Goal: Task Accomplishment & Management: Manage account settings

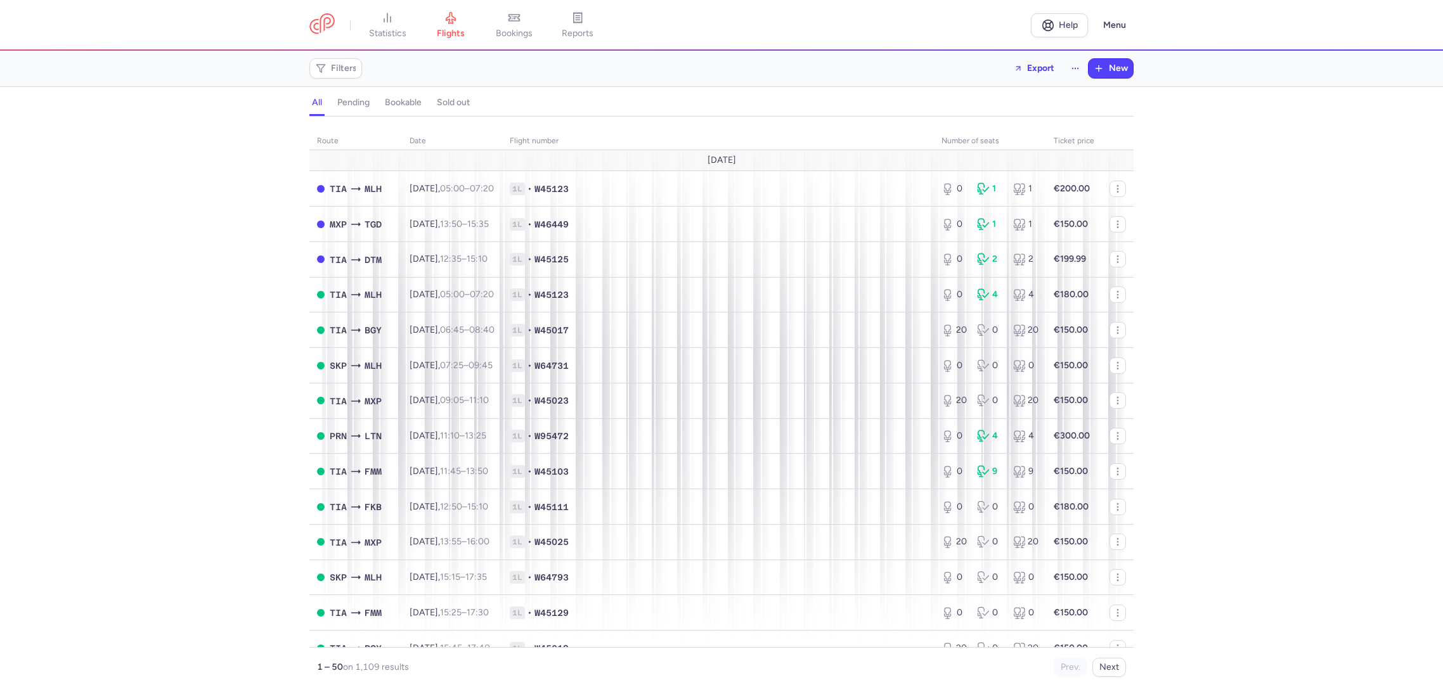
click at [339, 75] on span "Filters" at bounding box center [336, 68] width 48 height 15
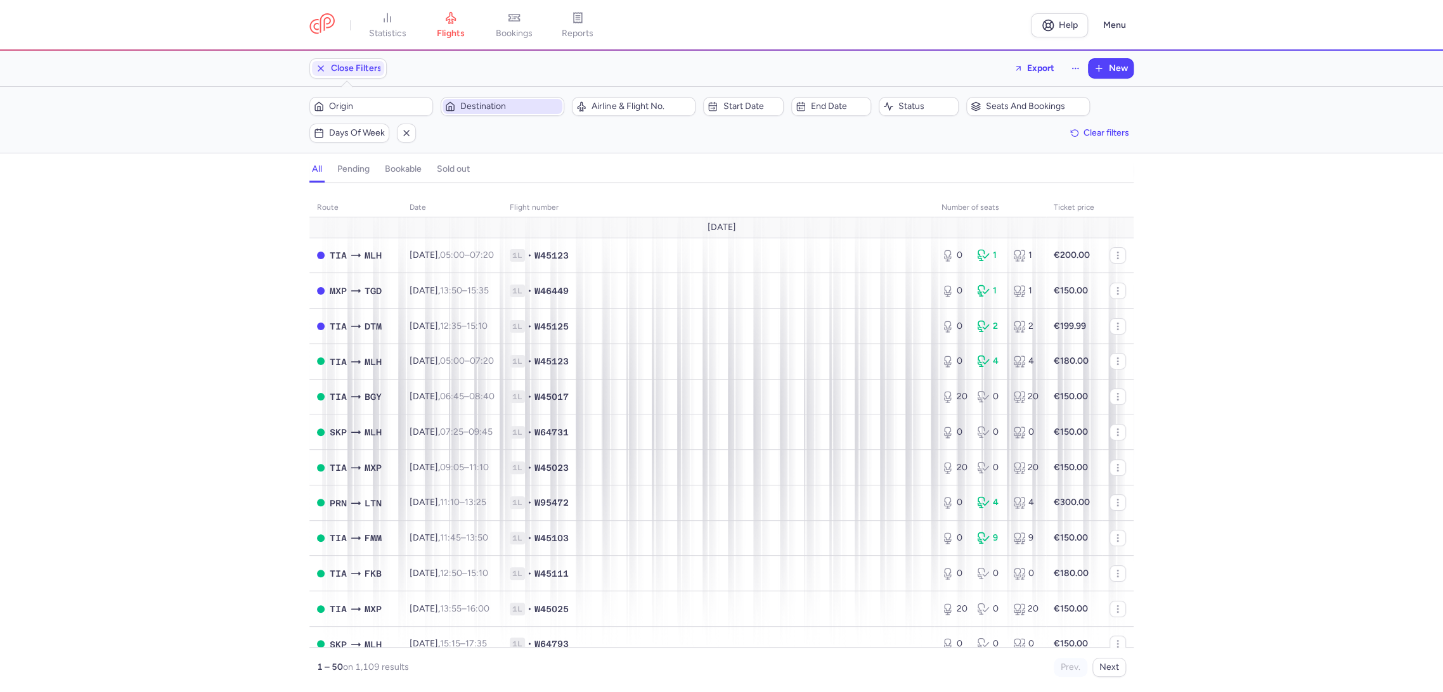
click at [508, 110] on span "Destination" at bounding box center [510, 106] width 100 height 10
click at [498, 199] on span "Dortmund, Dortmund, Germany DTM" at bounding box center [536, 211] width 169 height 46
type input "DTM"
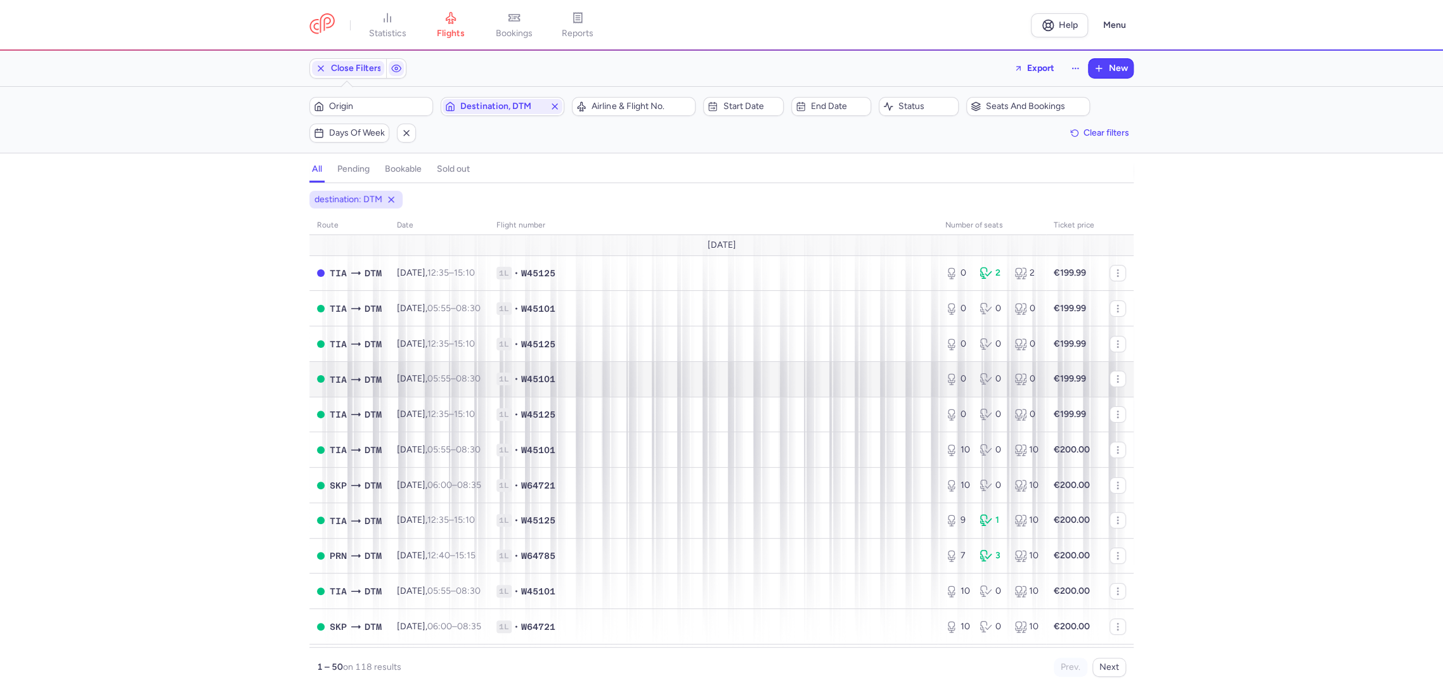
scroll to position [70, 0]
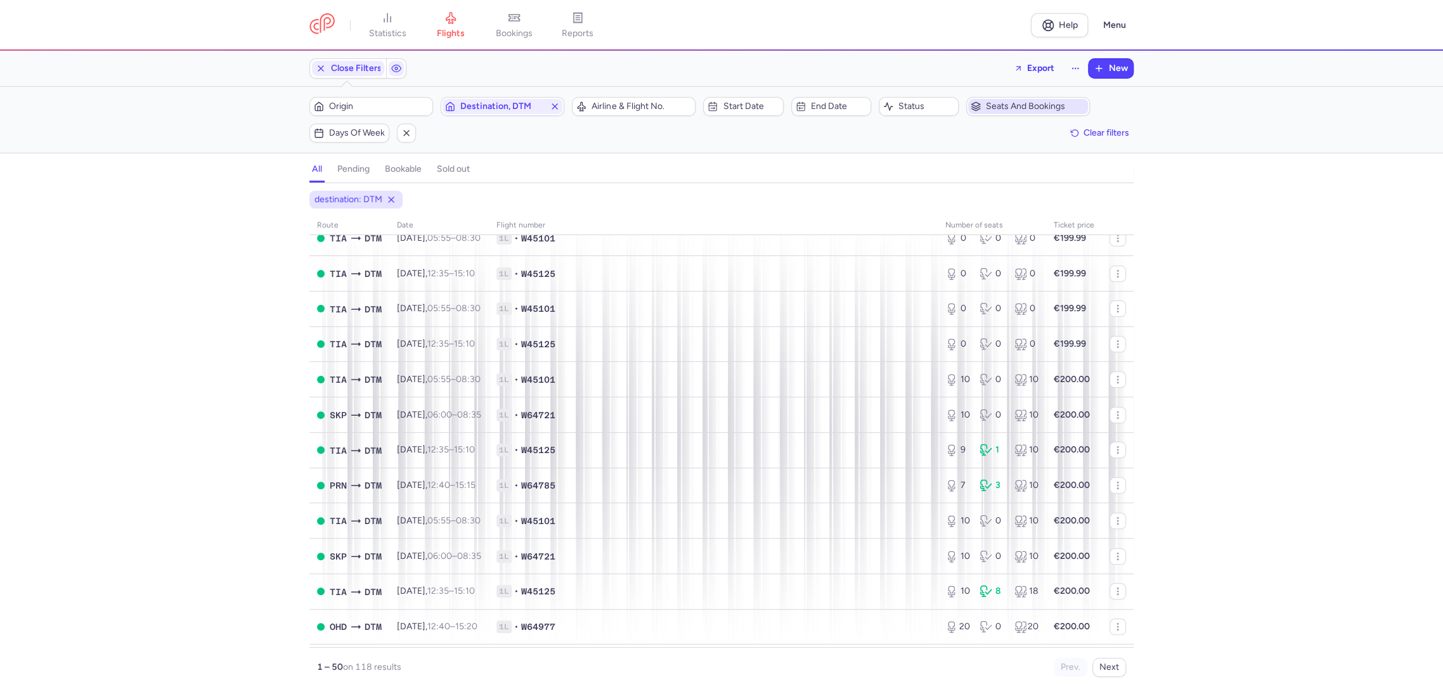
click at [1018, 100] on span "Seats and bookings" at bounding box center [1028, 106] width 120 height 15
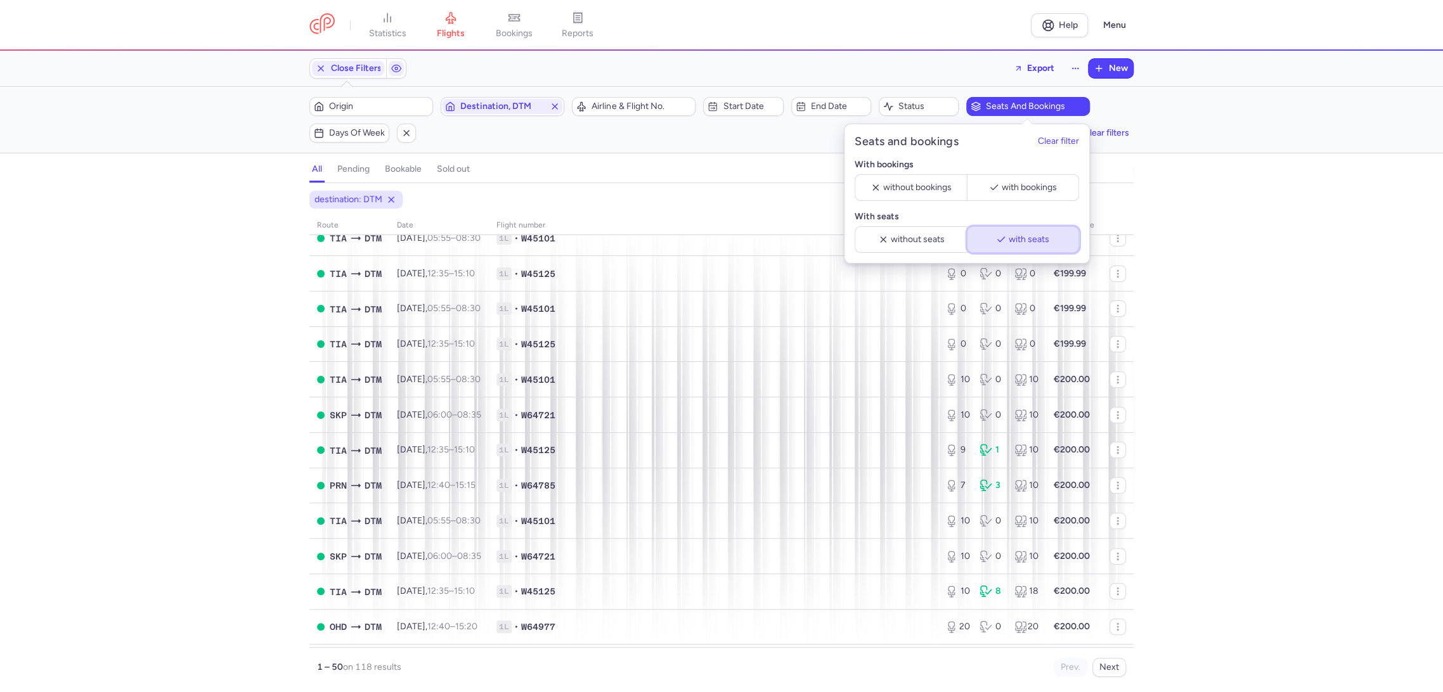
click at [1010, 243] on span "with seats" at bounding box center [1029, 240] width 41 height 10
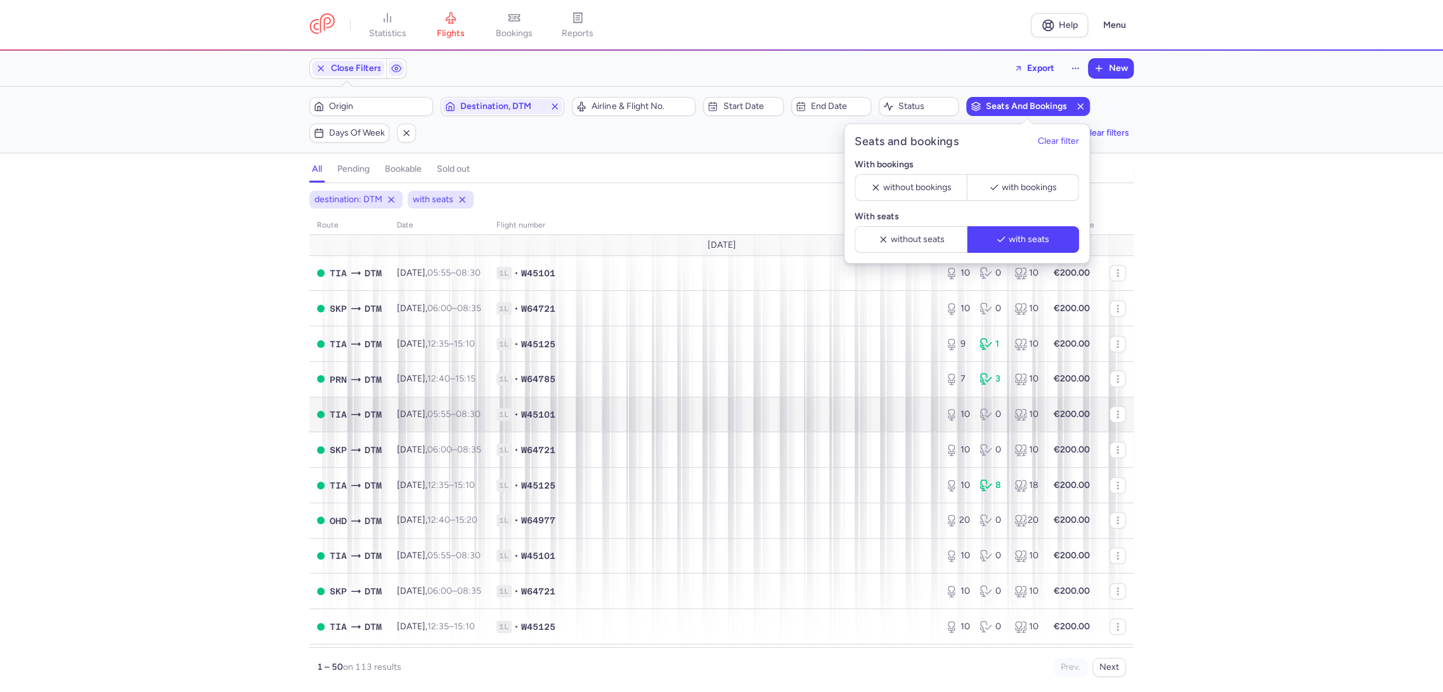
drag, startPoint x: 1268, startPoint y: 431, endPoint x: 1070, endPoint y: 421, distance: 198.7
click at [1268, 431] on div "destination: DTM with seats route date Flight number number of seats Ticket pri…" at bounding box center [721, 441] width 1443 height 501
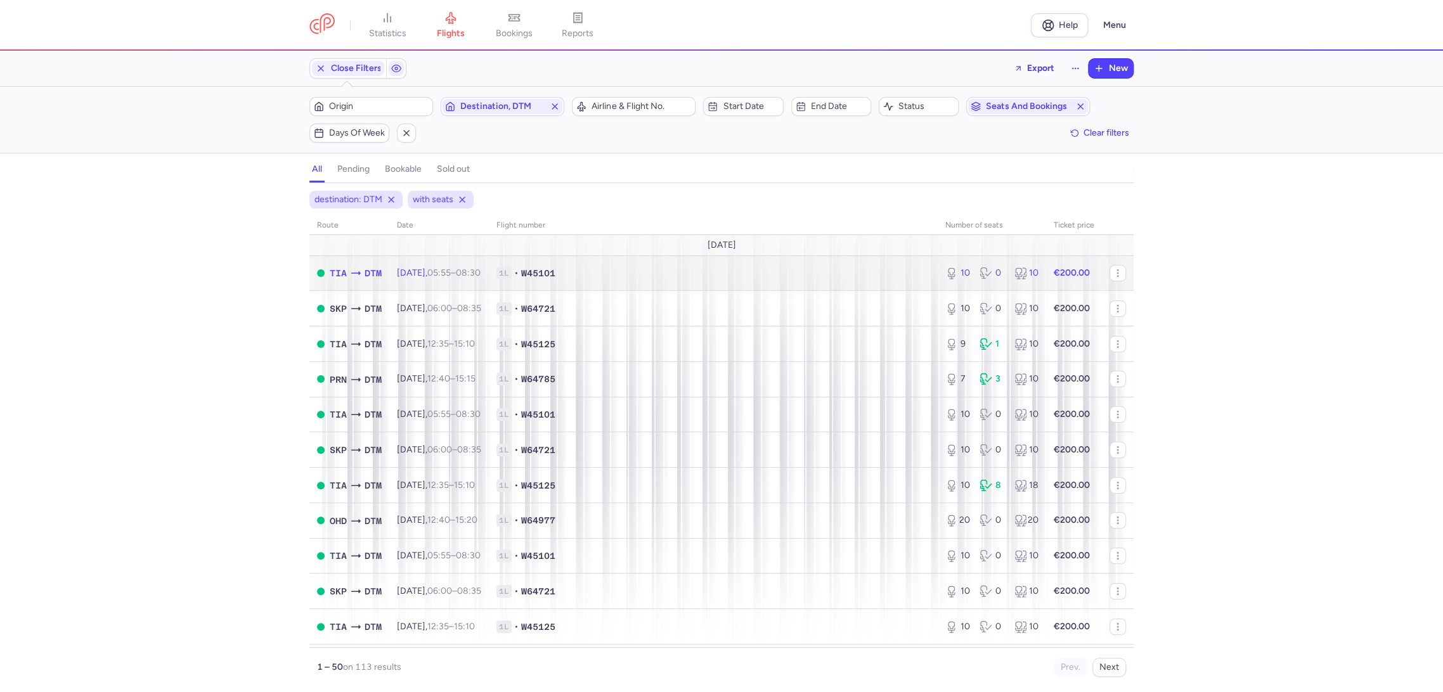
click at [786, 279] on td "1L • W45101" at bounding box center [713, 272] width 449 height 35
click at [841, 281] on td "1L • W45101" at bounding box center [713, 272] width 449 height 35
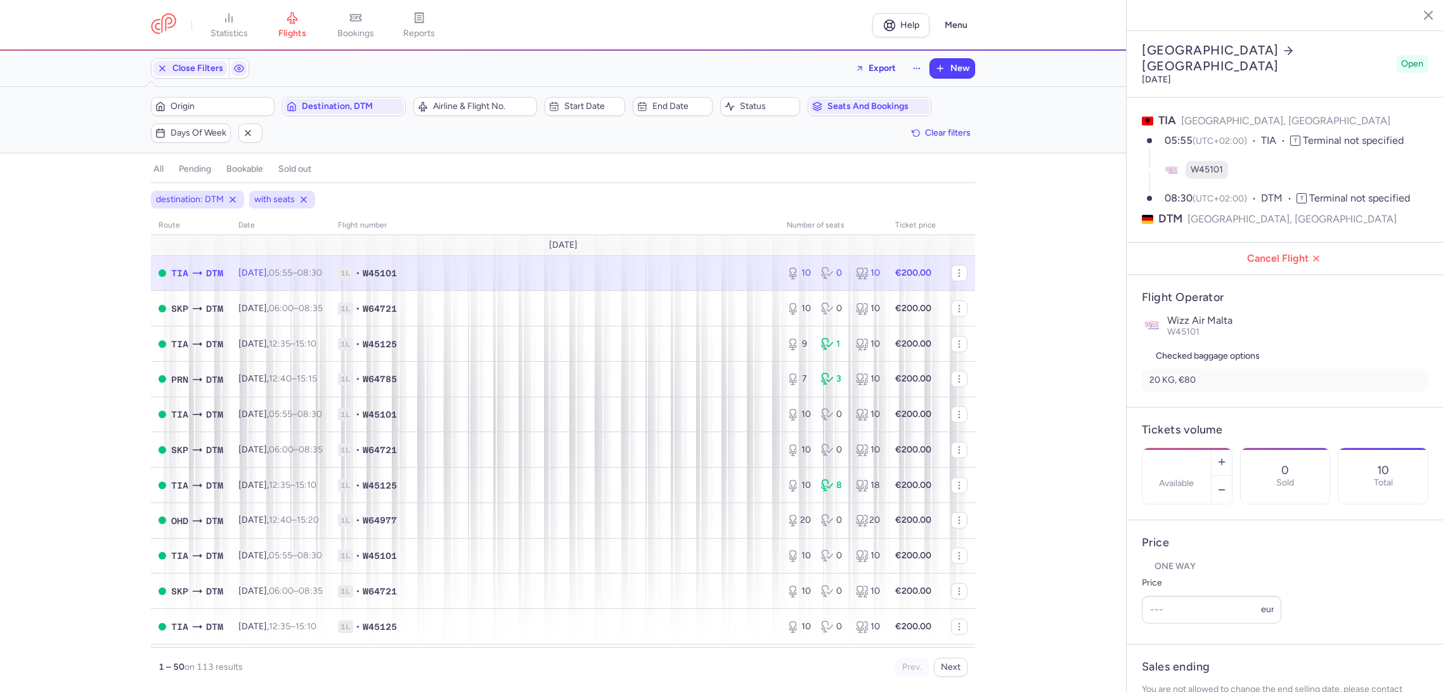
select select "days"
type input "10"
type input "200"
type input "3"
drag, startPoint x: 1095, startPoint y: 638, endPoint x: 977, endPoint y: 664, distance: 120.7
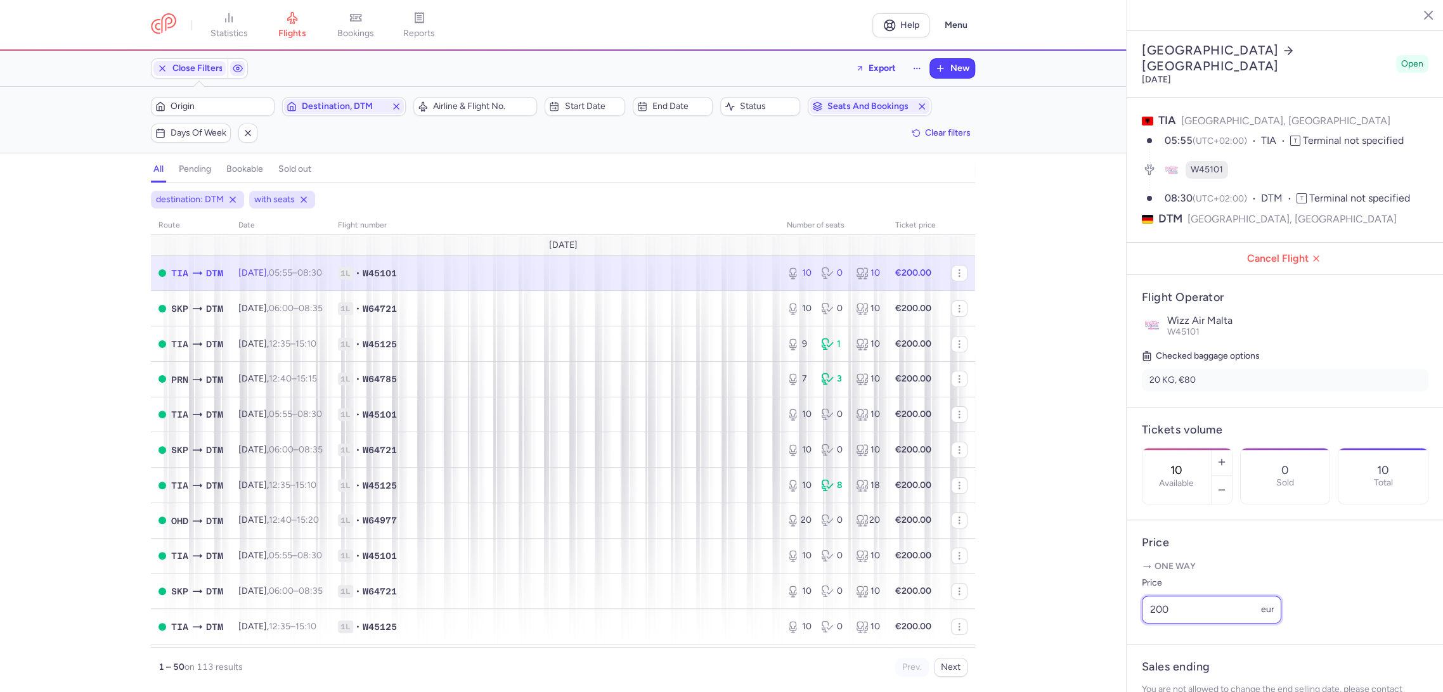
click at [1009, 656] on div "statistics flights bookings reports Help Menu Close Filters Export New Filters …" at bounding box center [721, 346] width 1443 height 692
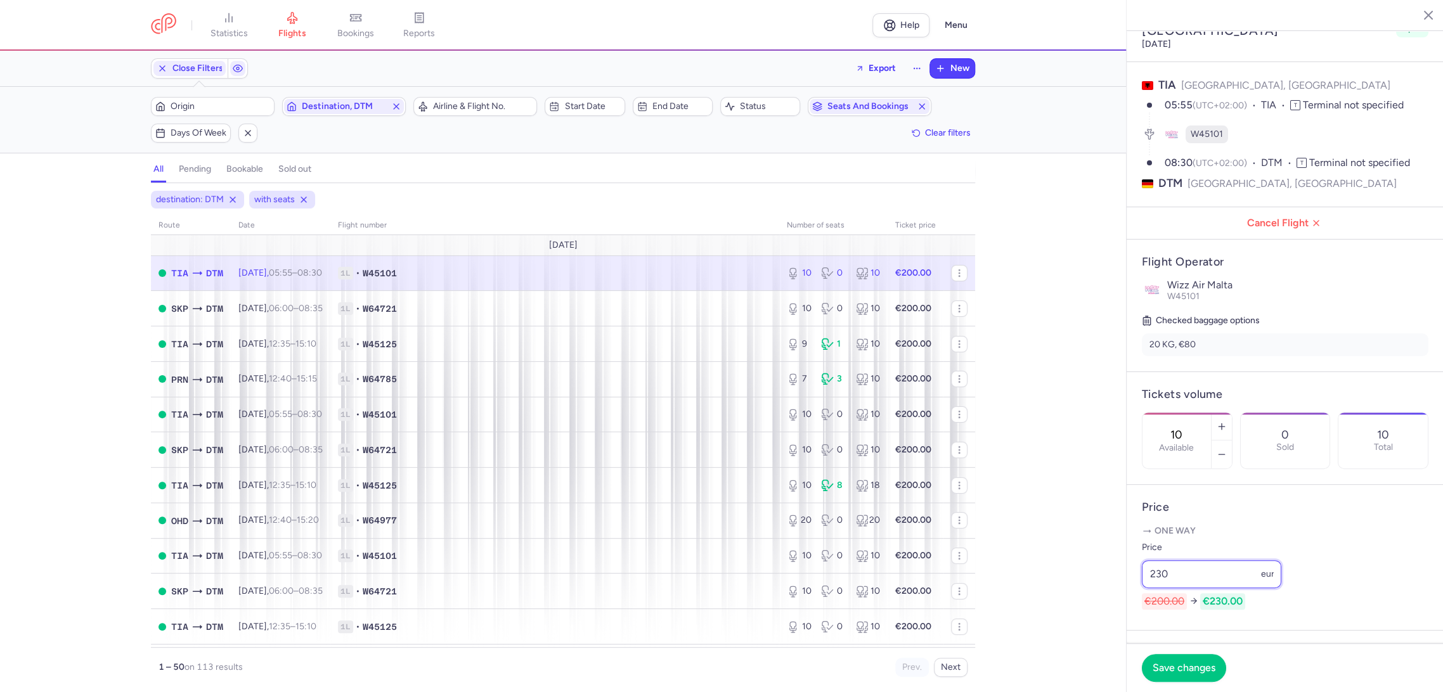
scroll to position [70, 0]
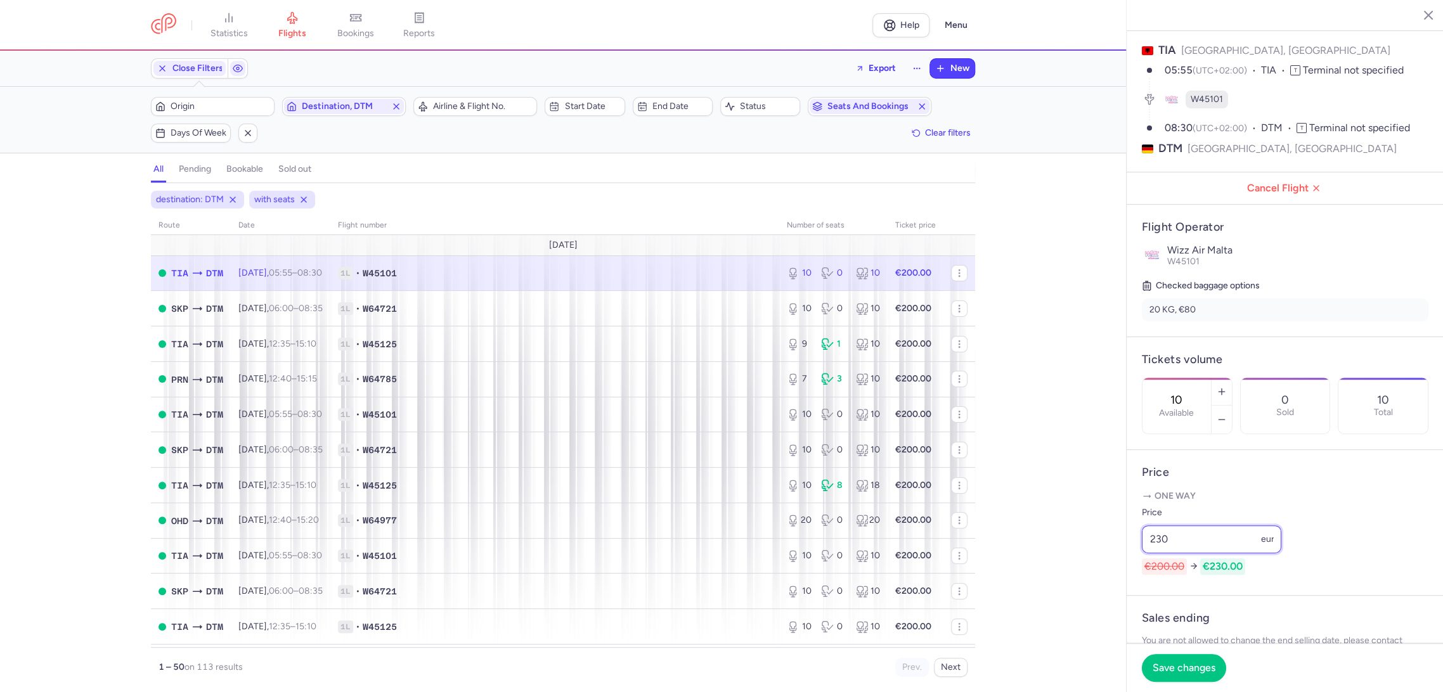
drag, startPoint x: 1195, startPoint y: 558, endPoint x: 1082, endPoint y: 564, distance: 113.0
click at [1082, 564] on div "statistics flights bookings reports Help Menu Close Filters Export New Filters …" at bounding box center [721, 346] width 1443 height 692
type input "230"
drag, startPoint x: 1190, startPoint y: 659, endPoint x: 1161, endPoint y: 648, distance: 30.3
click at [1190, 659] on button "Save changes" at bounding box center [1184, 668] width 84 height 28
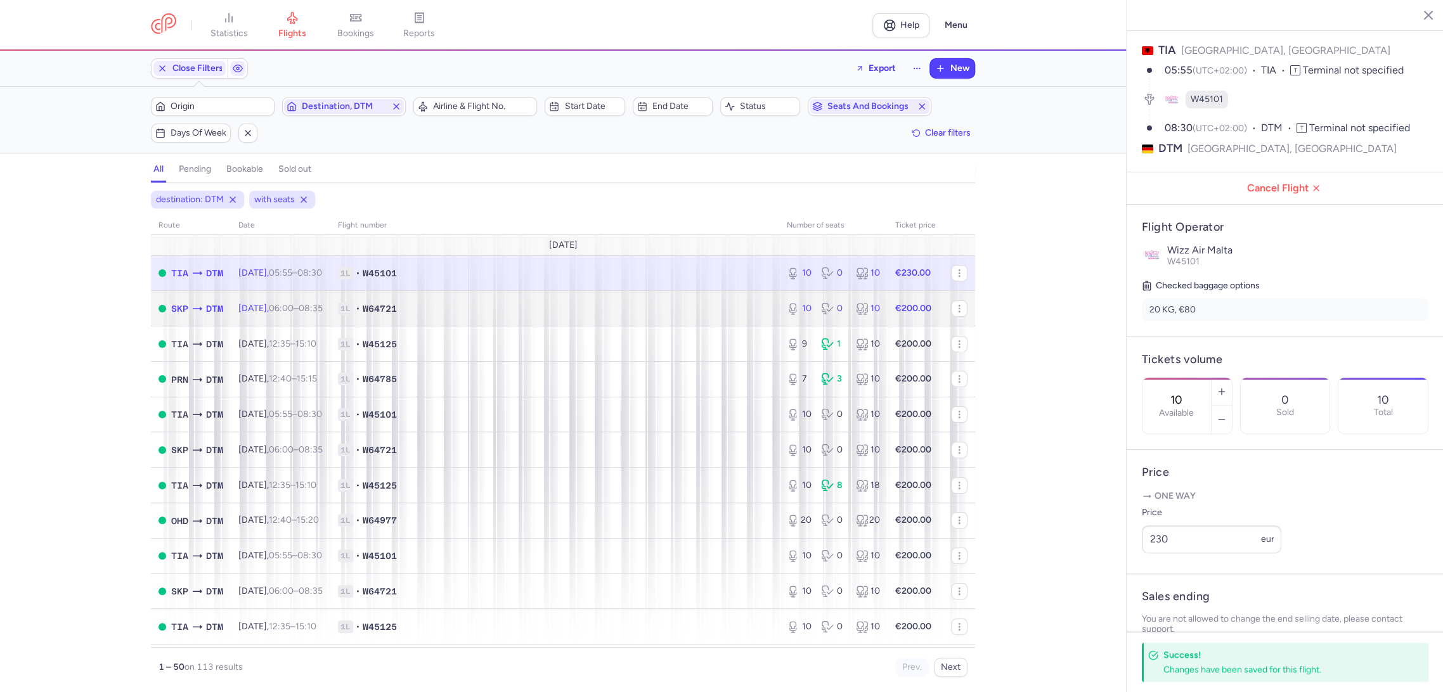
click at [751, 309] on span "1L • W64721" at bounding box center [555, 308] width 434 height 13
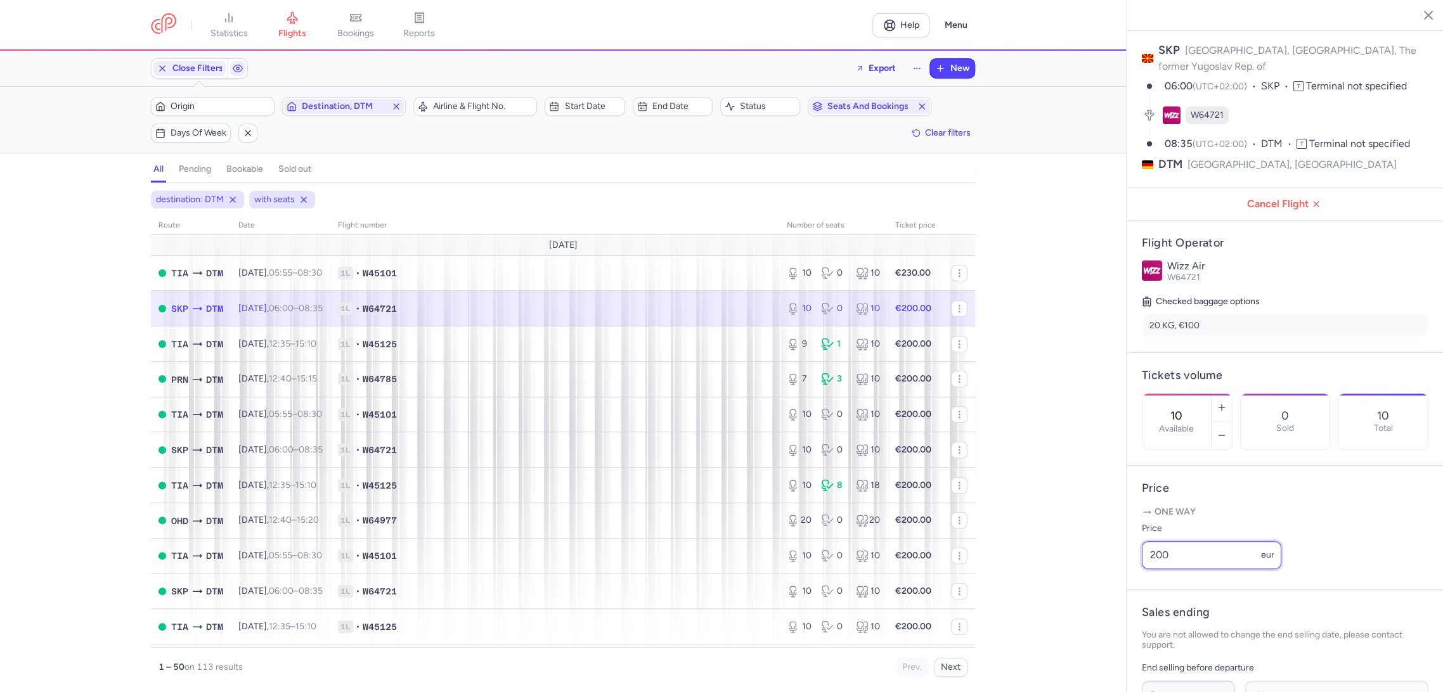
drag, startPoint x: 1099, startPoint y: 568, endPoint x: 1049, endPoint y: 572, distance: 49.6
click at [1047, 568] on div "statistics flights bookings reports Help Menu Close Filters Export New Filters …" at bounding box center [721, 346] width 1443 height 692
paste input "3"
type input "230"
click at [1146, 664] on button "Save changes" at bounding box center [1184, 668] width 84 height 28
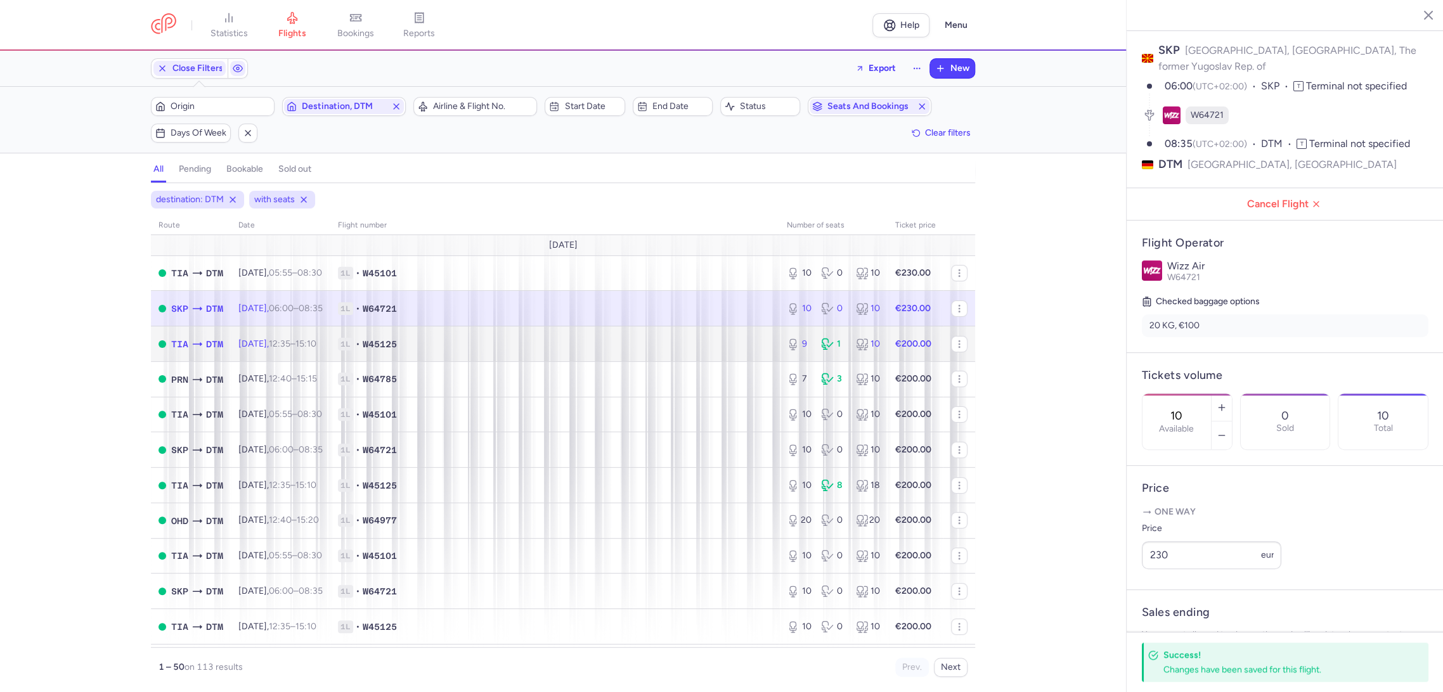
drag, startPoint x: 737, startPoint y: 345, endPoint x: 935, endPoint y: 476, distance: 237.3
click at [739, 345] on span "1L • W45125" at bounding box center [555, 344] width 434 height 13
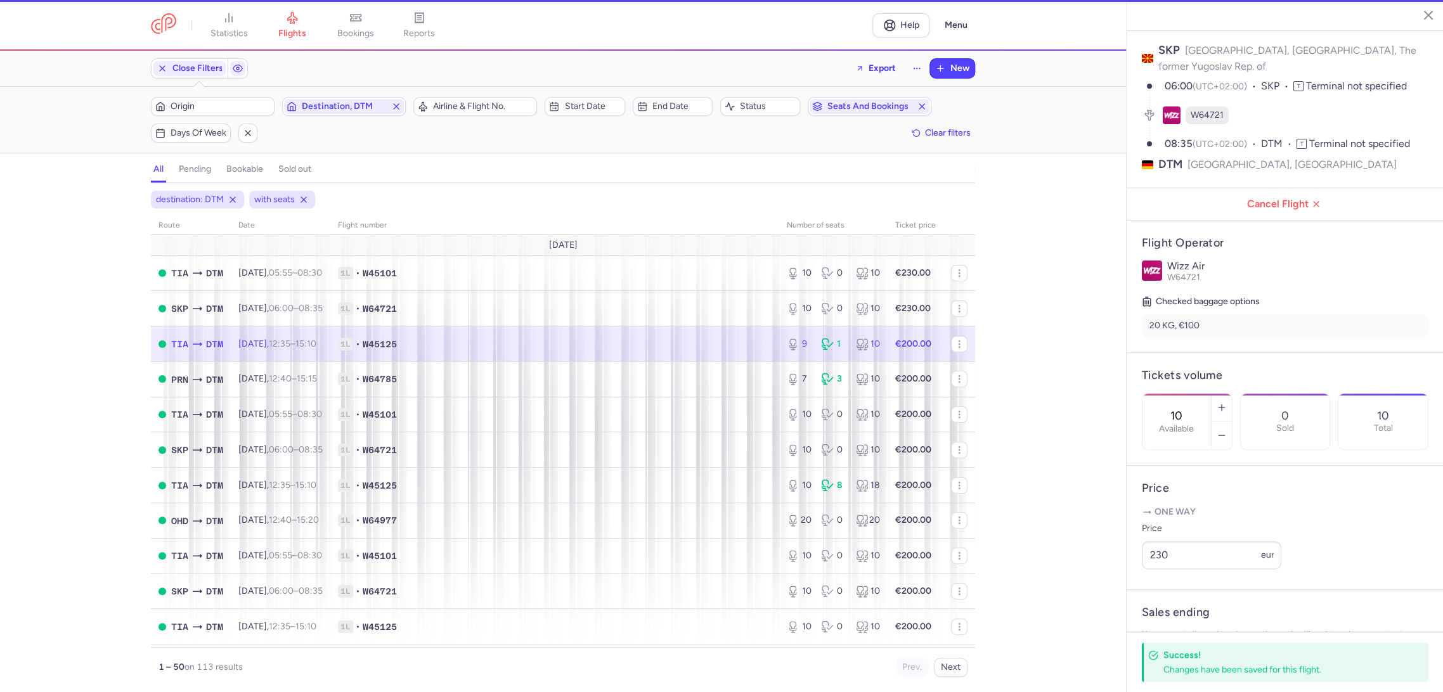
type input "9"
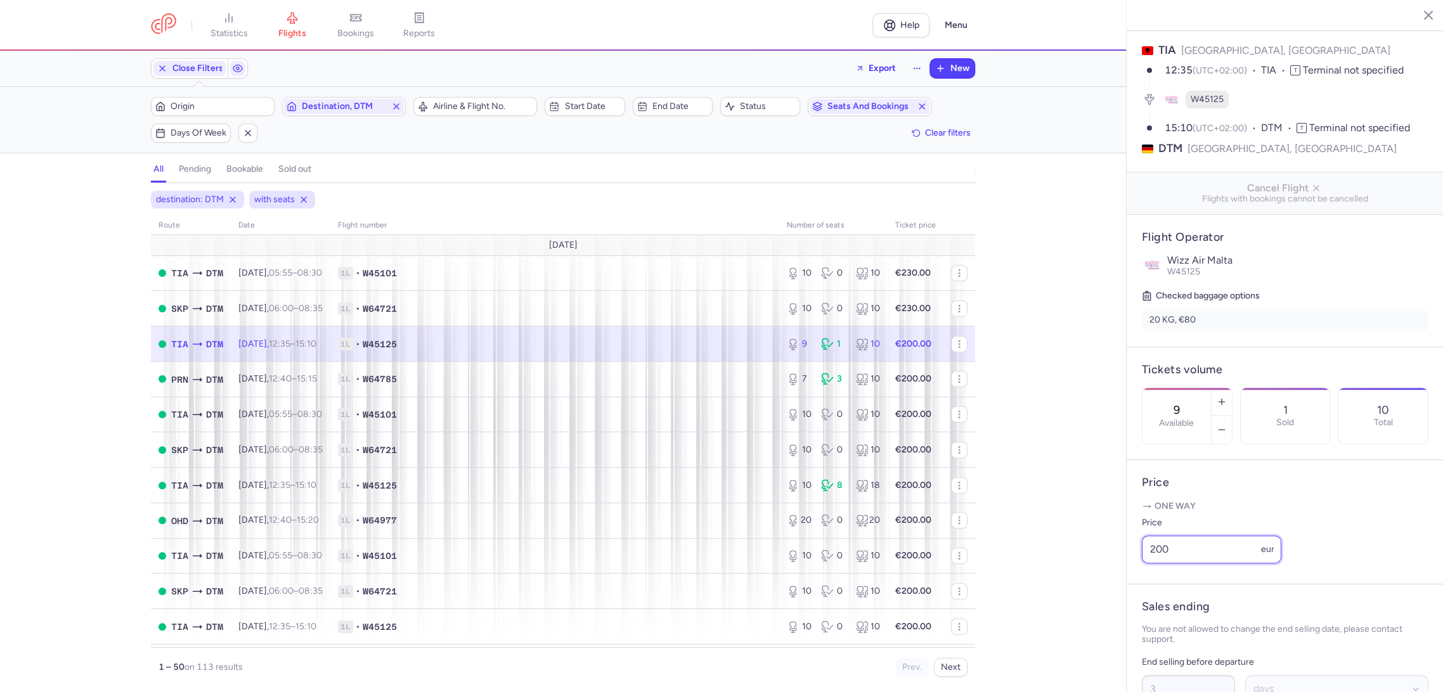
drag, startPoint x: 1199, startPoint y: 564, endPoint x: 1019, endPoint y: 588, distance: 181.6
click at [1019, 588] on div "statistics flights bookings reports Help Menu Close Filters Export New Filters …" at bounding box center [721, 346] width 1443 height 692
paste input "3"
type input "230"
click at [1168, 663] on span "Save changes" at bounding box center [1183, 667] width 63 height 11
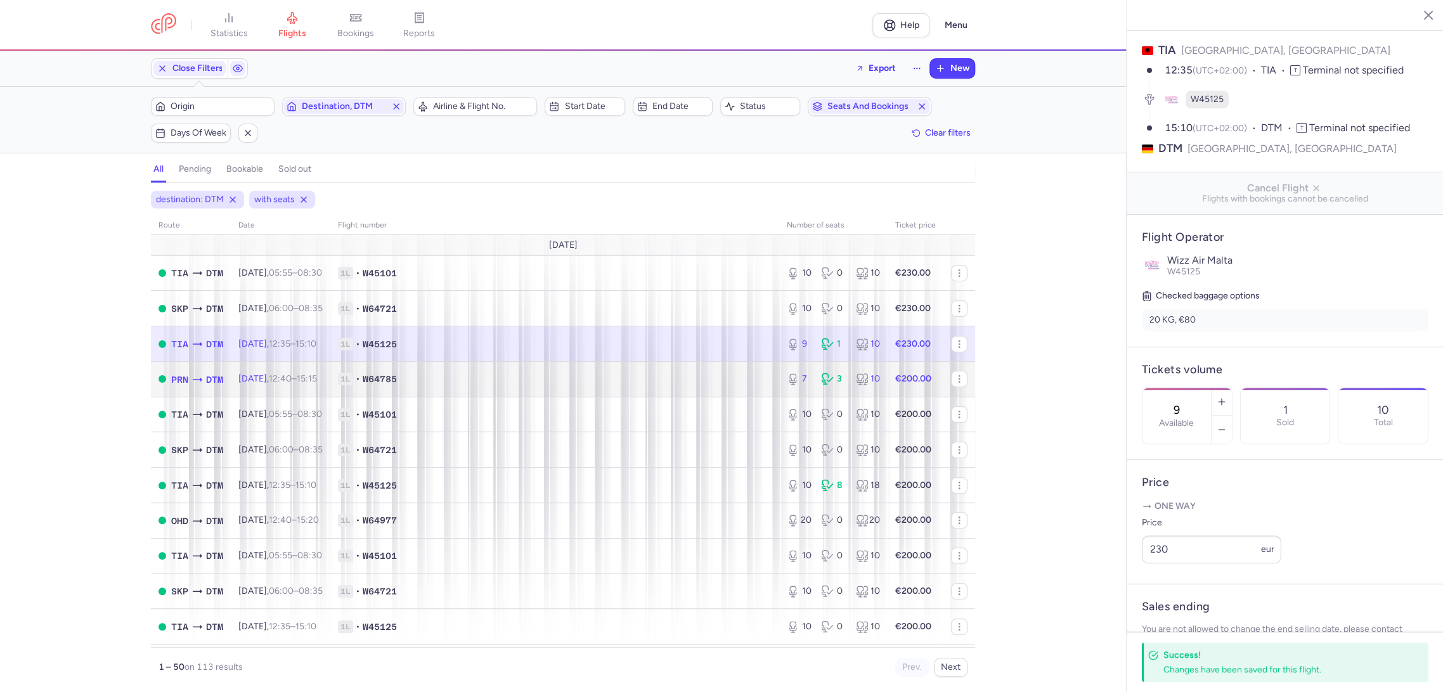
click at [693, 376] on span "1L • W64785" at bounding box center [555, 379] width 434 height 13
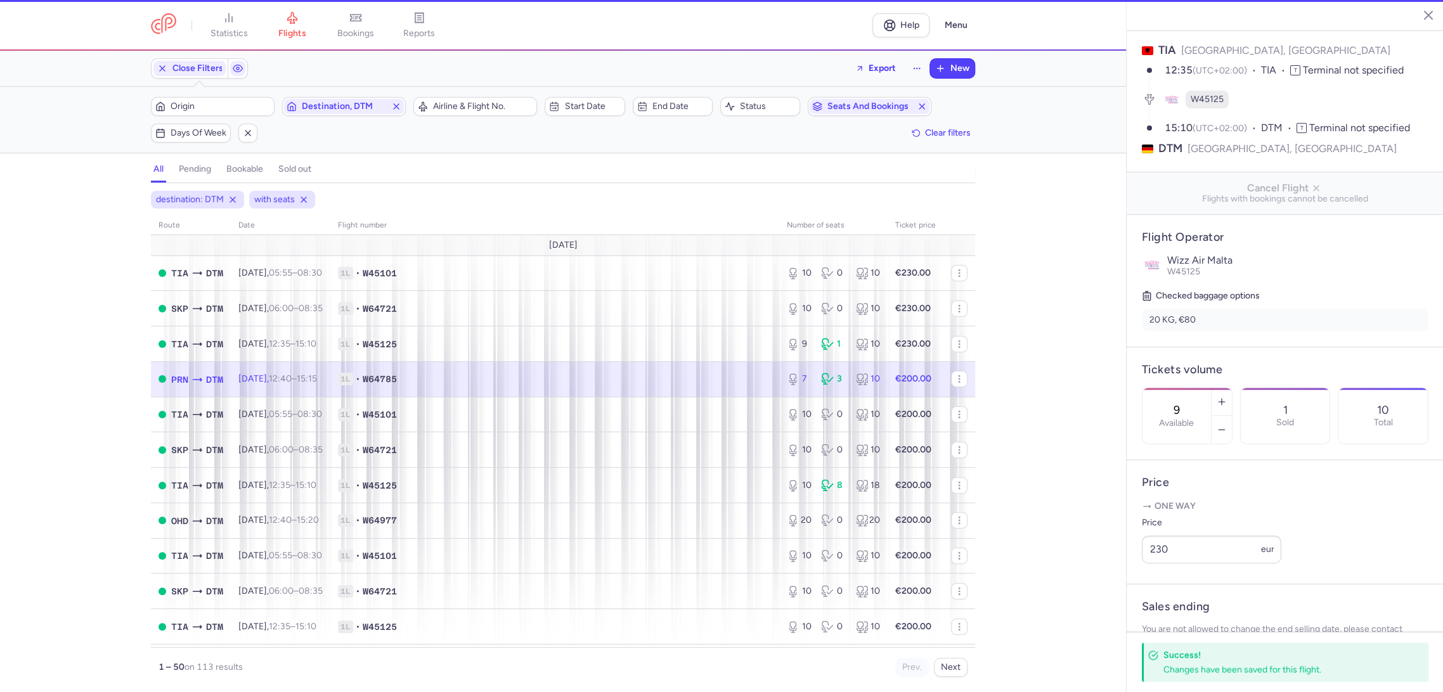
type input "7"
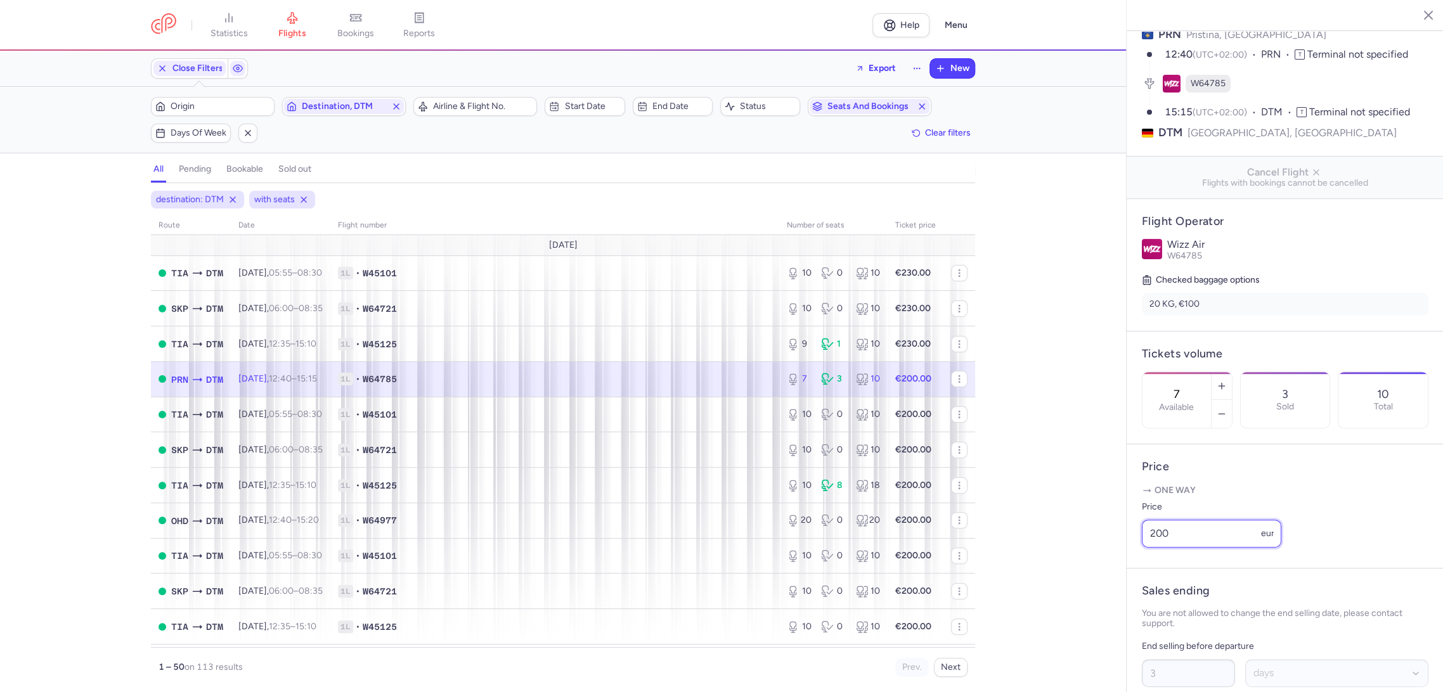
drag, startPoint x: 1216, startPoint y: 565, endPoint x: 1059, endPoint y: 572, distance: 158.0
click at [1059, 572] on div "statistics flights bookings reports Help Menu Close Filters Export New Filters …" at bounding box center [721, 346] width 1443 height 692
paste input "3"
type input "230"
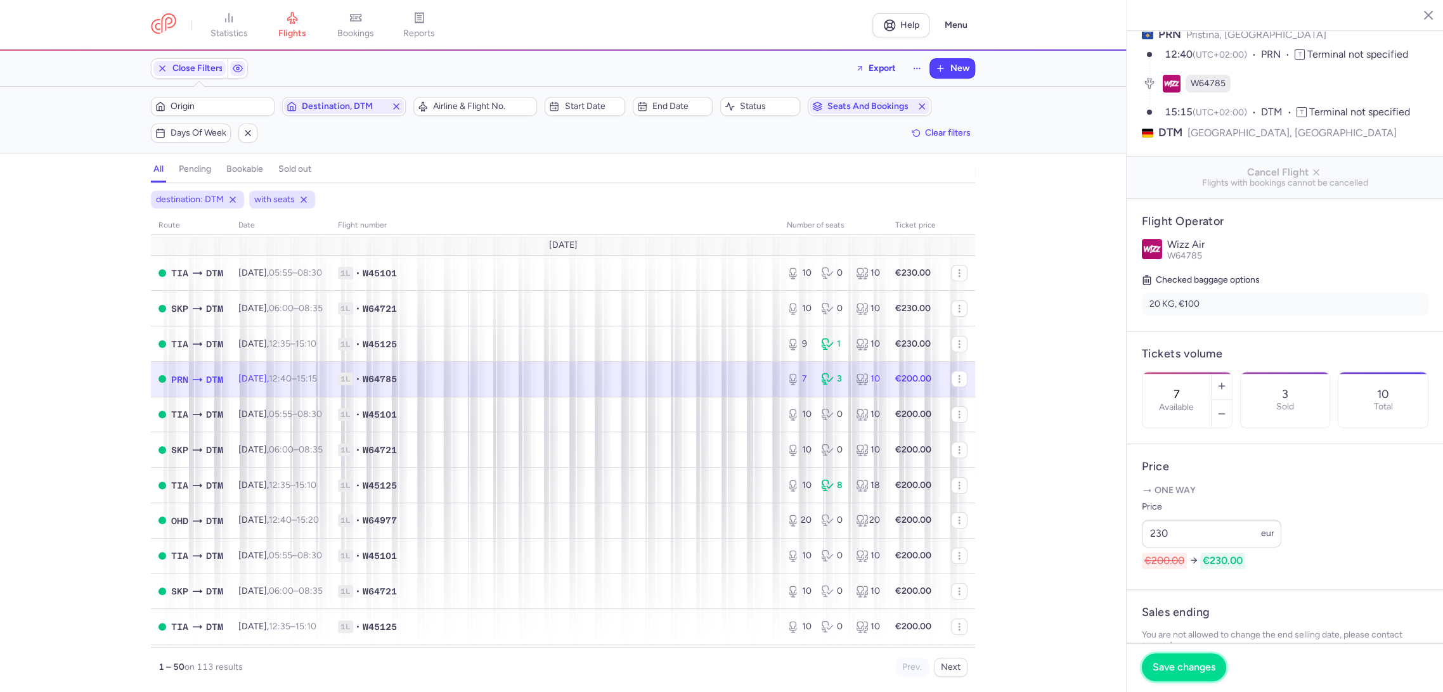
click at [1160, 662] on span "Save changes" at bounding box center [1183, 667] width 63 height 11
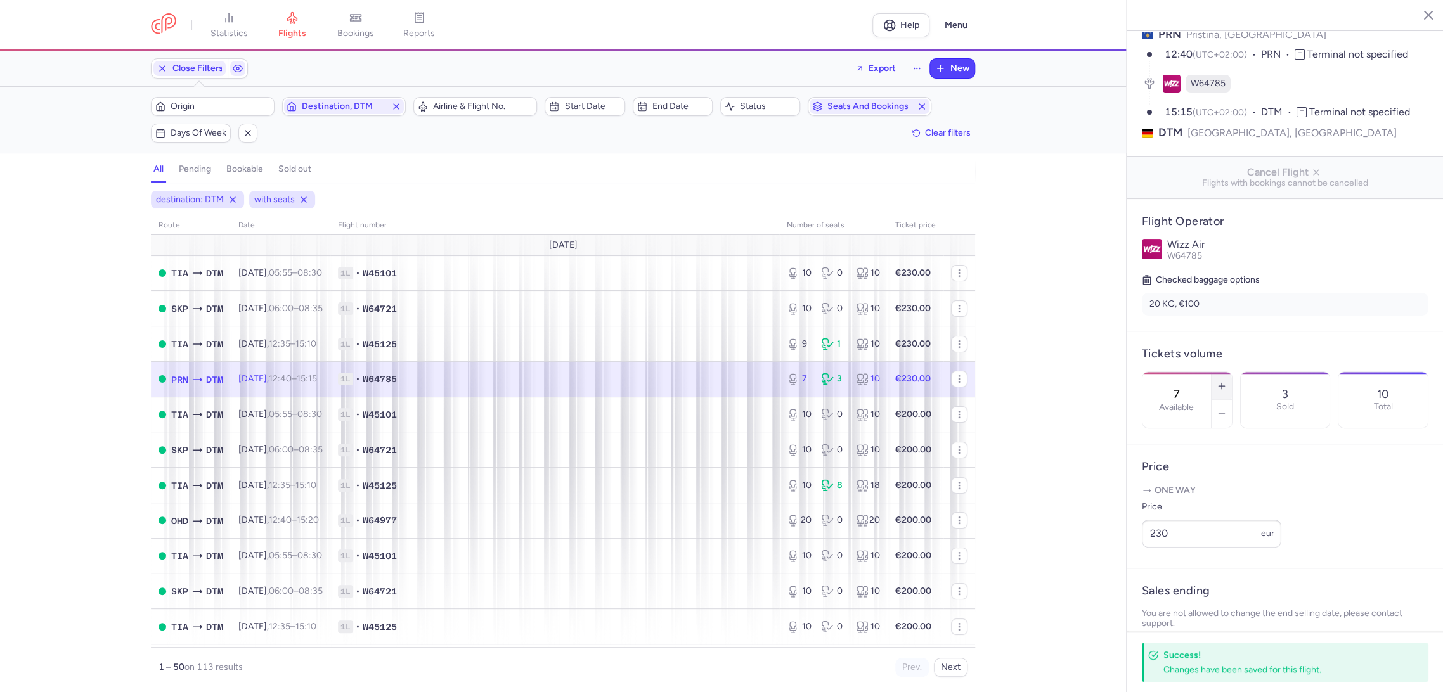
click at [1227, 381] on icon "button" at bounding box center [1221, 386] width 10 height 10
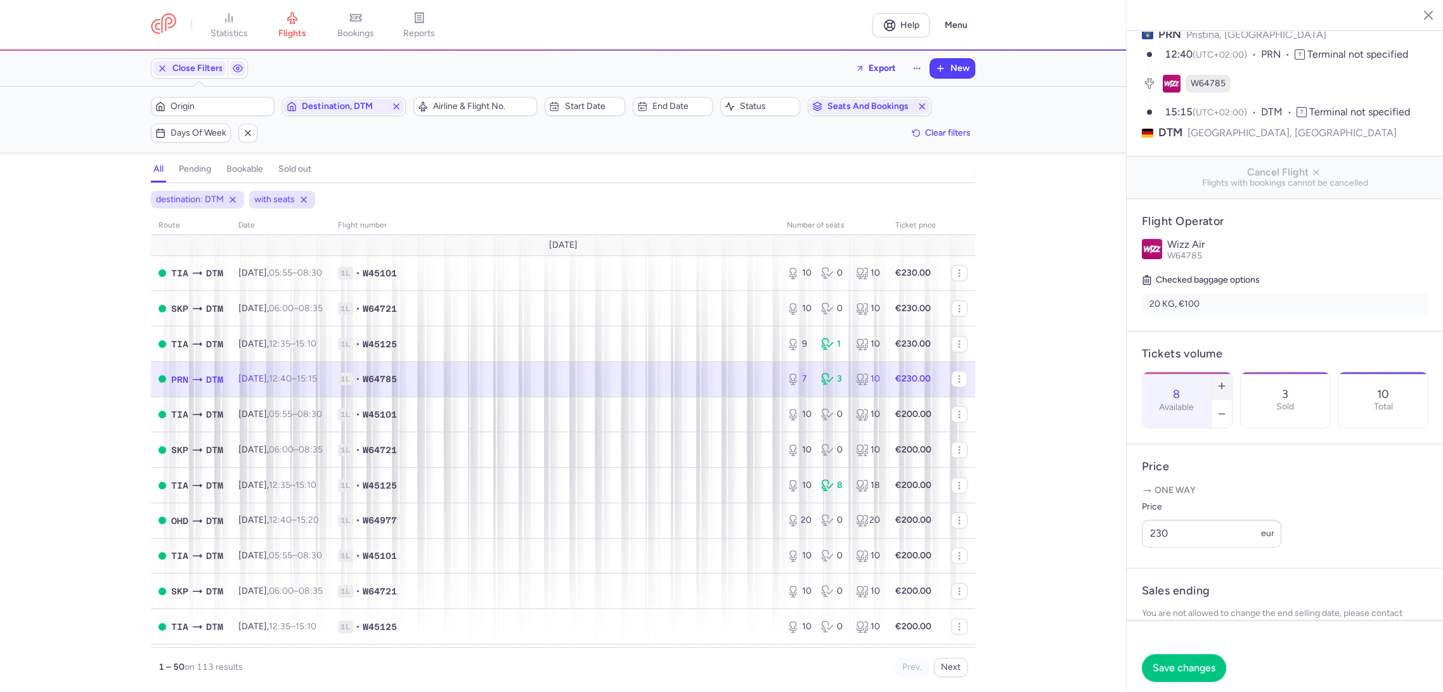
click at [1227, 381] on icon "button" at bounding box center [1221, 386] width 10 height 10
type input "10"
click at [1177, 664] on span "Save changes" at bounding box center [1183, 667] width 63 height 11
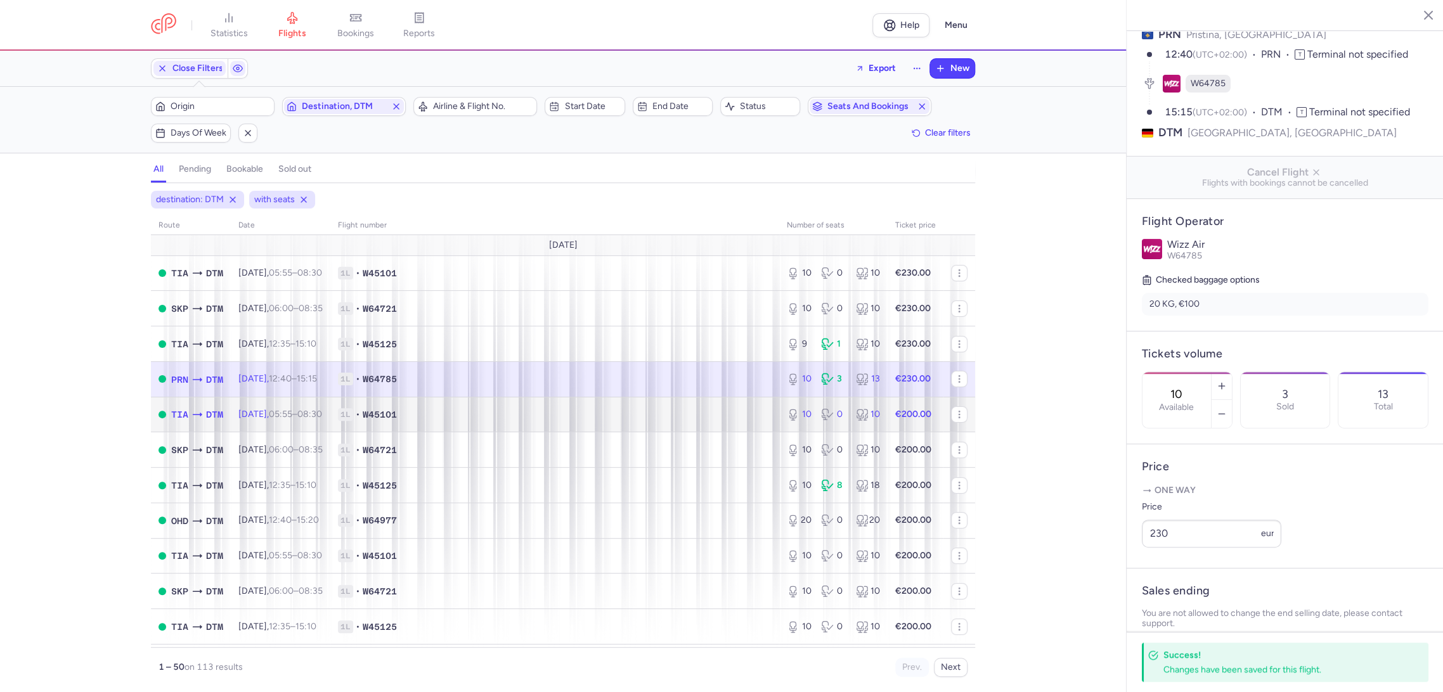
click at [680, 420] on span "1L • W45101" at bounding box center [555, 414] width 434 height 13
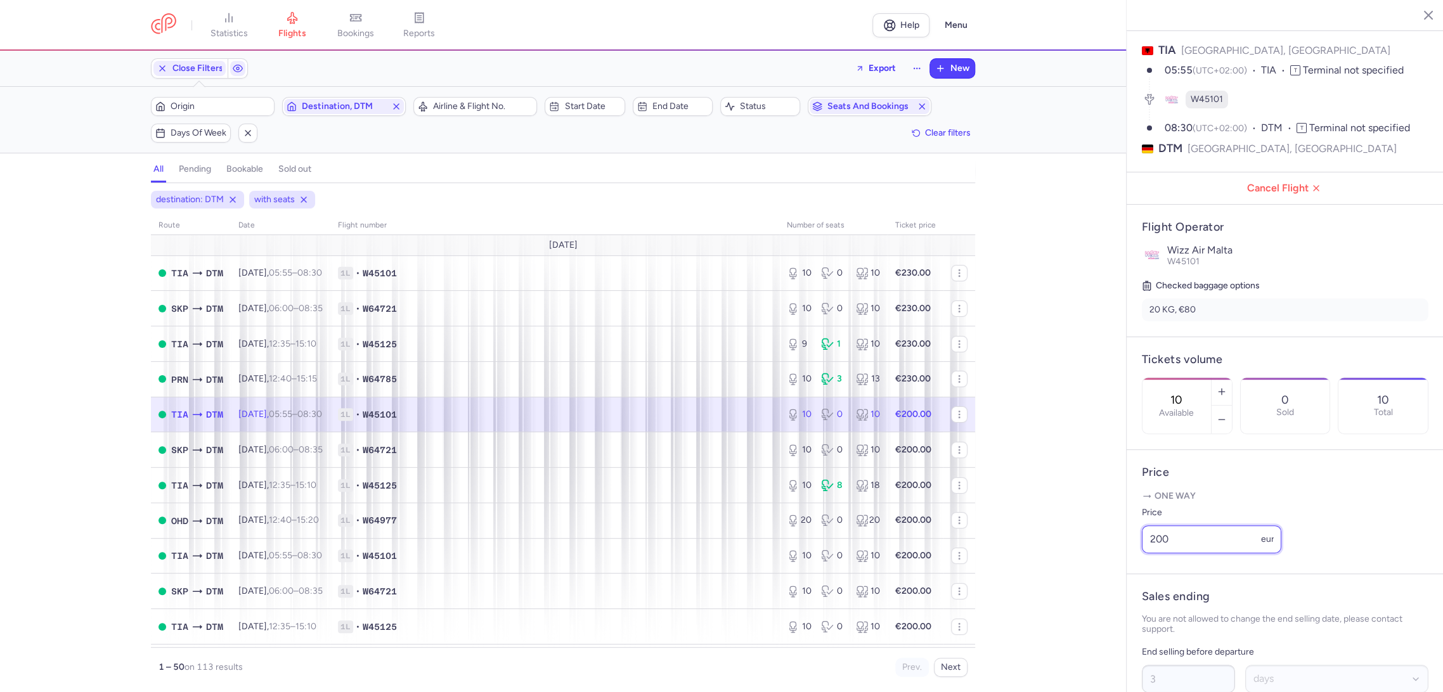
drag, startPoint x: 1206, startPoint y: 557, endPoint x: 1123, endPoint y: 570, distance: 84.6
click at [1123, 570] on div "statistics flights bookings reports Help Menu Close Filters Export New Filters …" at bounding box center [721, 346] width 1443 height 692
paste input "3"
type input "230"
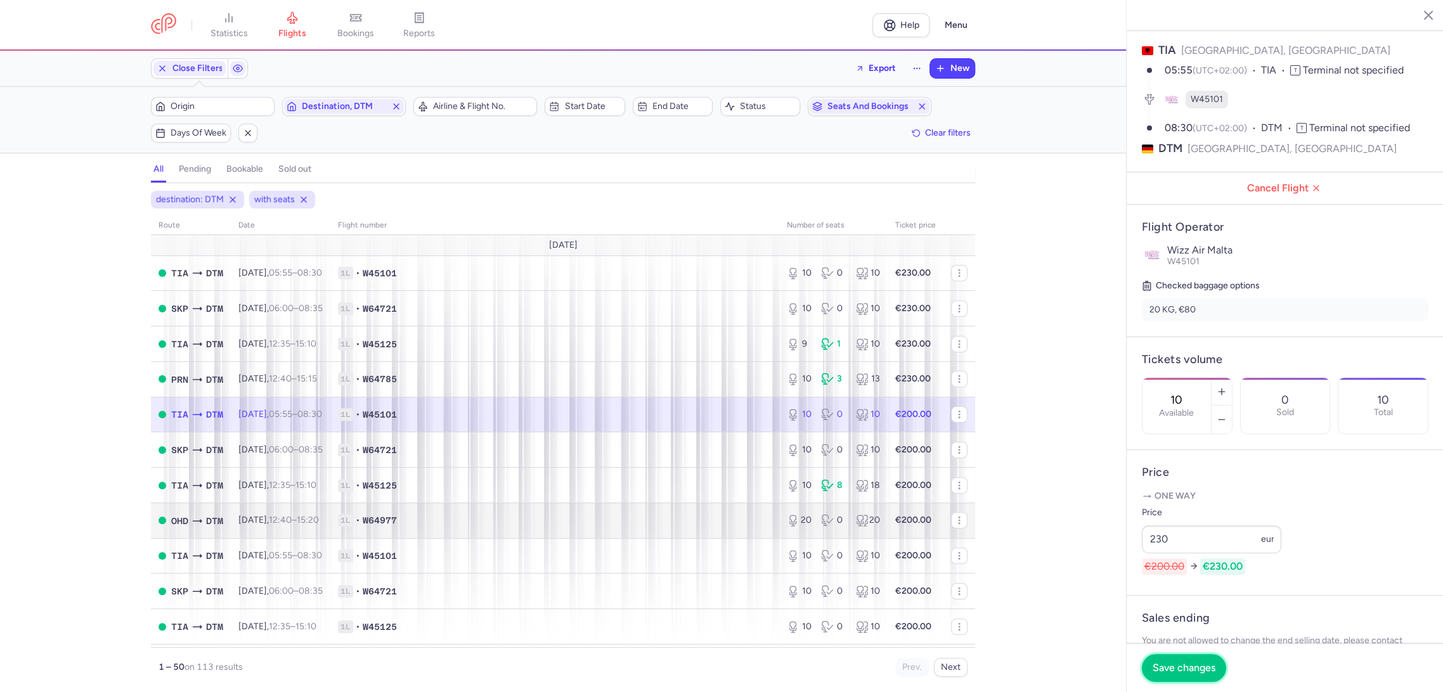
drag, startPoint x: 1165, startPoint y: 666, endPoint x: 911, endPoint y: 532, distance: 287.5
click at [1160, 663] on span "Save changes" at bounding box center [1183, 667] width 63 height 11
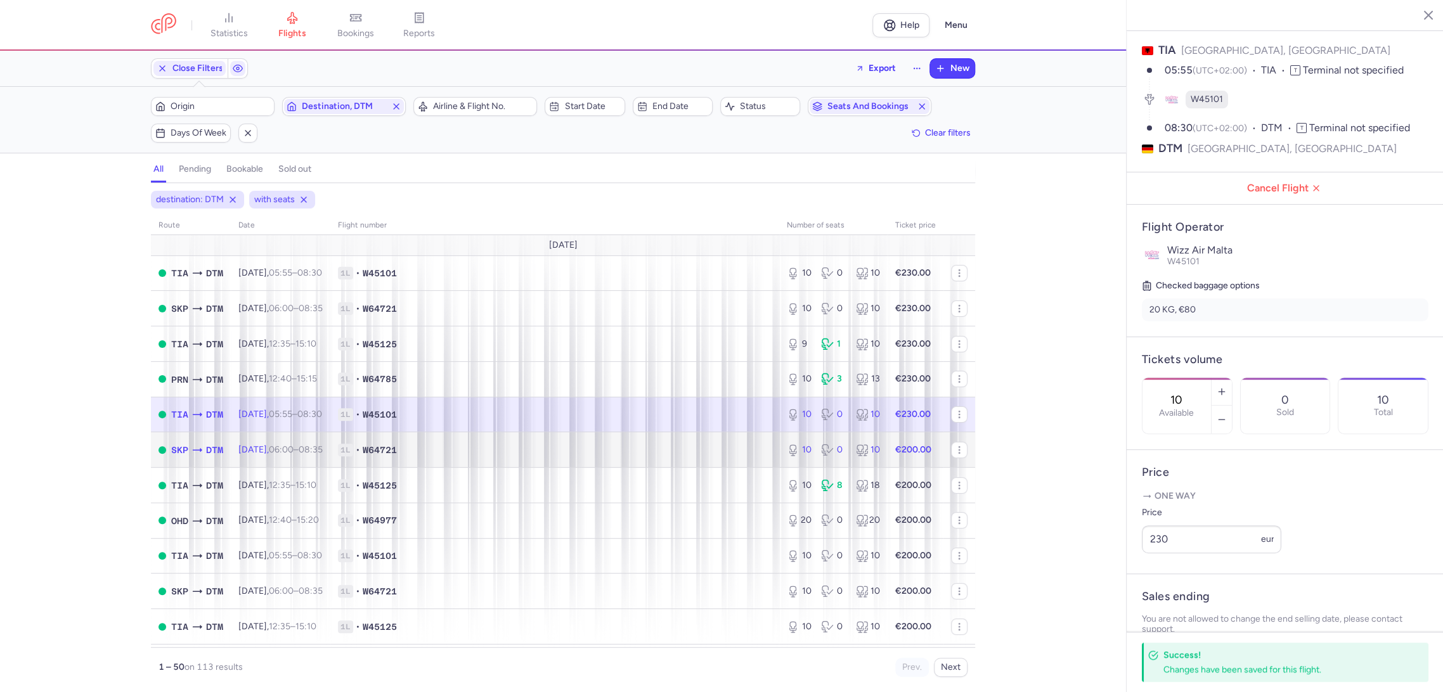
click at [721, 447] on span "1L • W64721" at bounding box center [555, 450] width 434 height 13
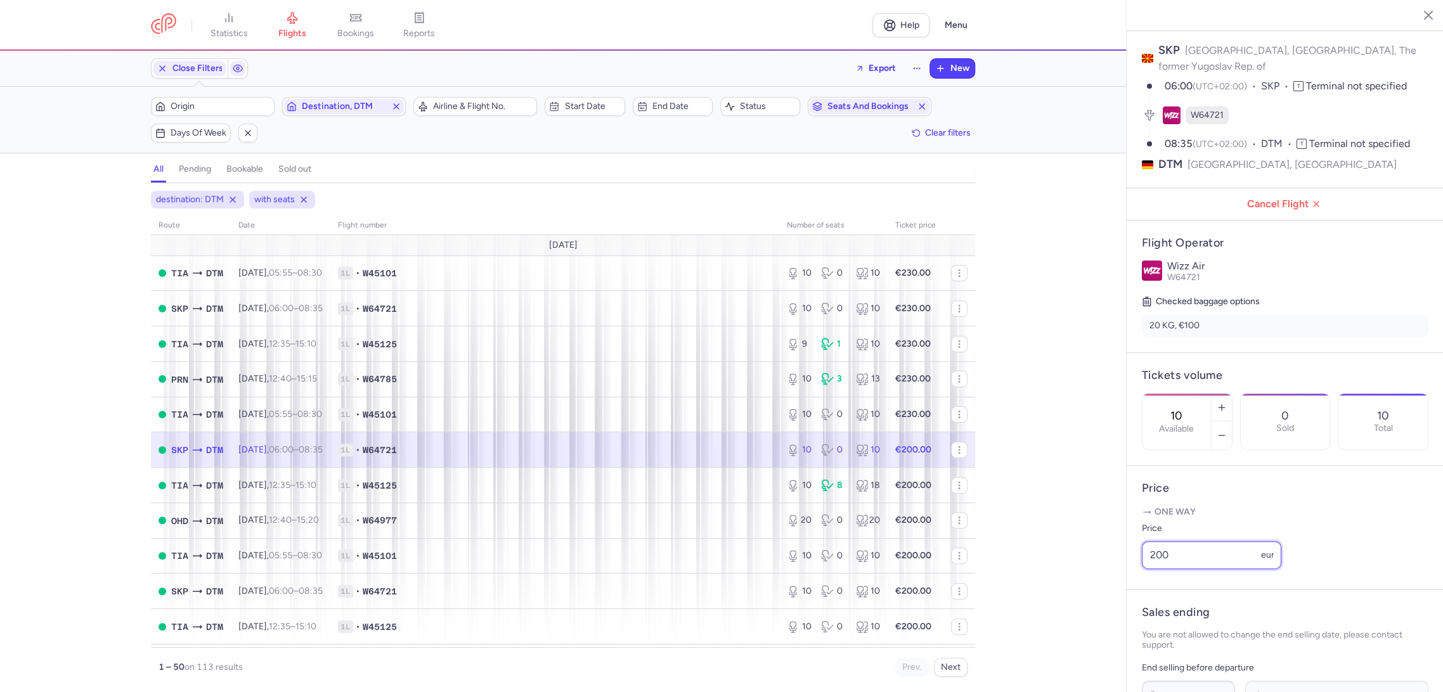
click at [1109, 572] on div "statistics flights bookings reports Help Menu Close Filters Export New Filters …" at bounding box center [721, 346] width 1443 height 692
paste input "3"
type input "230"
drag, startPoint x: 1177, startPoint y: 660, endPoint x: 1040, endPoint y: 587, distance: 155.1
click at [1175, 660] on button "Save changes" at bounding box center [1184, 668] width 84 height 28
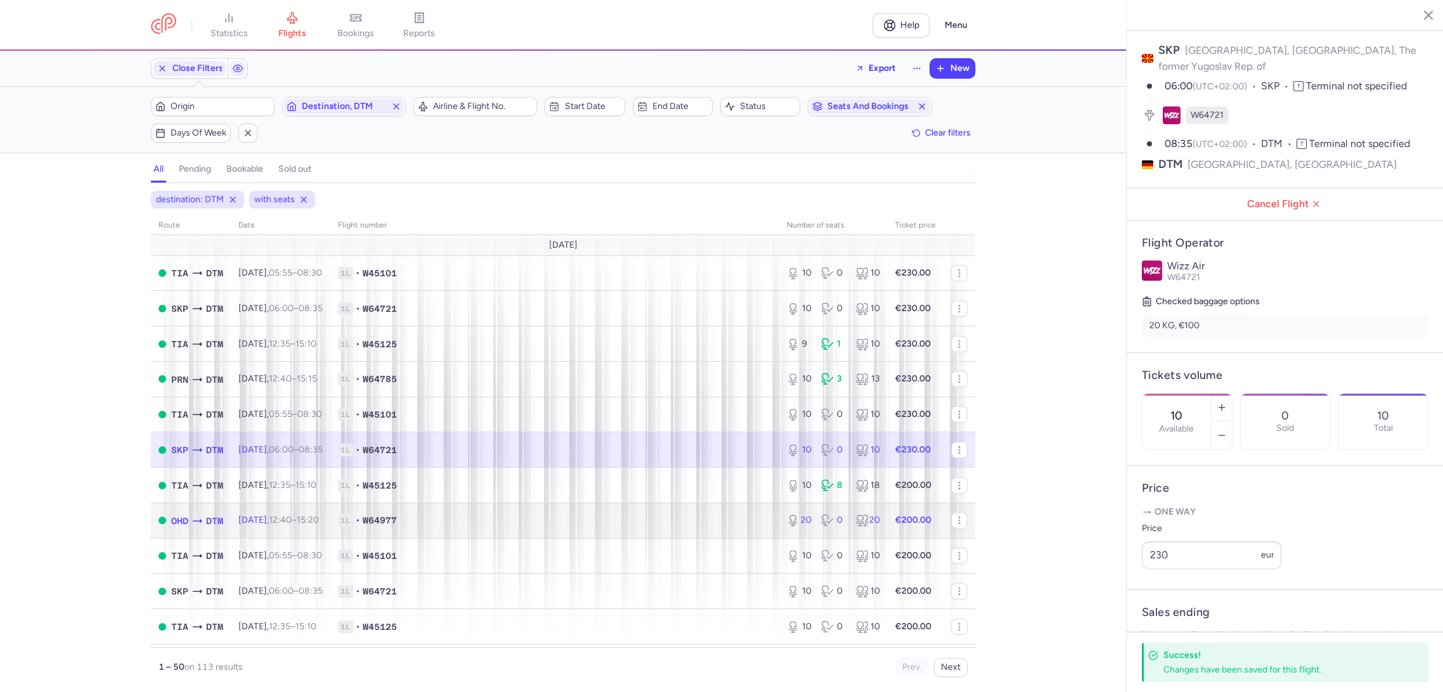
click at [751, 505] on td "1L • W64977" at bounding box center [554, 520] width 449 height 35
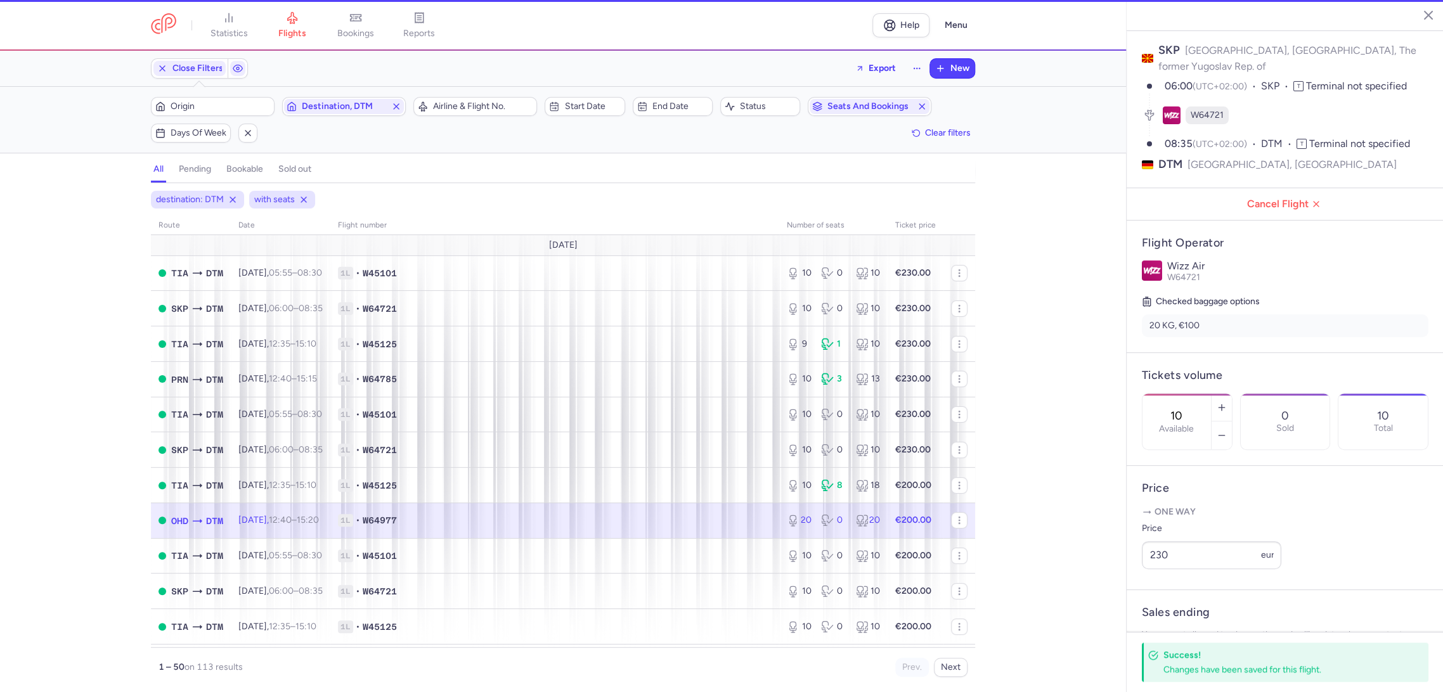
type input "20"
type input "1"
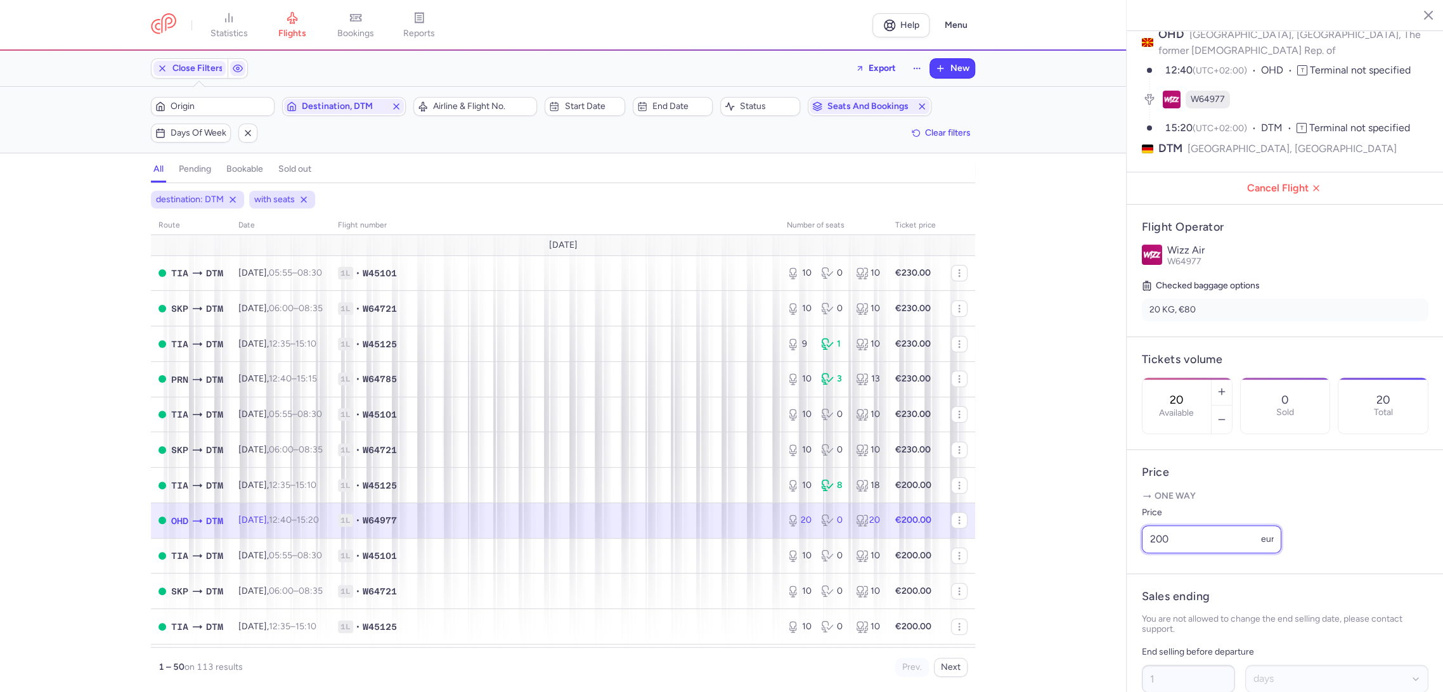
drag, startPoint x: 1159, startPoint y: 565, endPoint x: 1161, endPoint y: 650, distance: 85.0
click at [1092, 584] on div "statistics flights bookings reports Help Menu Close Filters Export New Filters …" at bounding box center [721, 346] width 1443 height 692
paste input "3"
type input "230"
drag, startPoint x: 1182, startPoint y: 662, endPoint x: 1171, endPoint y: 661, distance: 10.2
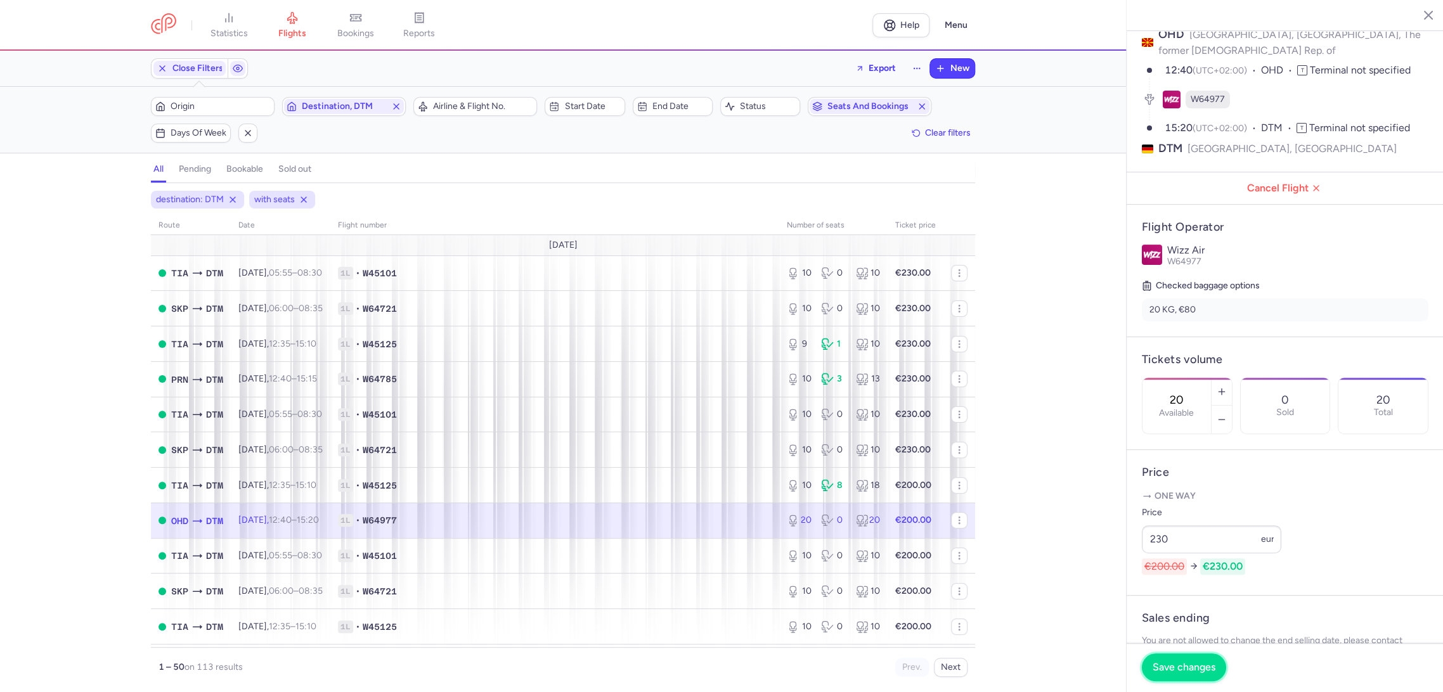
click at [1180, 662] on span "Save changes" at bounding box center [1183, 667] width 63 height 11
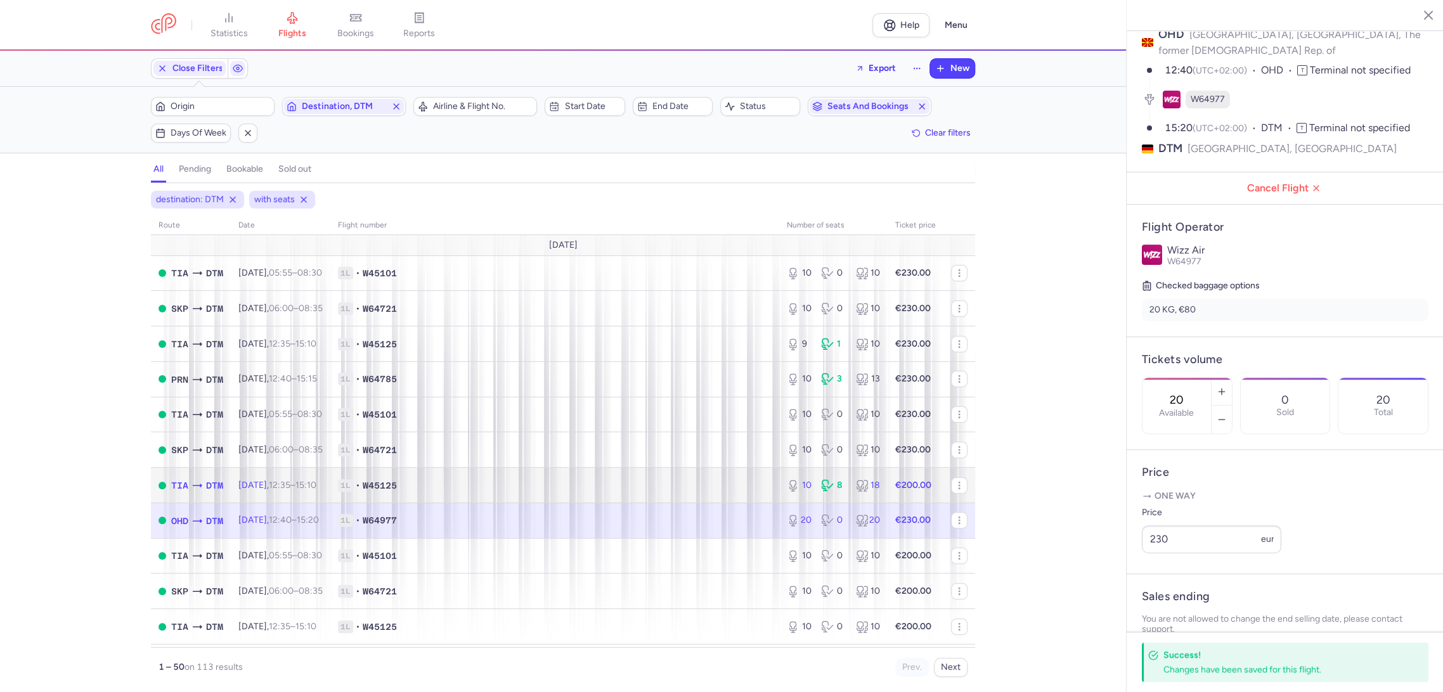
click at [727, 473] on td "1L • W45125" at bounding box center [554, 485] width 449 height 35
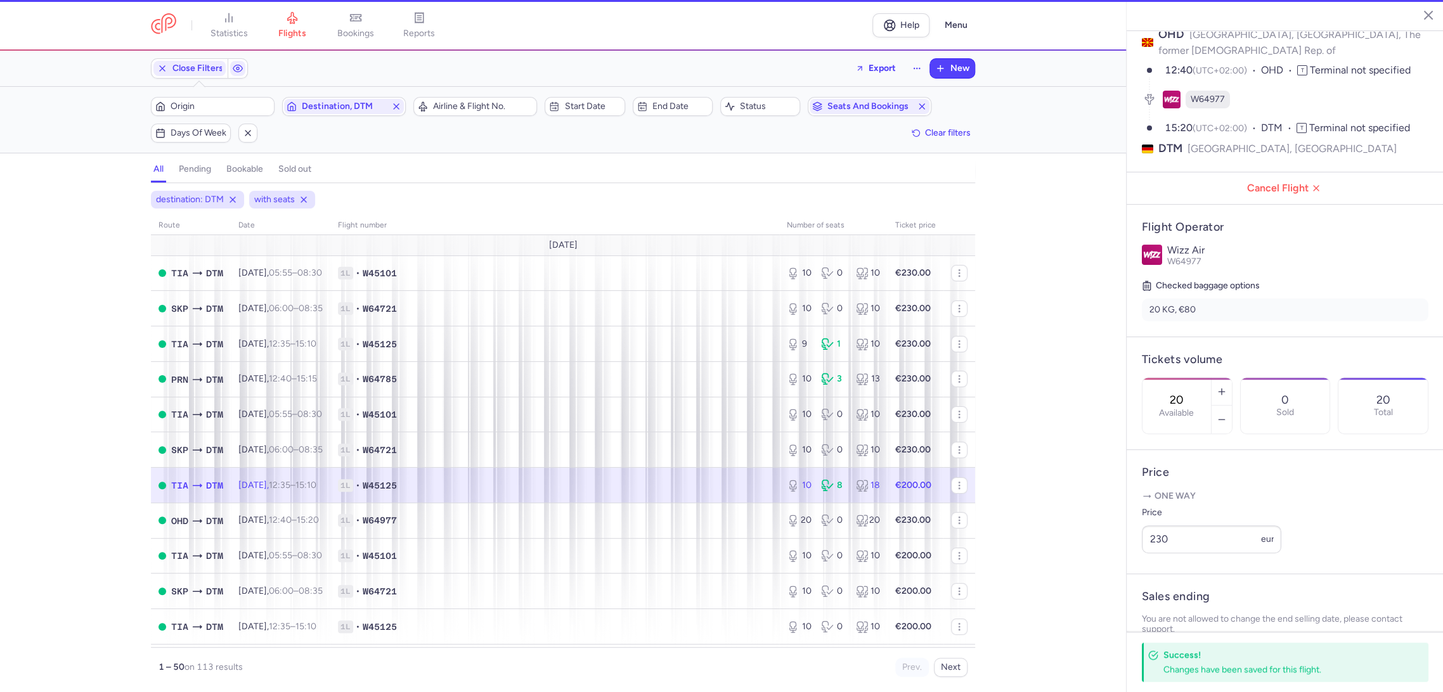
type input "10"
type input "3"
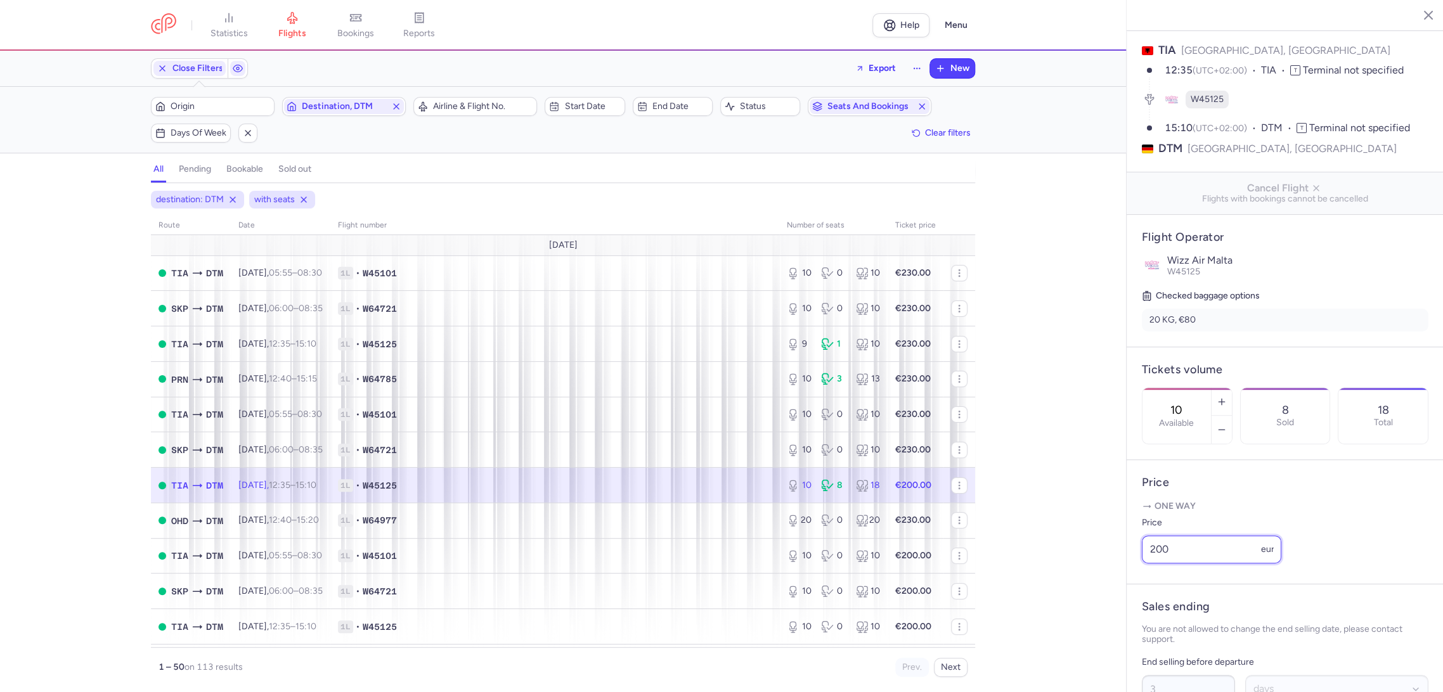
drag, startPoint x: 1193, startPoint y: 565, endPoint x: 1081, endPoint y: 591, distance: 114.4
click at [1081, 591] on div "statistics flights bookings reports Help Menu Close Filters Export New Filters …" at bounding box center [721, 346] width 1443 height 692
paste input "3"
type input "230"
drag, startPoint x: 1177, startPoint y: 662, endPoint x: 1039, endPoint y: 597, distance: 152.6
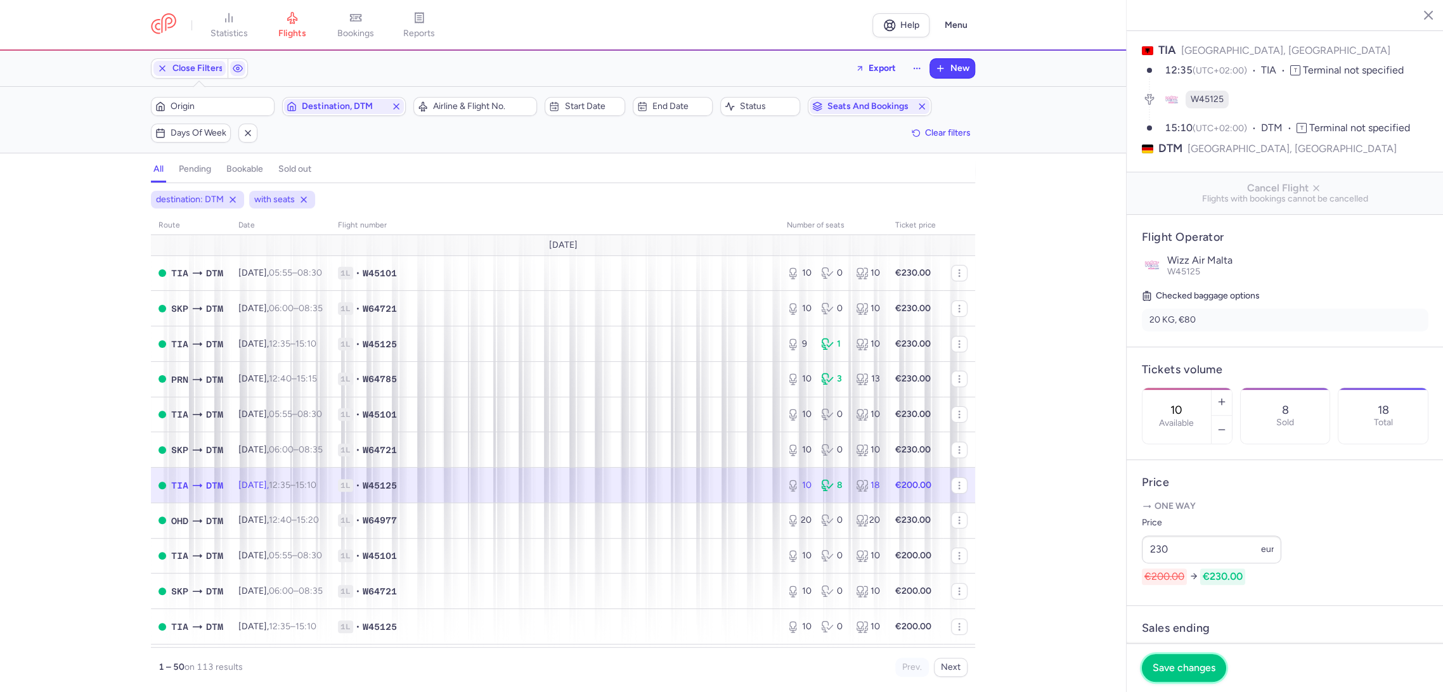
click at [1175, 662] on span "Save changes" at bounding box center [1183, 667] width 63 height 11
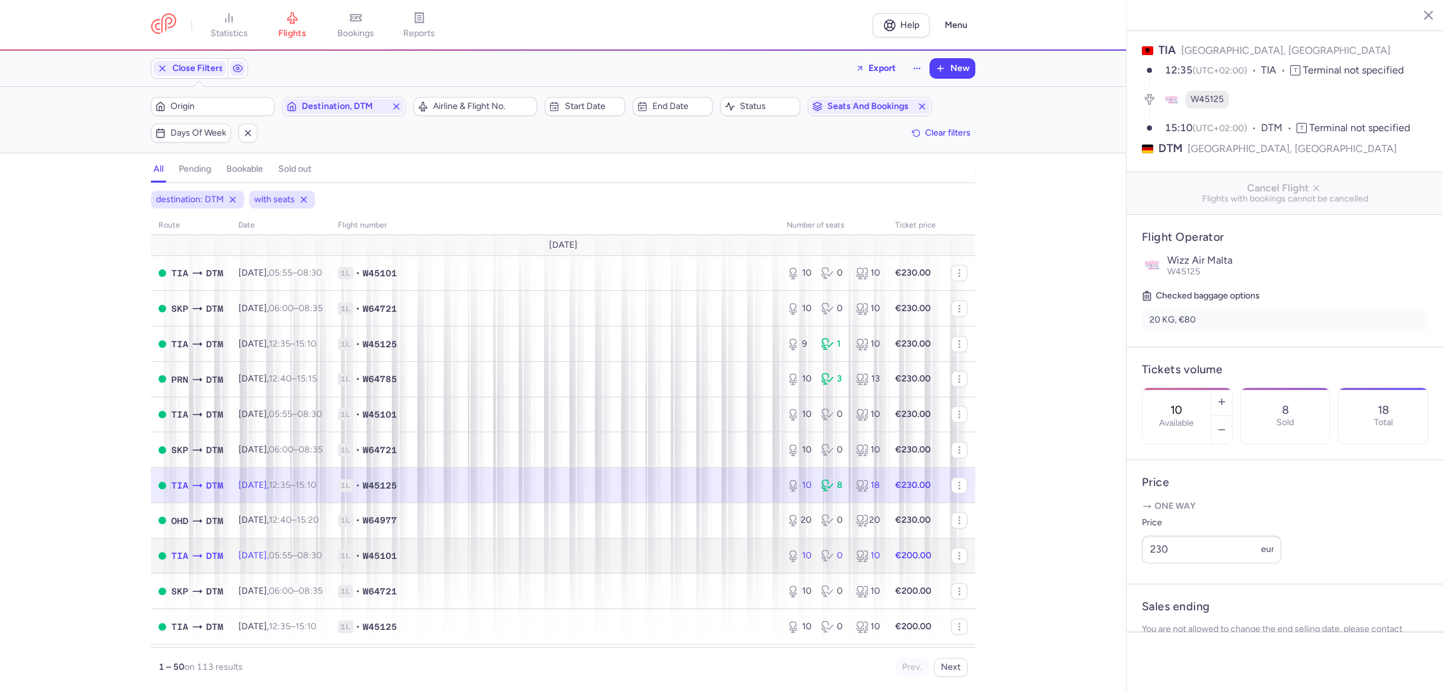
click at [733, 550] on span "1L • W45101" at bounding box center [555, 556] width 434 height 13
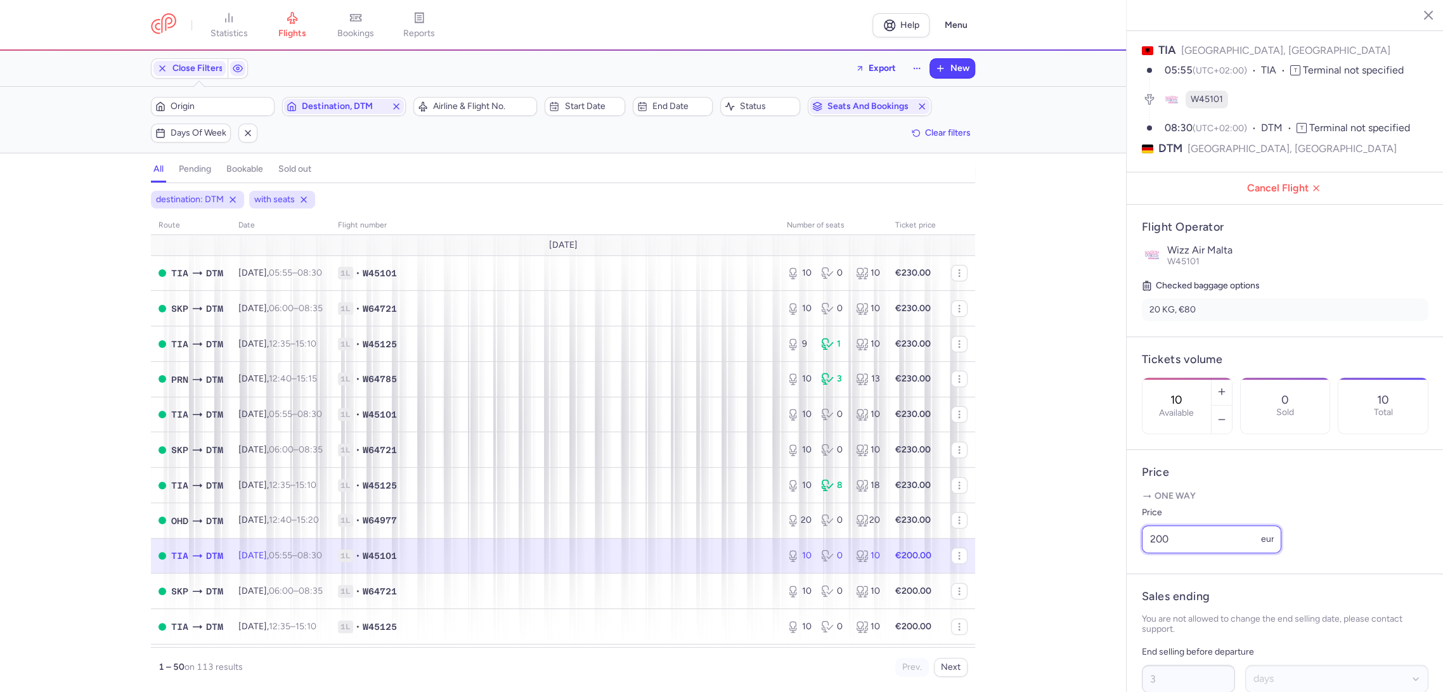
drag, startPoint x: 1106, startPoint y: 577, endPoint x: 1084, endPoint y: 579, distance: 22.3
click at [1084, 579] on div "statistics flights bookings reports Help Menu Close Filters Export New Filters …" at bounding box center [721, 346] width 1443 height 692
paste input "3"
type input "230"
drag, startPoint x: 1166, startPoint y: 665, endPoint x: 945, endPoint y: 630, distance: 224.0
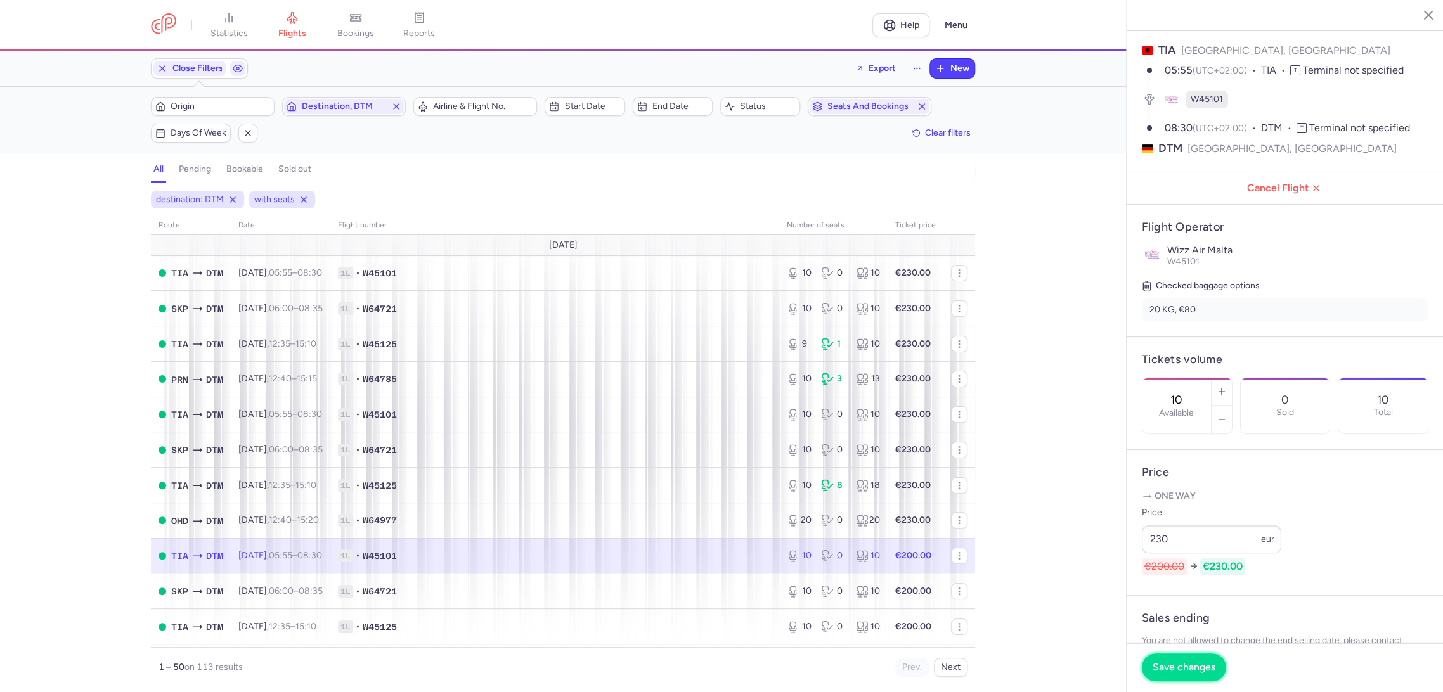
click at [1165, 665] on span "Save changes" at bounding box center [1183, 667] width 63 height 11
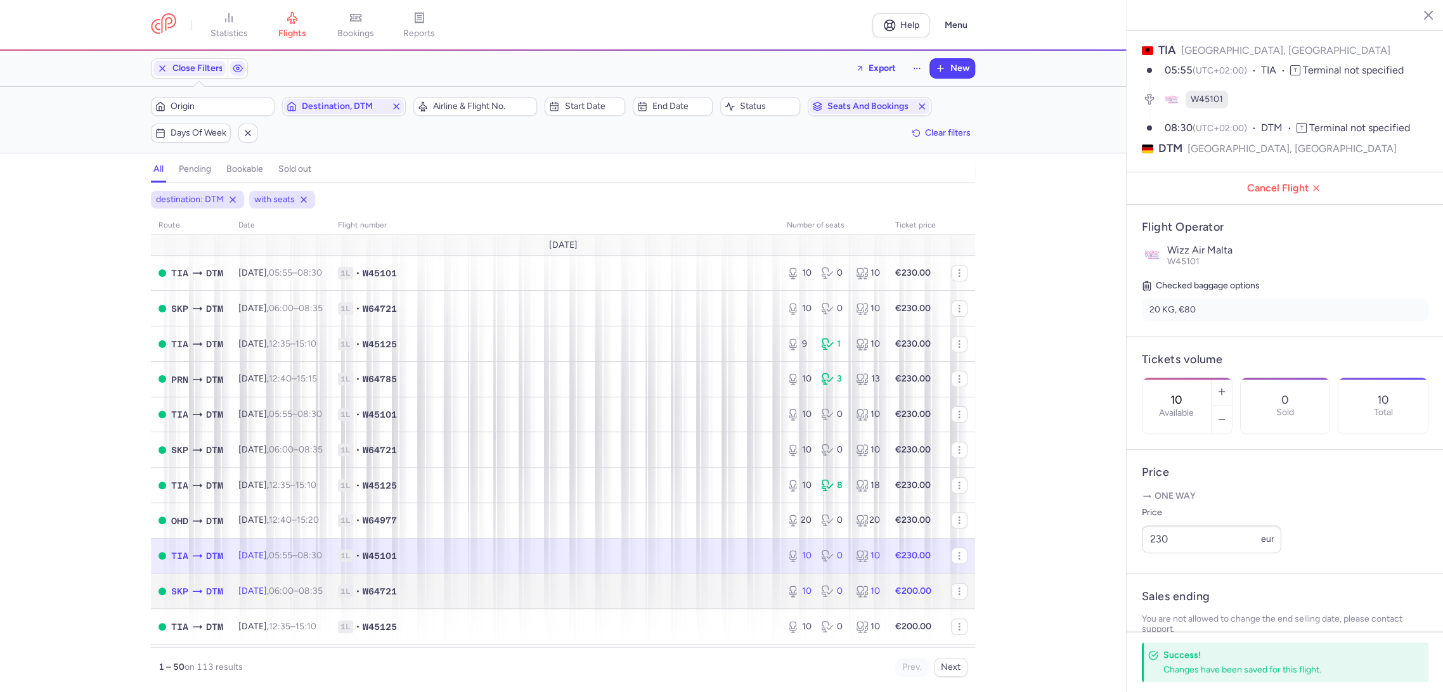
click at [722, 593] on span "1L • W64721" at bounding box center [555, 591] width 434 height 13
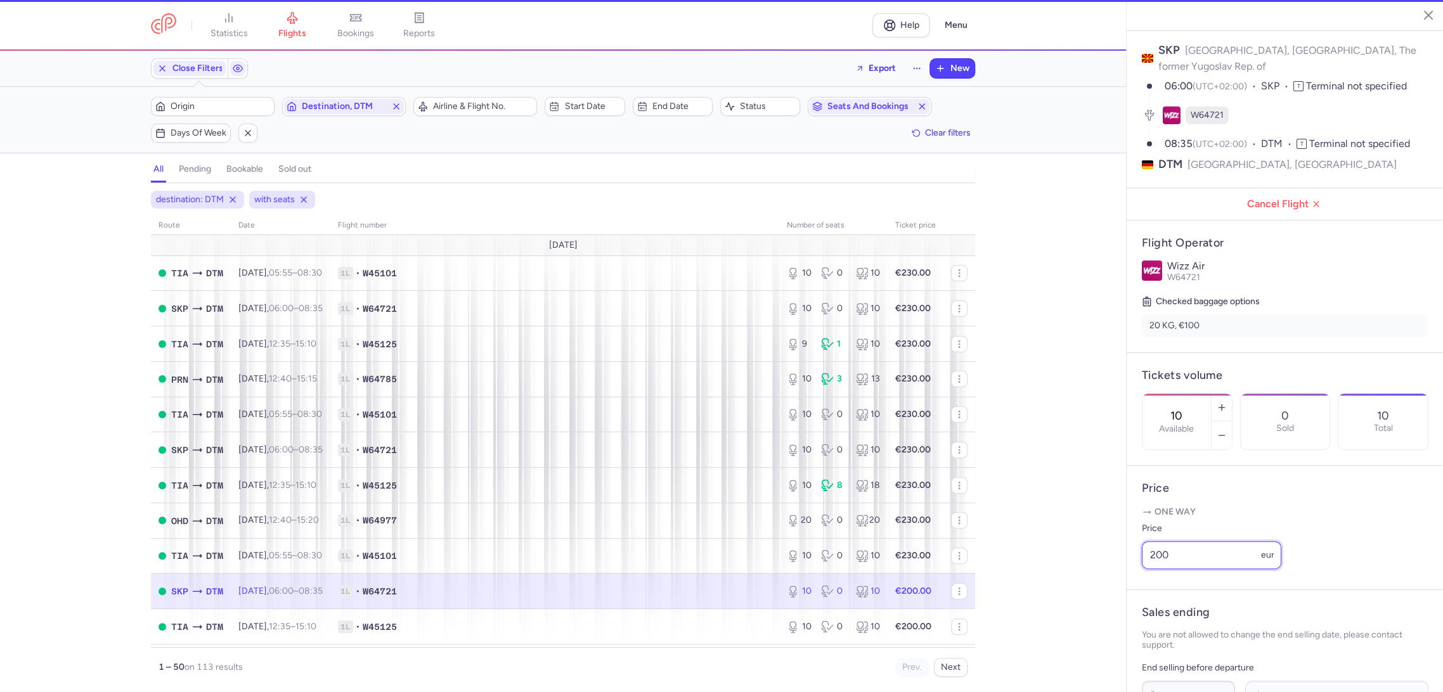
drag, startPoint x: 1201, startPoint y: 561, endPoint x: 1102, endPoint y: 587, distance: 101.6
click at [1088, 576] on div "statistics flights bookings reports Help Menu Close Filters Export New Filters …" at bounding box center [721, 346] width 1443 height 692
paste input "3"
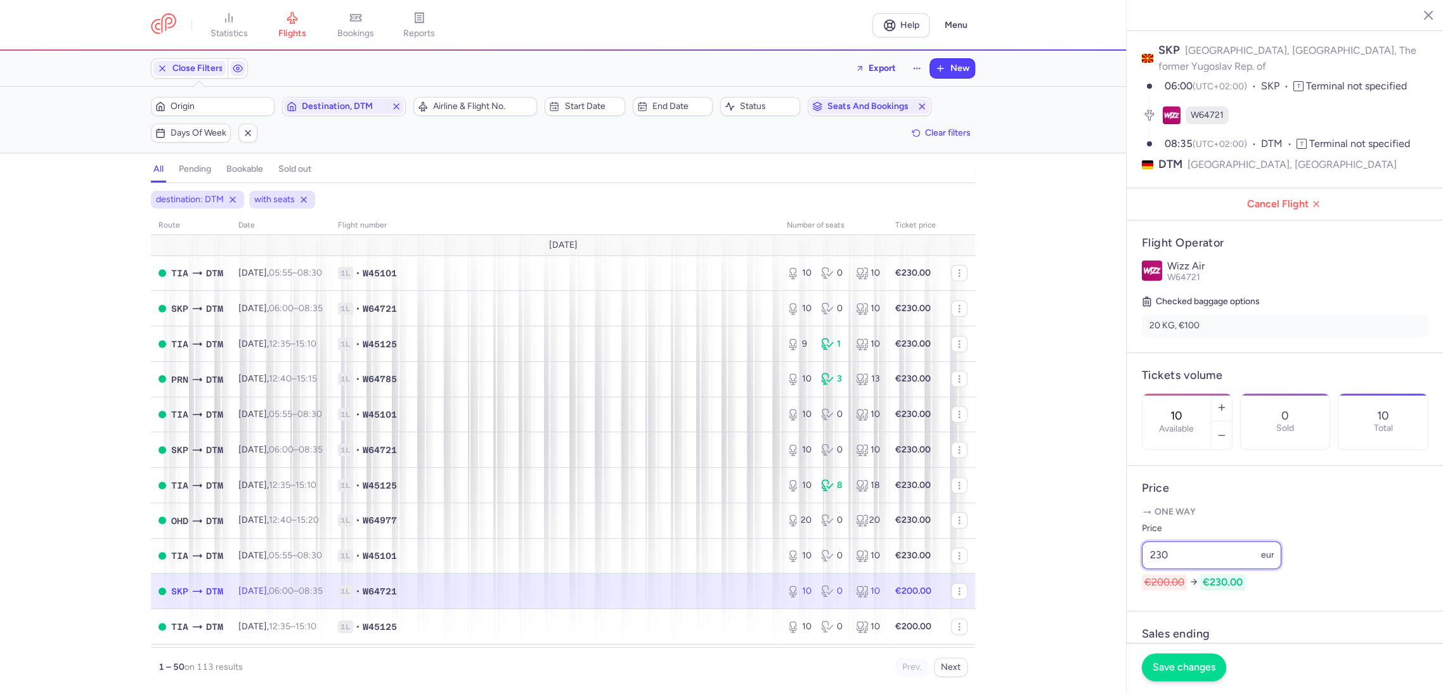
type input "230"
click at [1177, 677] on button "Save changes" at bounding box center [1184, 668] width 84 height 28
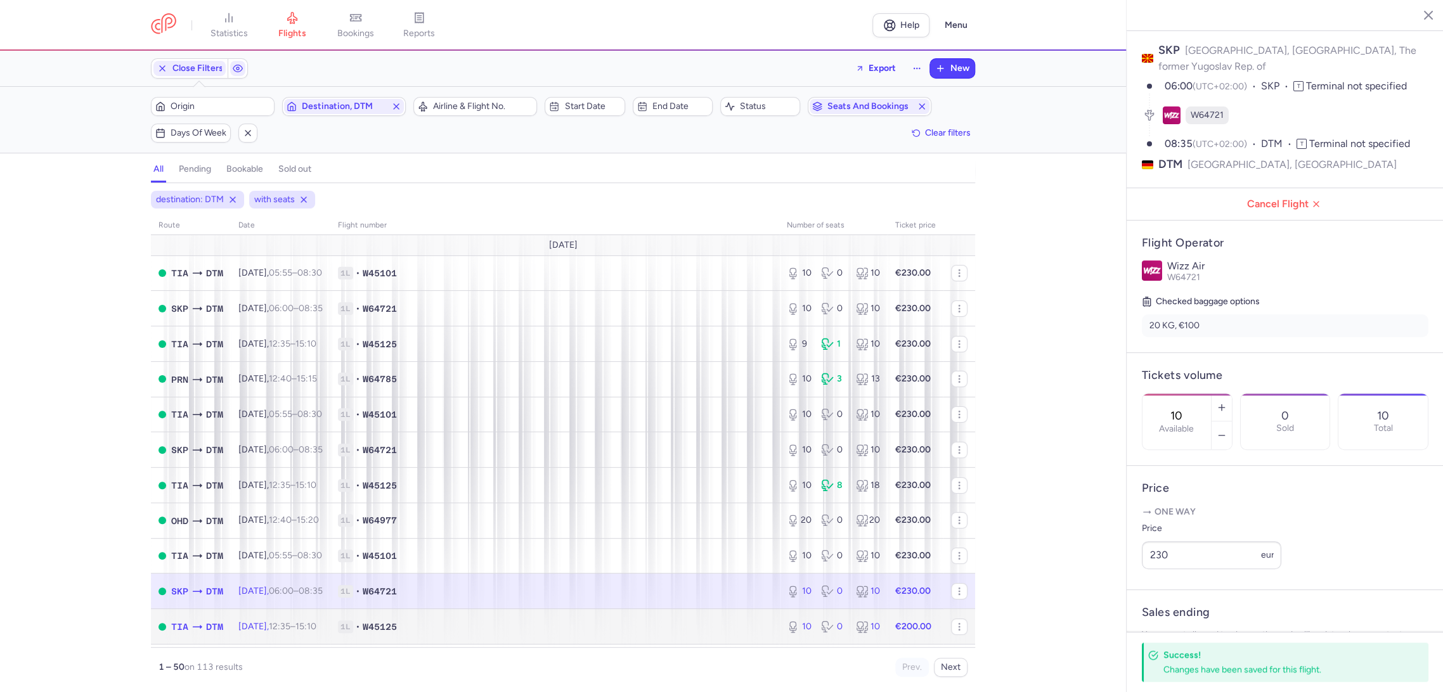
click at [740, 624] on span "1L • W45125" at bounding box center [555, 627] width 434 height 13
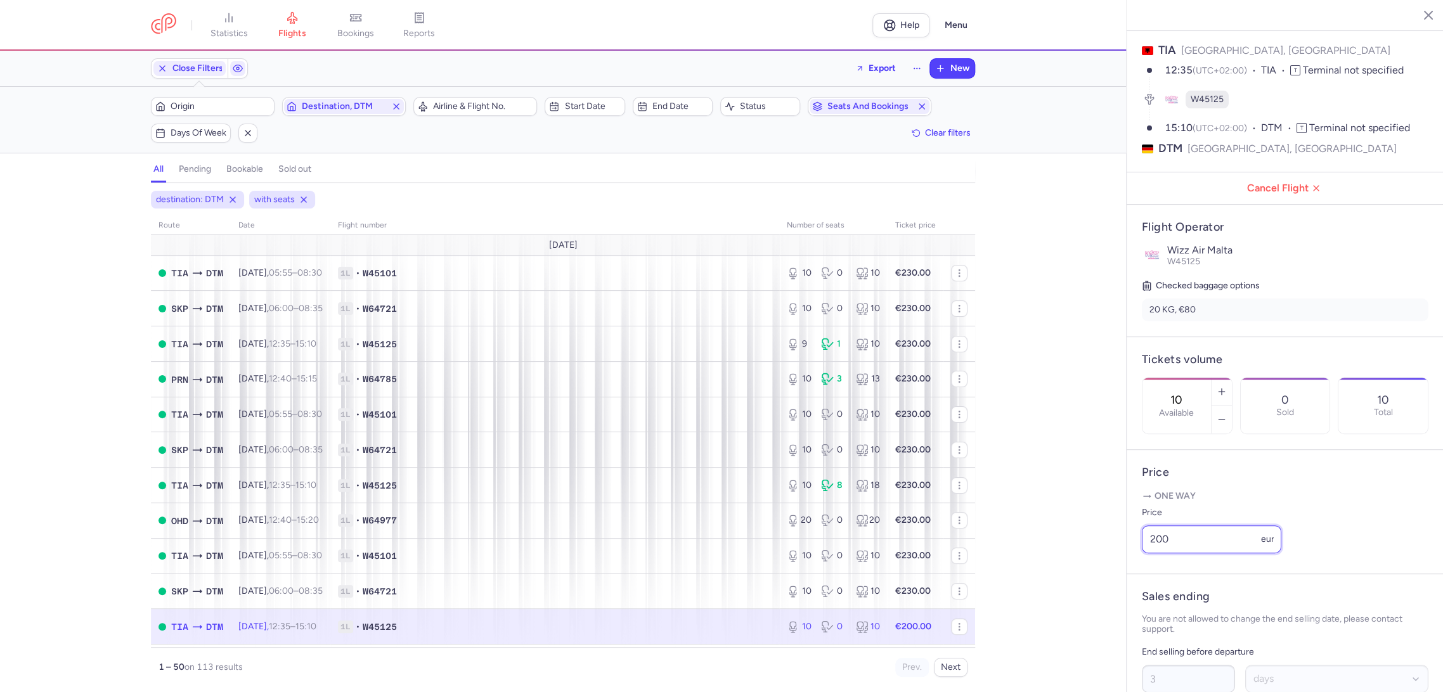
drag, startPoint x: 1184, startPoint y: 557, endPoint x: 1118, endPoint y: 561, distance: 65.4
click at [1118, 561] on div "statistics flights bookings reports Help Menu Close Filters Export New Filters …" at bounding box center [721, 346] width 1443 height 692
paste input "3"
type input "230"
drag, startPoint x: 1178, startPoint y: 668, endPoint x: 1061, endPoint y: 619, distance: 127.3
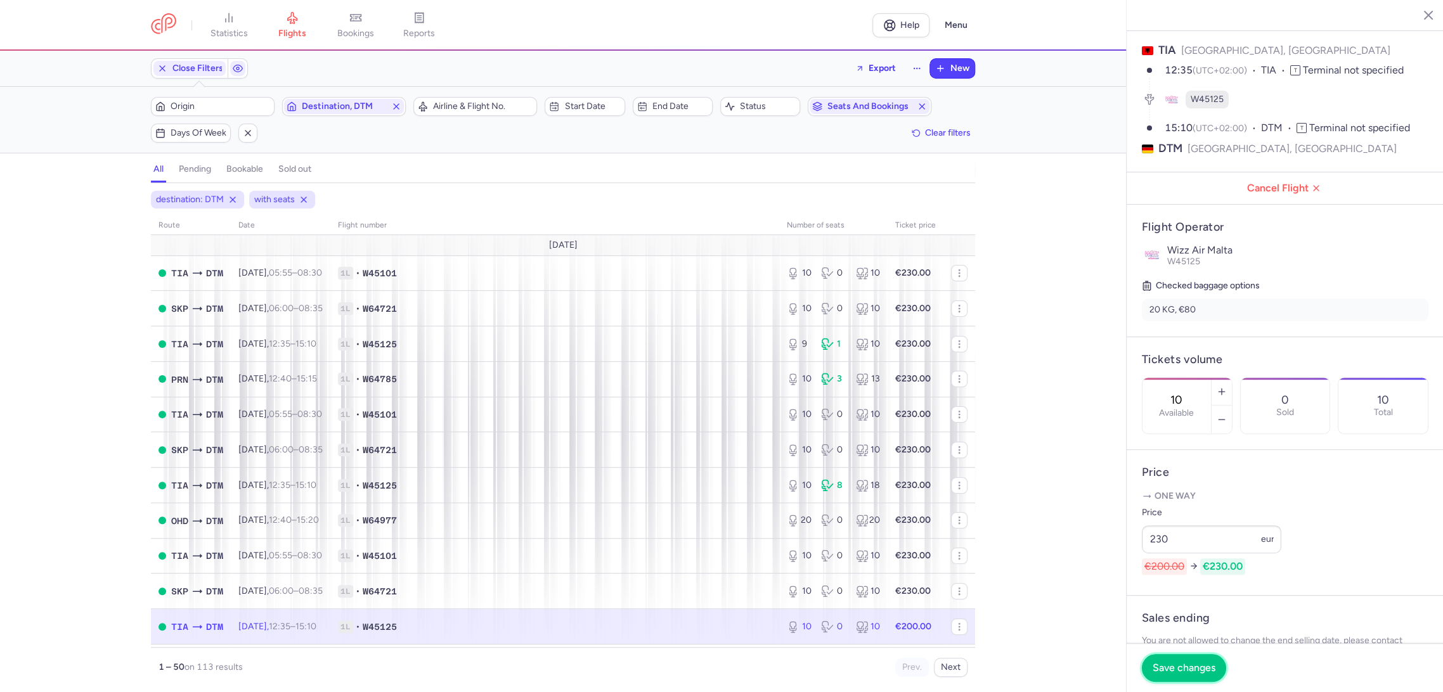
click at [1177, 668] on span "Save changes" at bounding box center [1183, 667] width 63 height 11
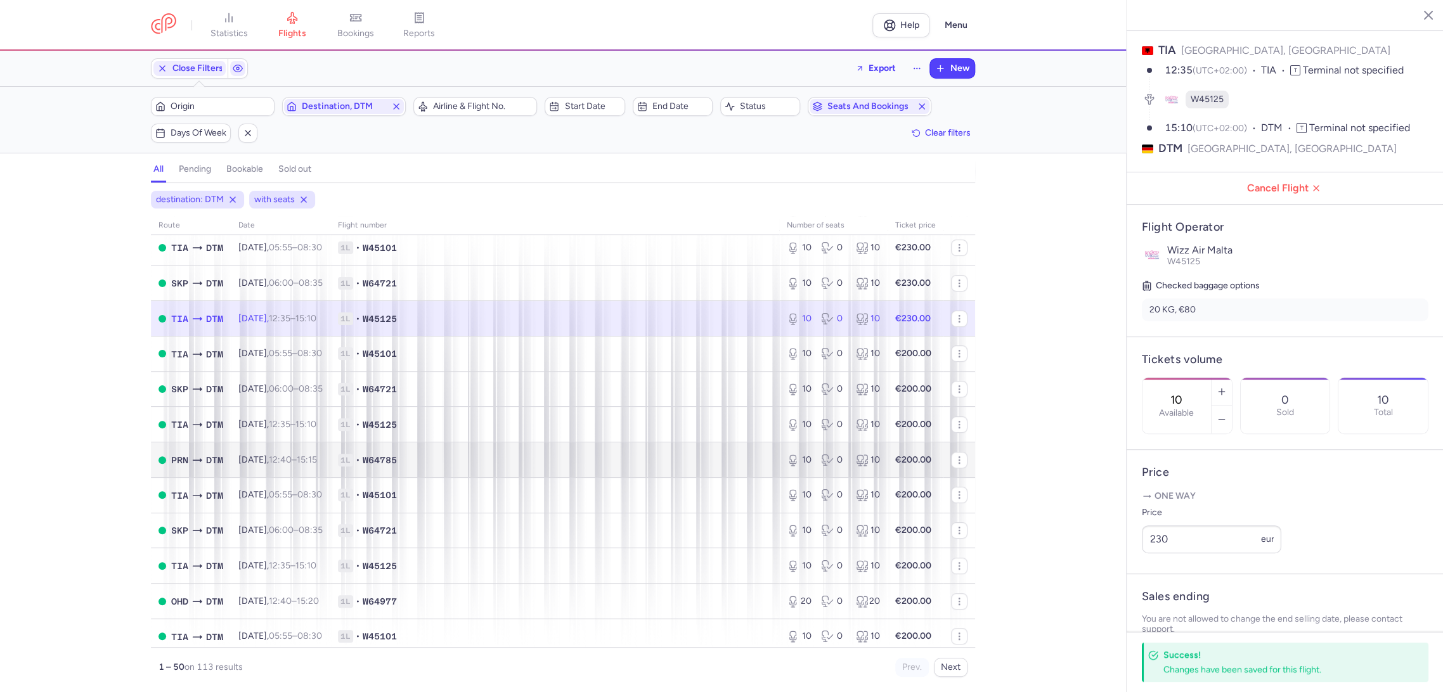
scroll to position [352, 0]
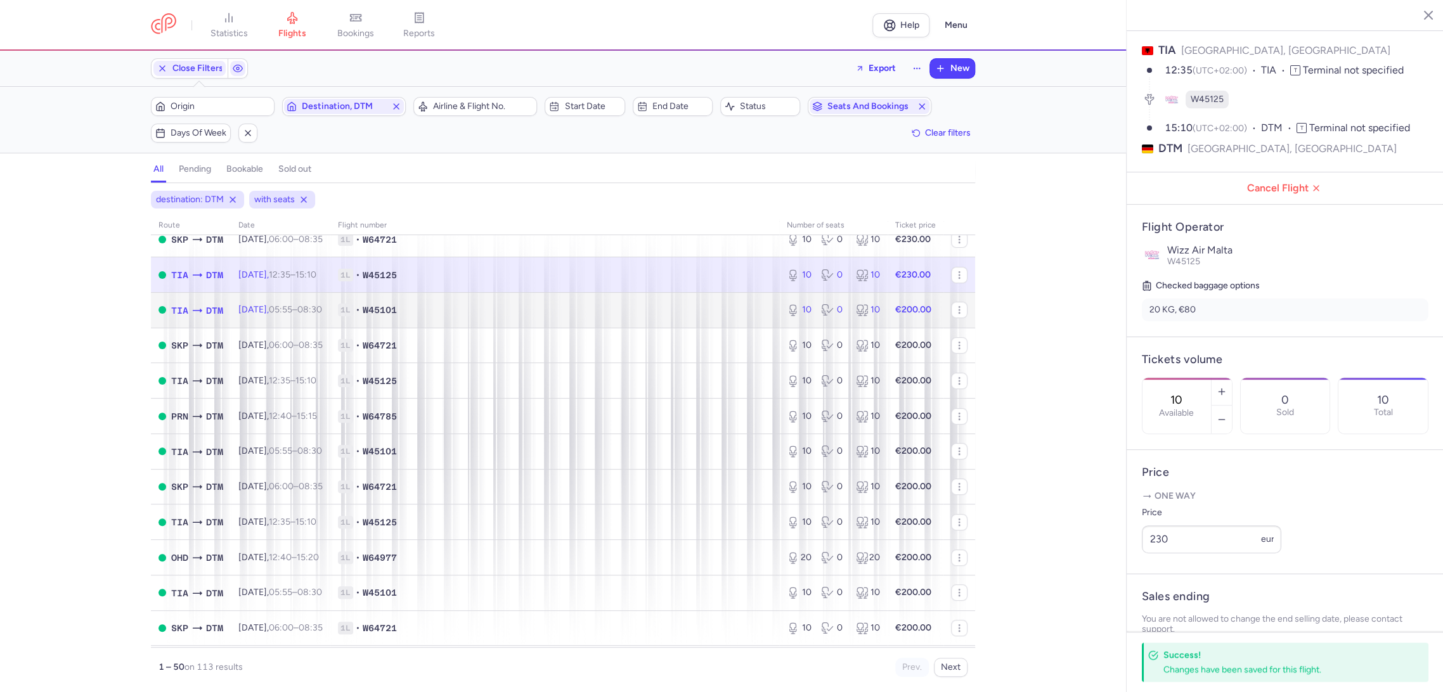
click at [721, 310] on span "1L • W45101" at bounding box center [555, 310] width 434 height 13
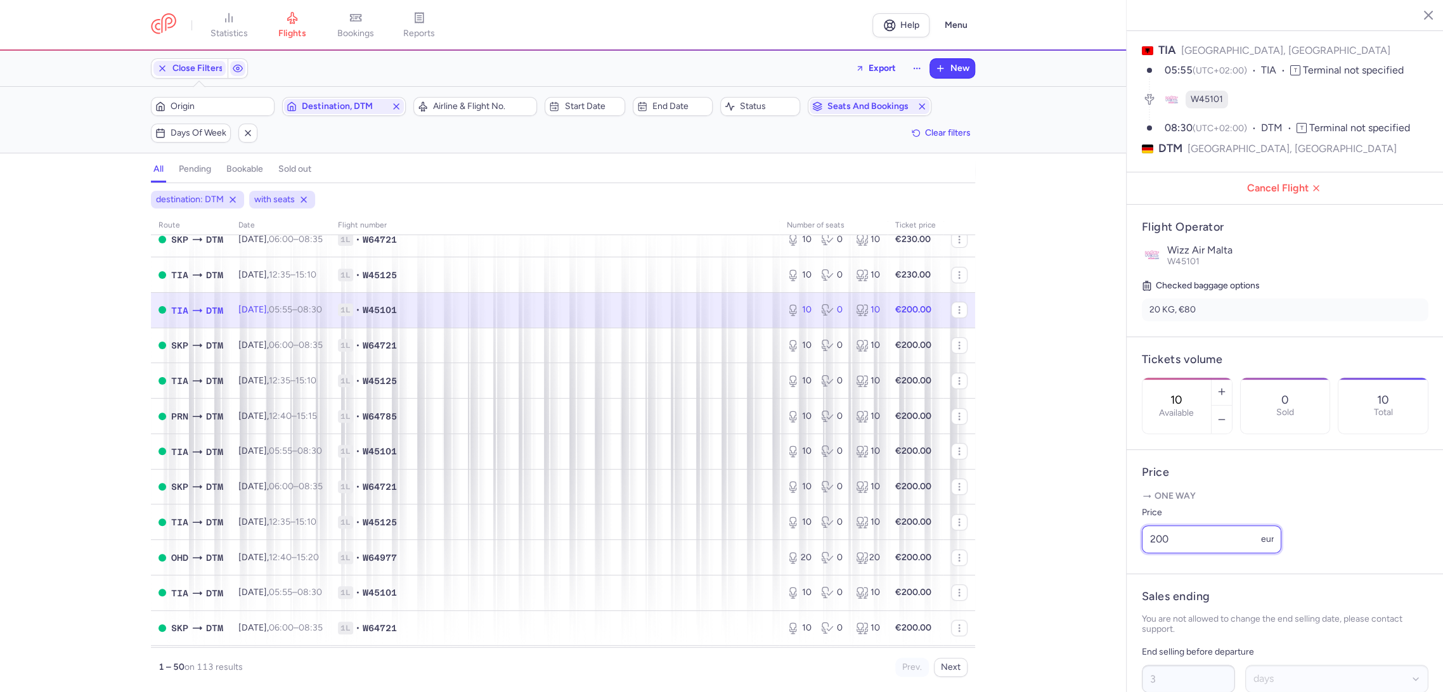
drag, startPoint x: 1080, startPoint y: 579, endPoint x: 1115, endPoint y: 621, distance: 54.4
click at [1078, 579] on div "statistics flights bookings reports Help Menu Close Filters Export New Filters …" at bounding box center [721, 346] width 1443 height 692
paste input "3"
type input "230"
drag, startPoint x: 1157, startPoint y: 664, endPoint x: 1074, endPoint y: 608, distance: 99.5
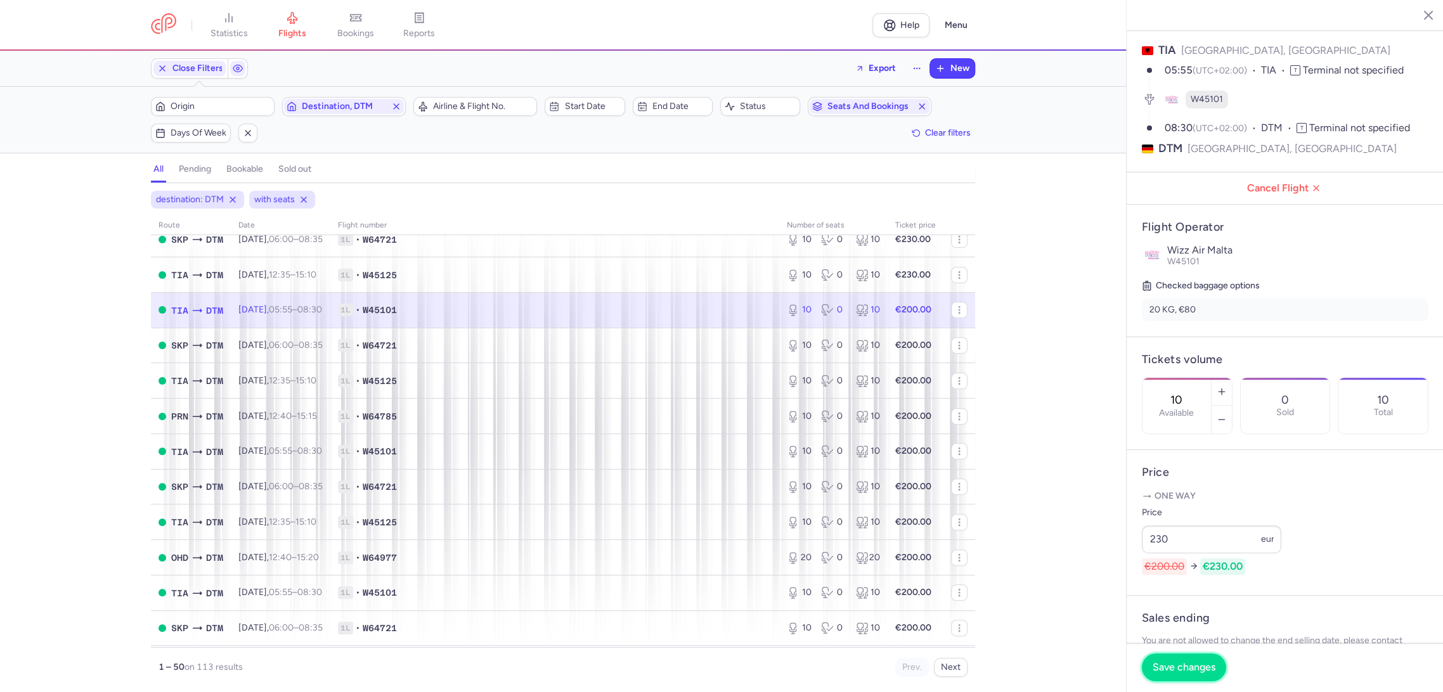
click at [1156, 664] on span "Save changes" at bounding box center [1183, 667] width 63 height 11
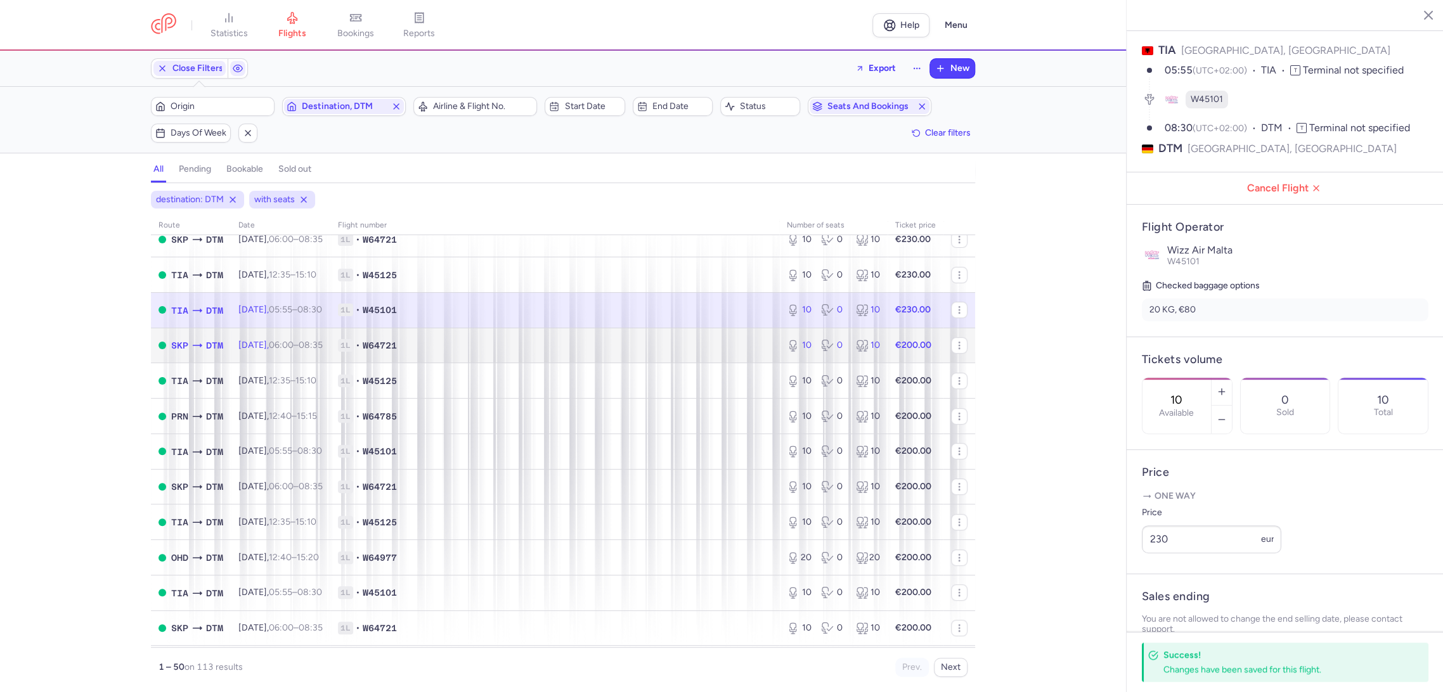
click at [682, 344] on span "1L • W64721" at bounding box center [555, 345] width 434 height 13
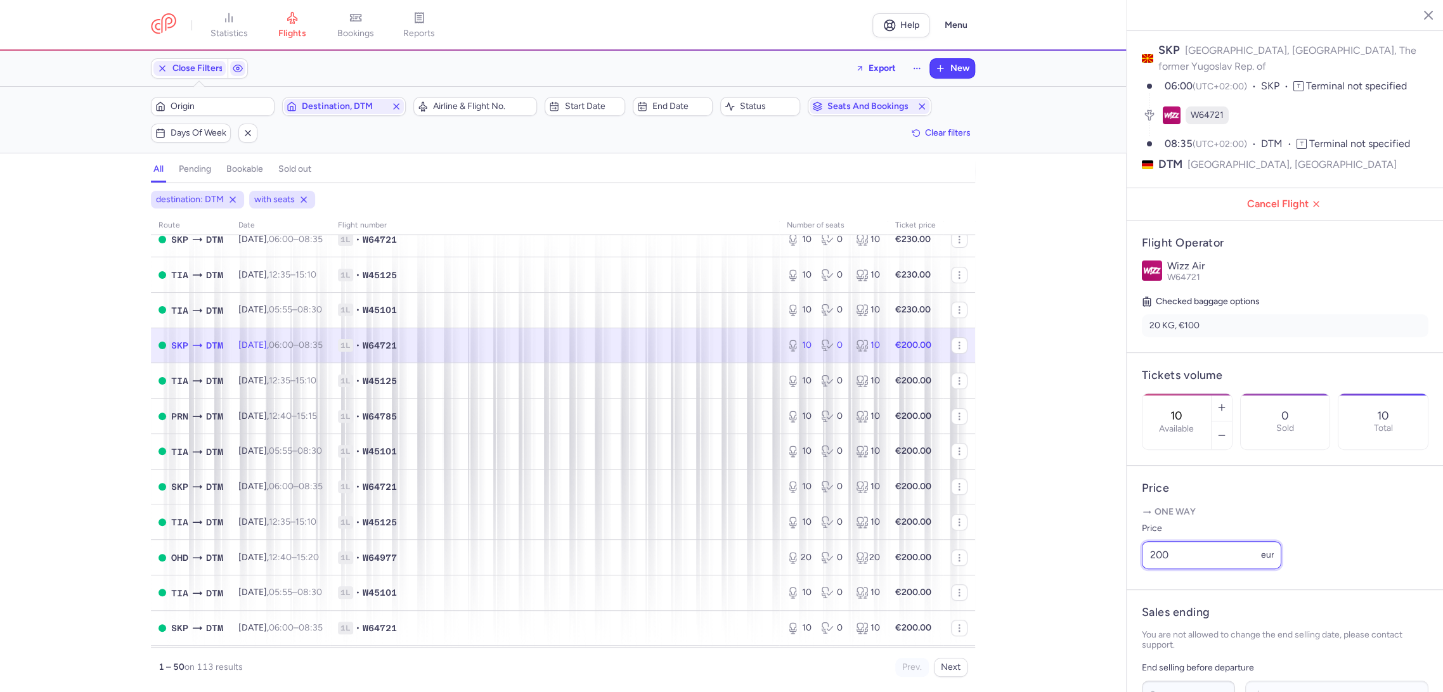
drag, startPoint x: 1168, startPoint y: 551, endPoint x: 1113, endPoint y: 567, distance: 57.4
click at [1113, 567] on div "statistics flights bookings reports Help Menu Close Filters Export New Filters …" at bounding box center [721, 346] width 1443 height 692
paste input "3"
type input "230"
drag, startPoint x: 1171, startPoint y: 663, endPoint x: 1083, endPoint y: 620, distance: 98.1
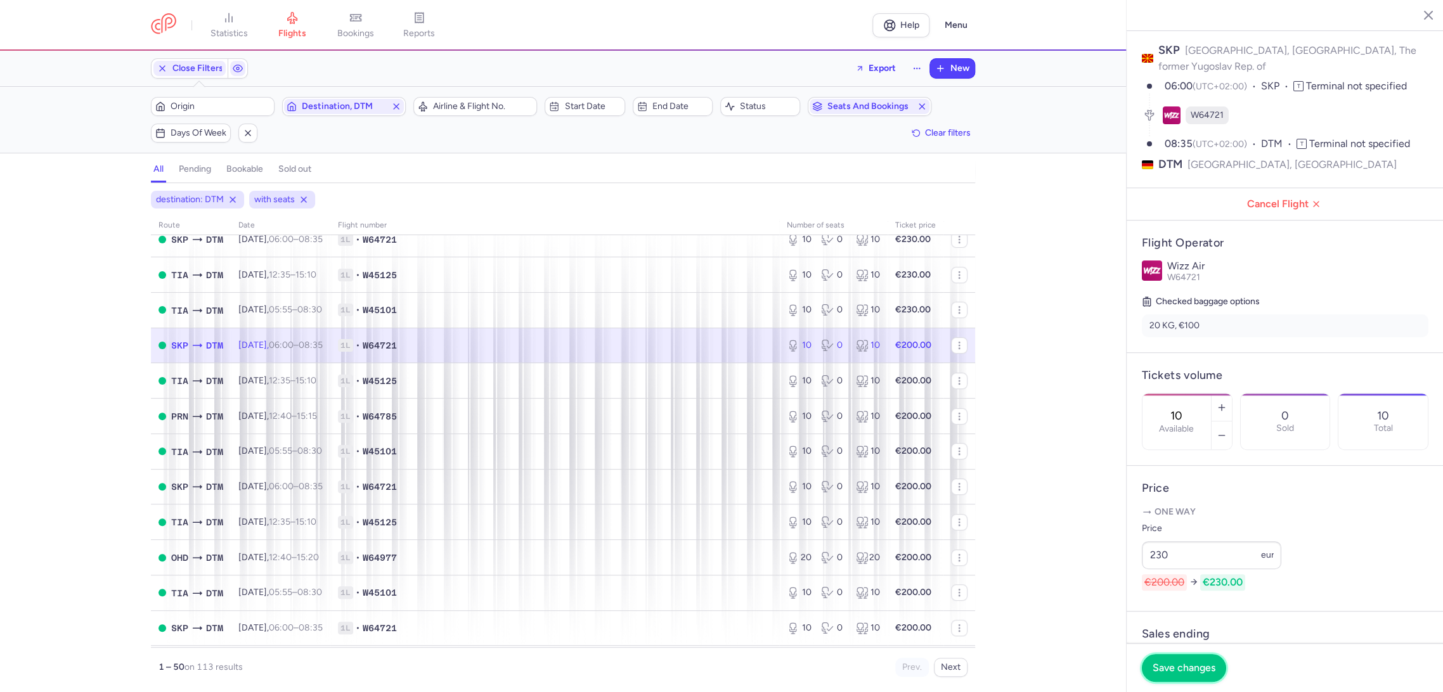
click at [1165, 661] on button "Save changes" at bounding box center [1184, 668] width 84 height 28
click at [697, 387] on td "1L • W45125" at bounding box center [554, 380] width 449 height 35
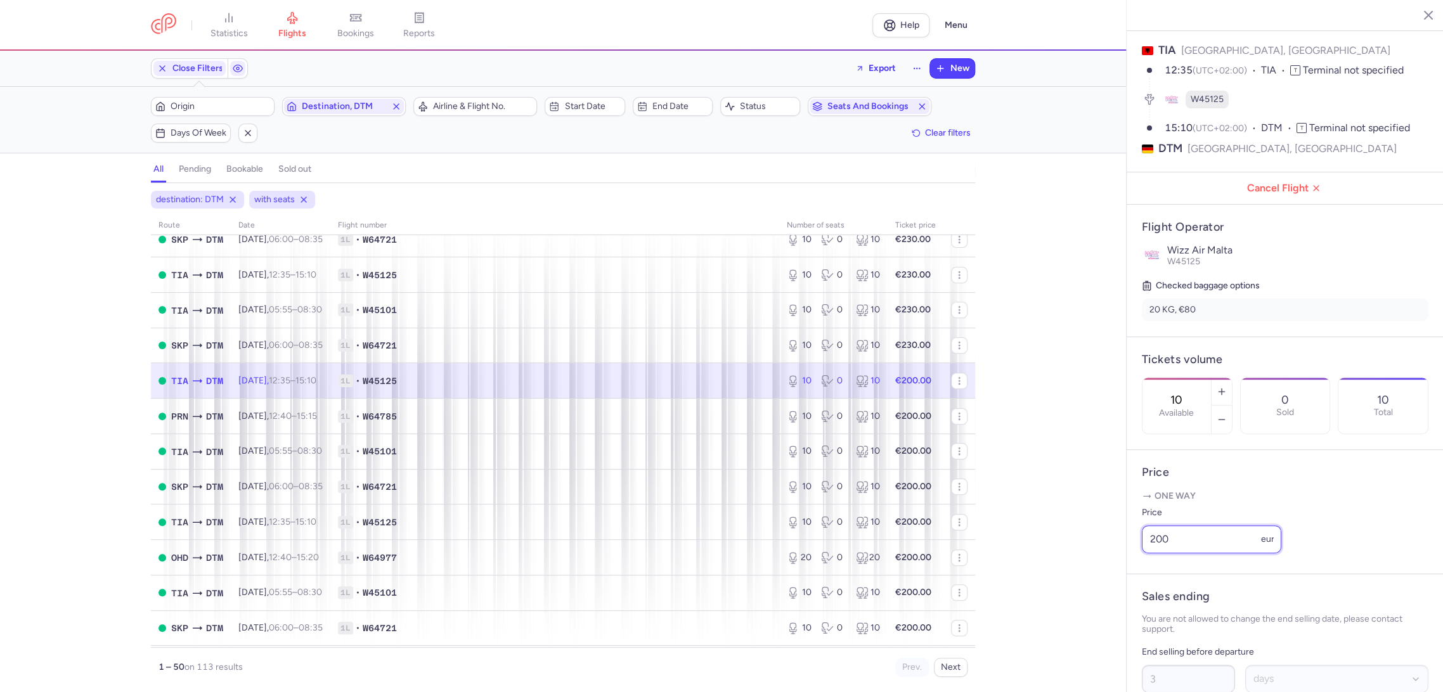
click at [1130, 574] on article "Price One way Price 200 eur" at bounding box center [1284, 512] width 317 height 124
paste input "3"
type input "230"
click at [1164, 667] on span "Save changes" at bounding box center [1183, 667] width 63 height 11
click at [729, 420] on span "1L • W64785" at bounding box center [555, 416] width 434 height 13
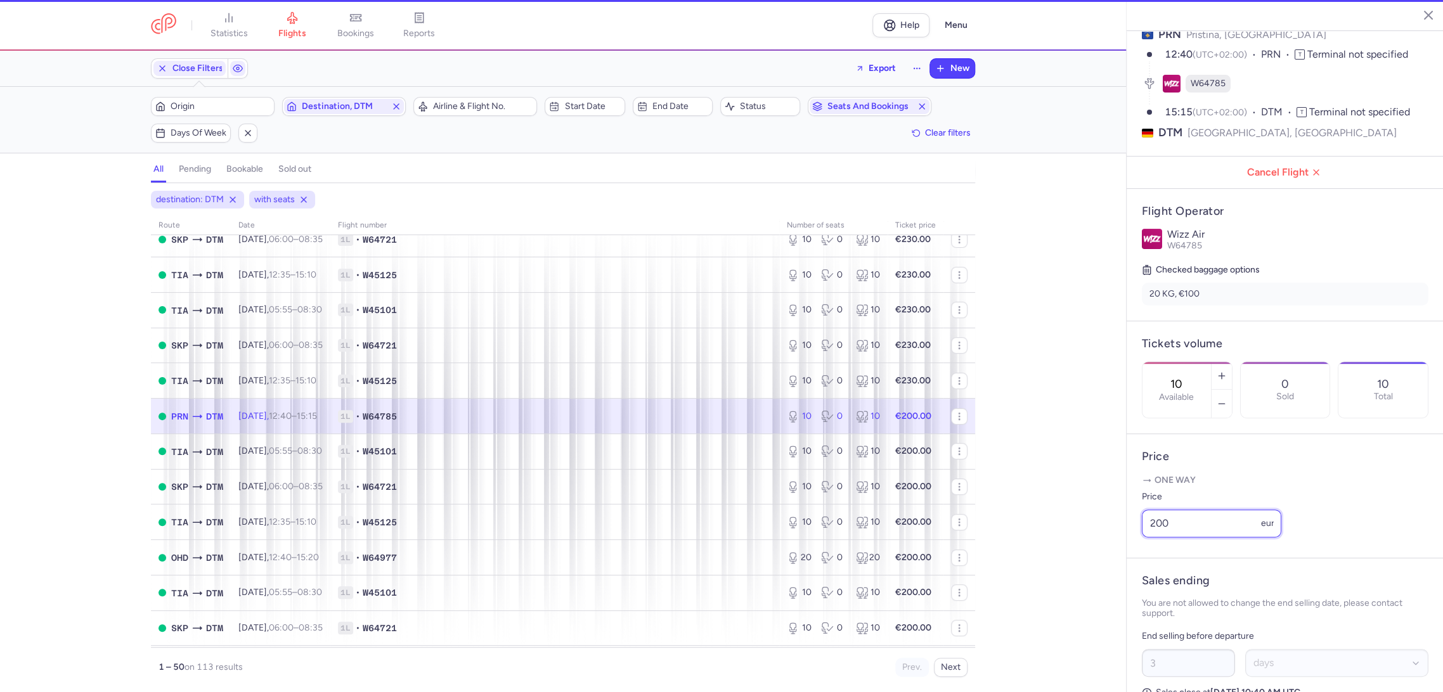
click at [1102, 568] on div "statistics flights bookings reports Help Menu Close Filters Export New Filters …" at bounding box center [721, 346] width 1443 height 692
paste input "3"
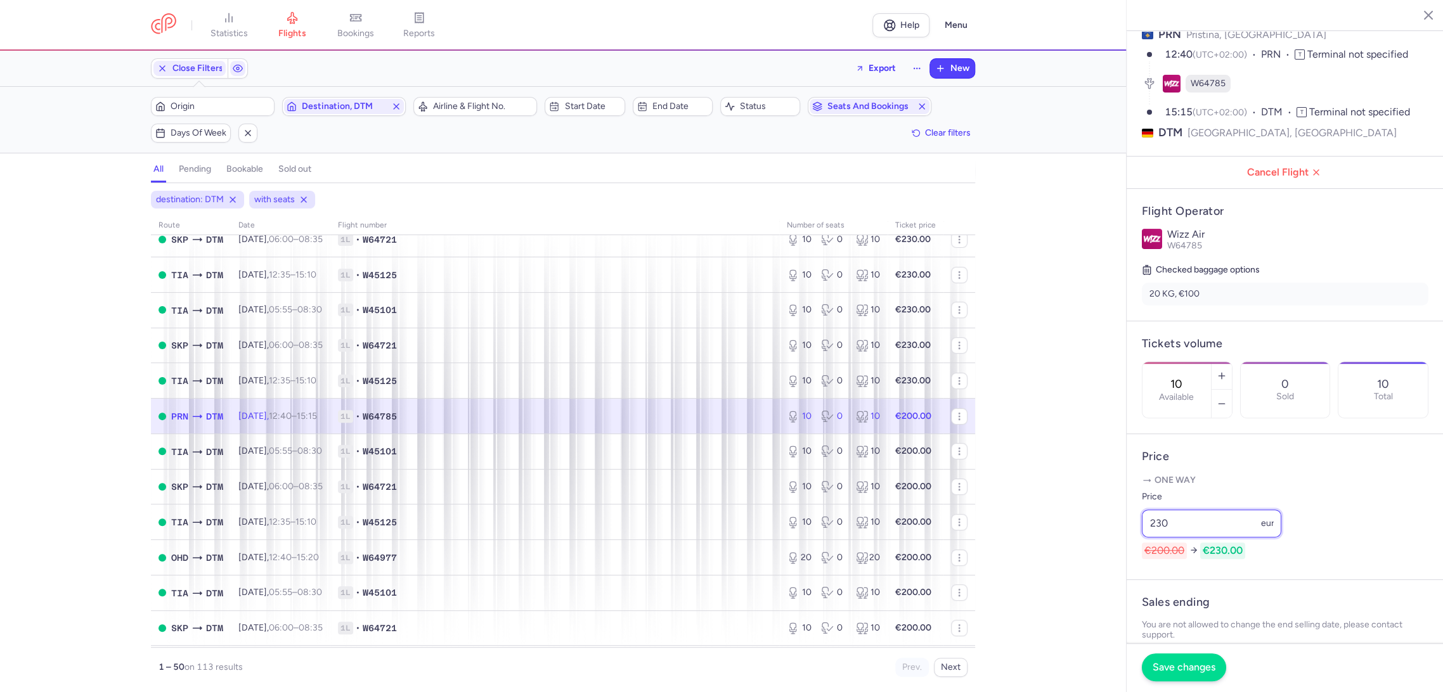
type input "230"
click at [1163, 673] on span "Save changes" at bounding box center [1183, 667] width 63 height 11
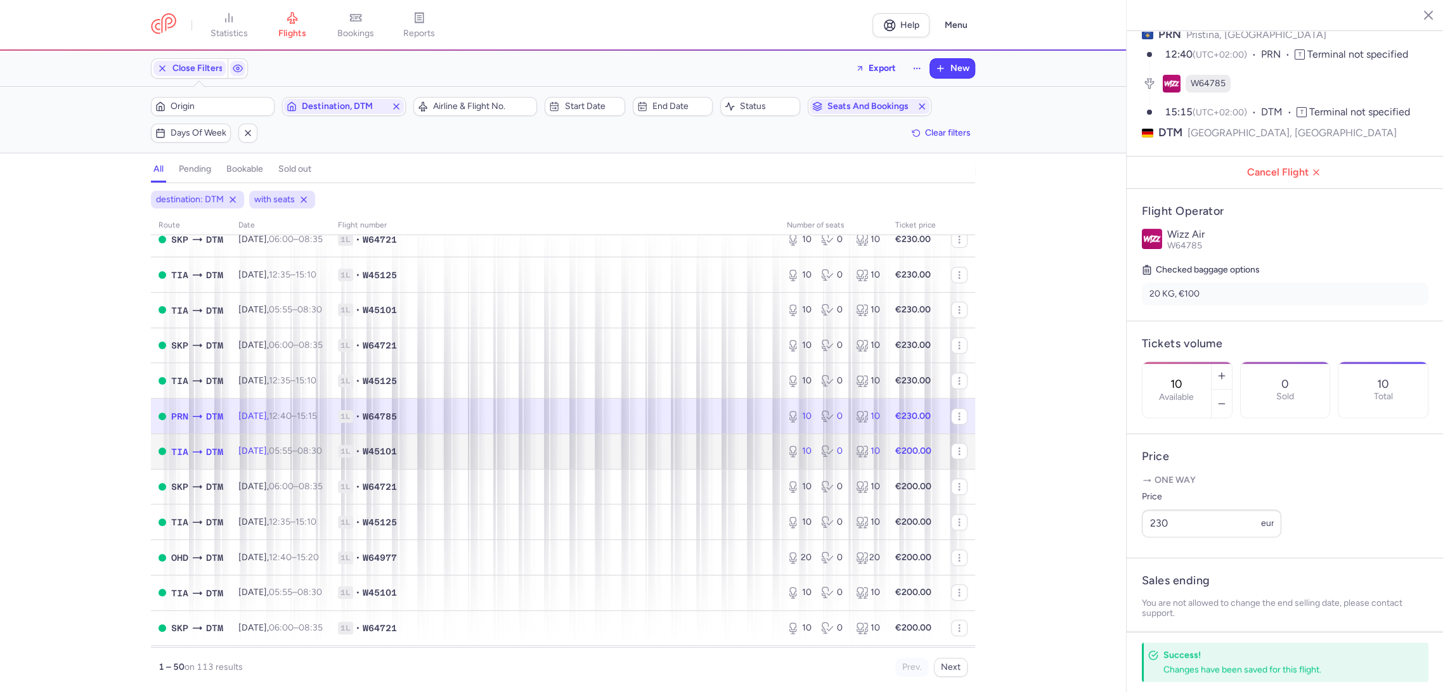
click at [751, 453] on span "1L • W45101" at bounding box center [555, 451] width 434 height 13
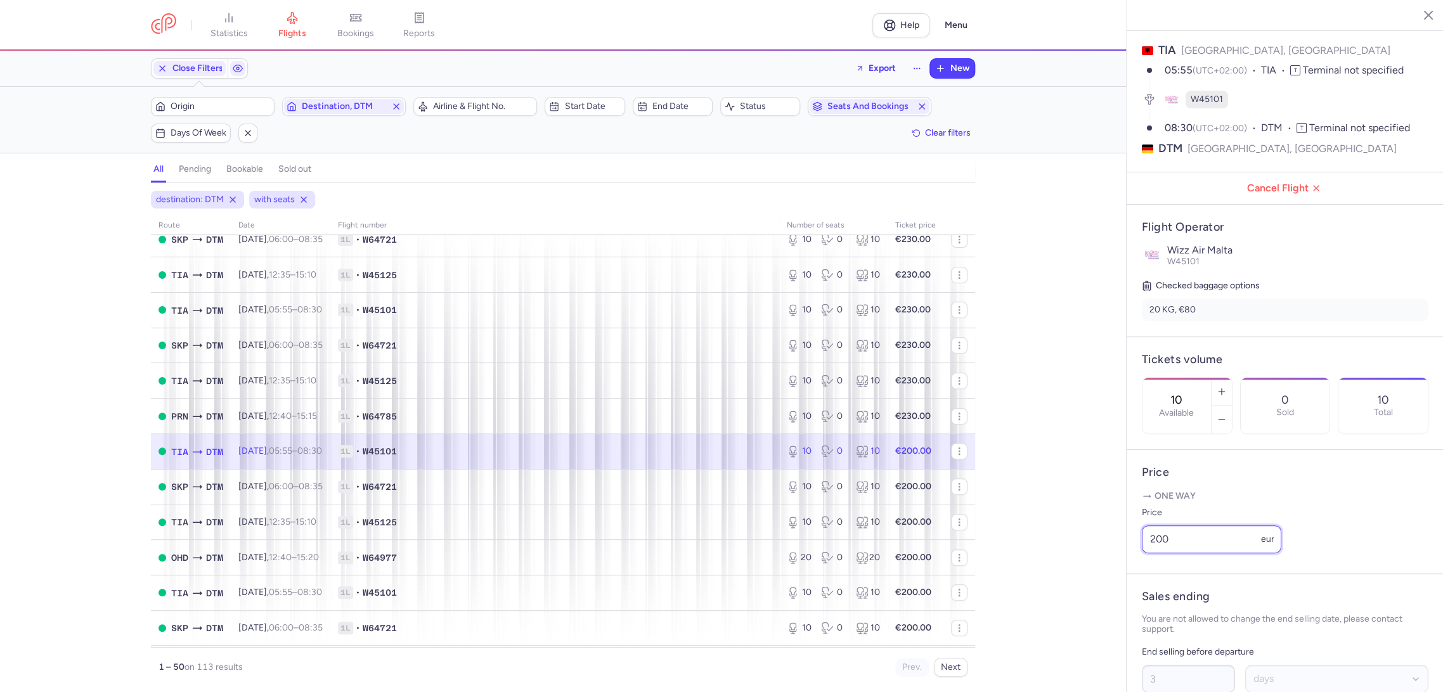
drag, startPoint x: 1103, startPoint y: 570, endPoint x: 1080, endPoint y: 574, distance: 23.2
click at [1080, 574] on div "statistics flights bookings reports Help Menu Close Filters Export New Filters …" at bounding box center [721, 346] width 1443 height 692
paste input "3"
type input "230"
click at [1161, 668] on span "Save changes" at bounding box center [1183, 667] width 63 height 11
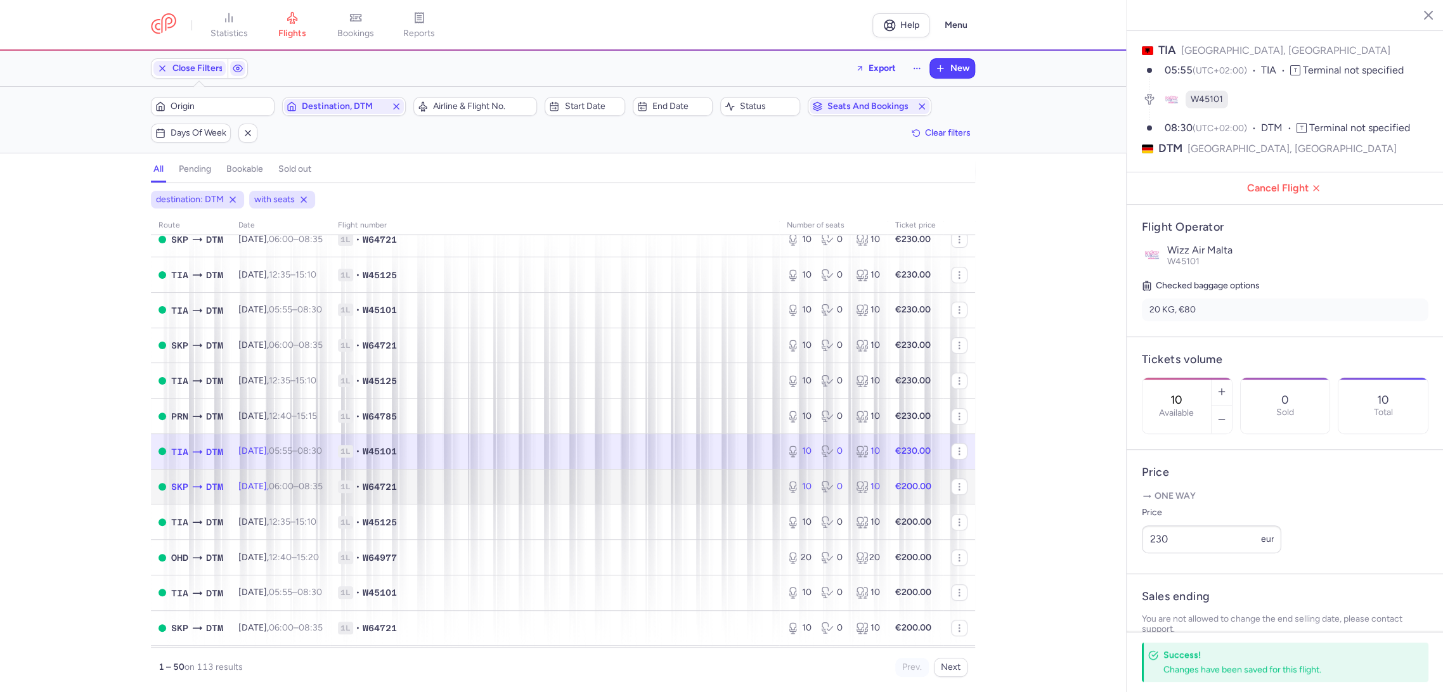
click at [678, 486] on span "1L • W64721" at bounding box center [555, 487] width 434 height 13
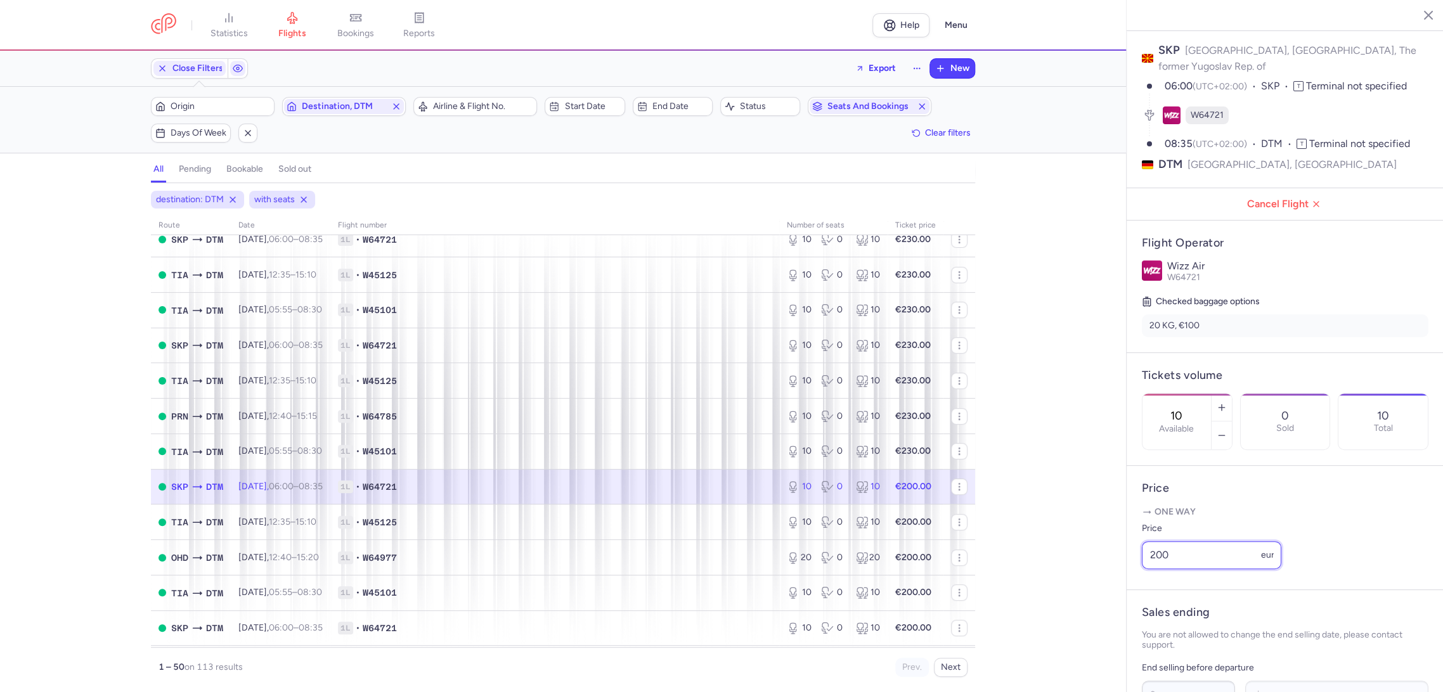
drag, startPoint x: 1166, startPoint y: 561, endPoint x: 1102, endPoint y: 572, distance: 64.9
click at [1099, 566] on div "statistics flights bookings reports Help Menu Close Filters Export New Filters …" at bounding box center [721, 346] width 1443 height 692
paste input "3"
type input "230"
drag, startPoint x: 1162, startPoint y: 663, endPoint x: 831, endPoint y: 546, distance: 350.9
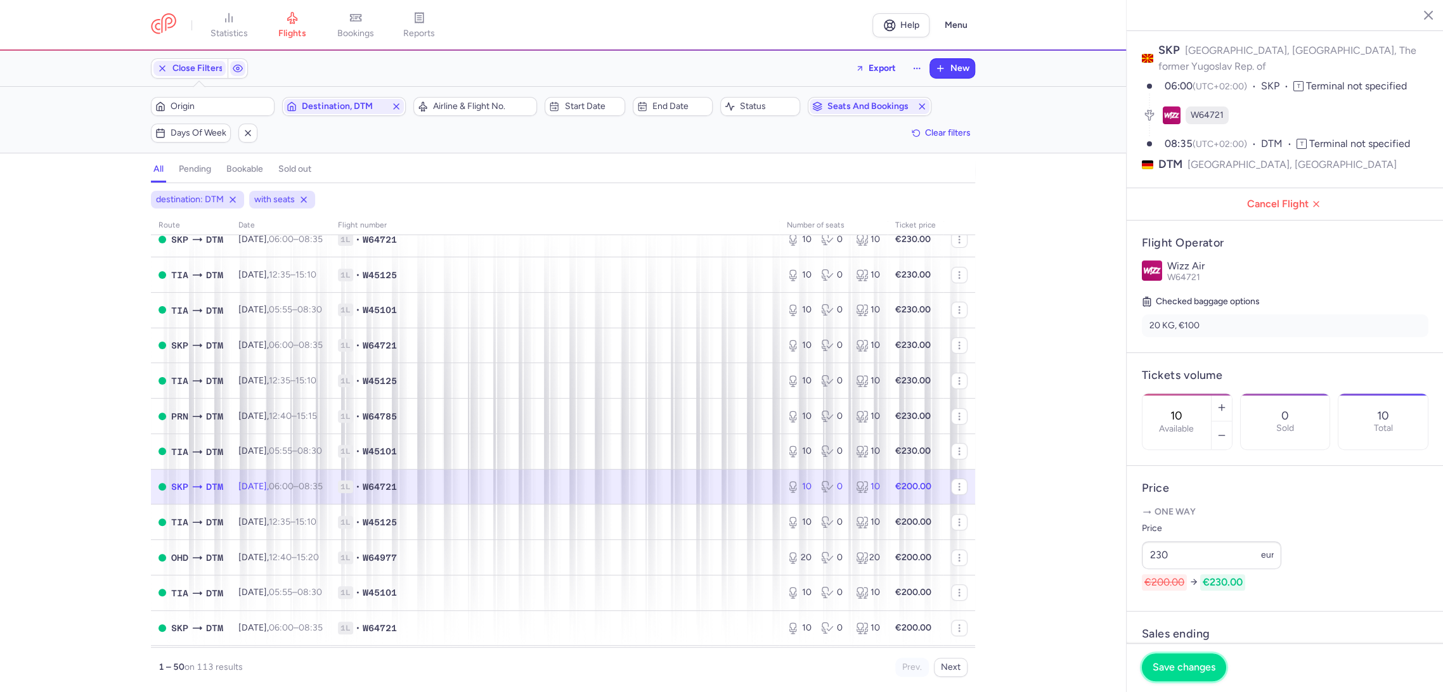
click at [1161, 663] on span "Save changes" at bounding box center [1183, 667] width 63 height 11
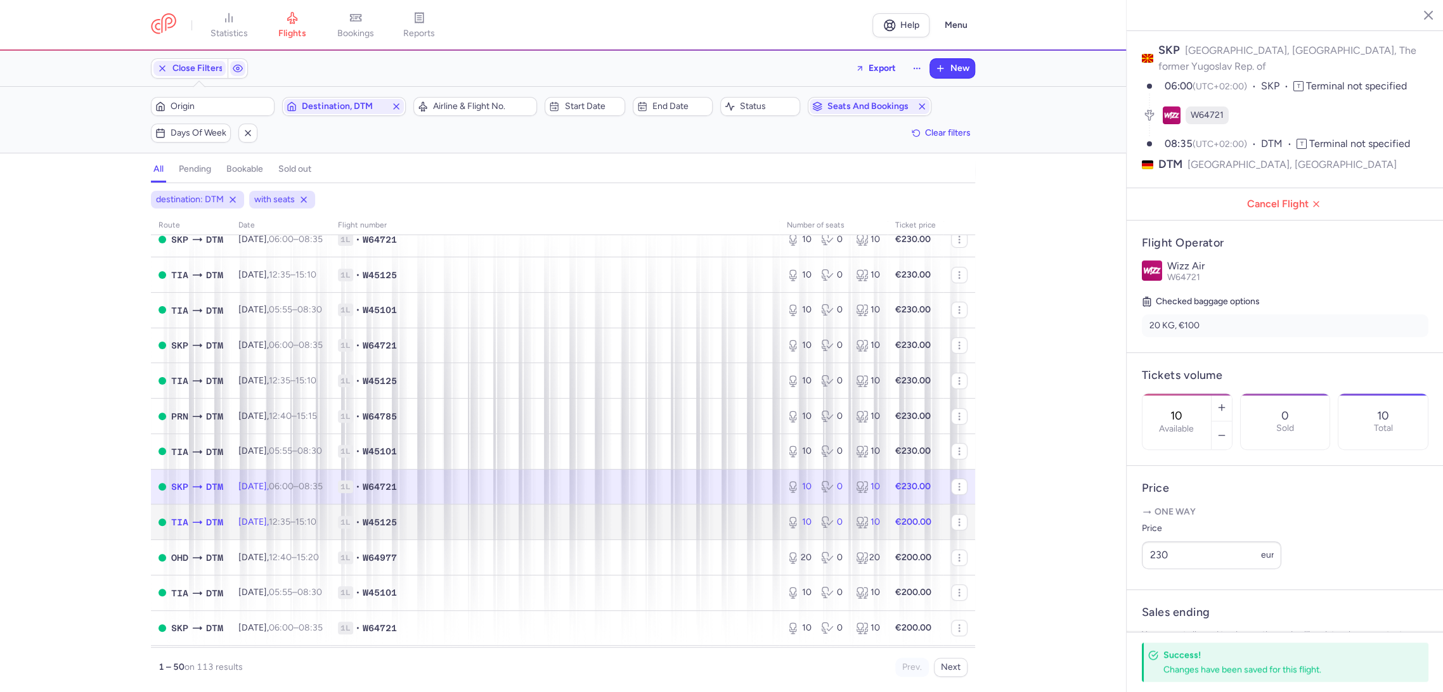
click at [740, 531] on td "1L • W45125" at bounding box center [554, 522] width 449 height 35
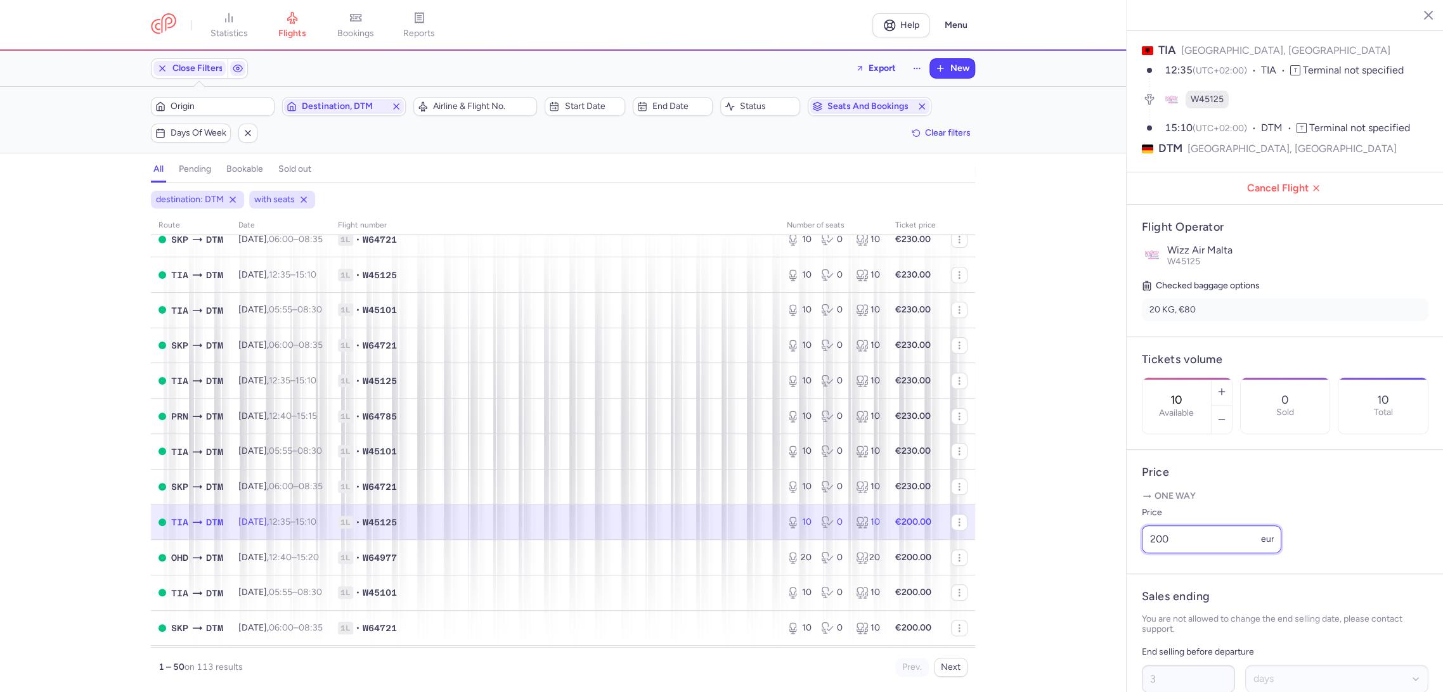
drag, startPoint x: 1191, startPoint y: 565, endPoint x: 1125, endPoint y: 573, distance: 67.1
click at [1125, 573] on div "statistics flights bookings reports Help Menu Close Filters Export New Filters …" at bounding box center [721, 346] width 1443 height 692
paste input "3"
type input "230"
click at [1159, 662] on span "Save changes" at bounding box center [1183, 667] width 63 height 11
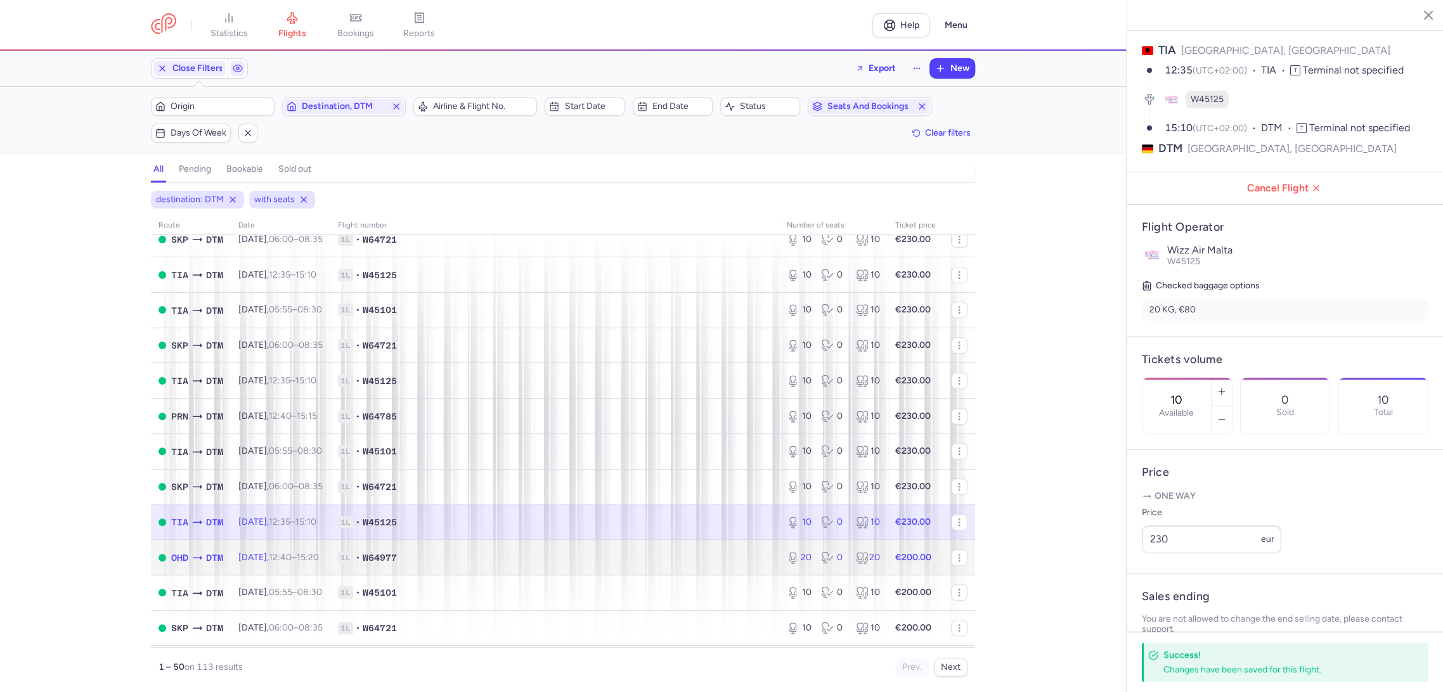
click at [660, 557] on span "1L • W64977" at bounding box center [555, 557] width 434 height 13
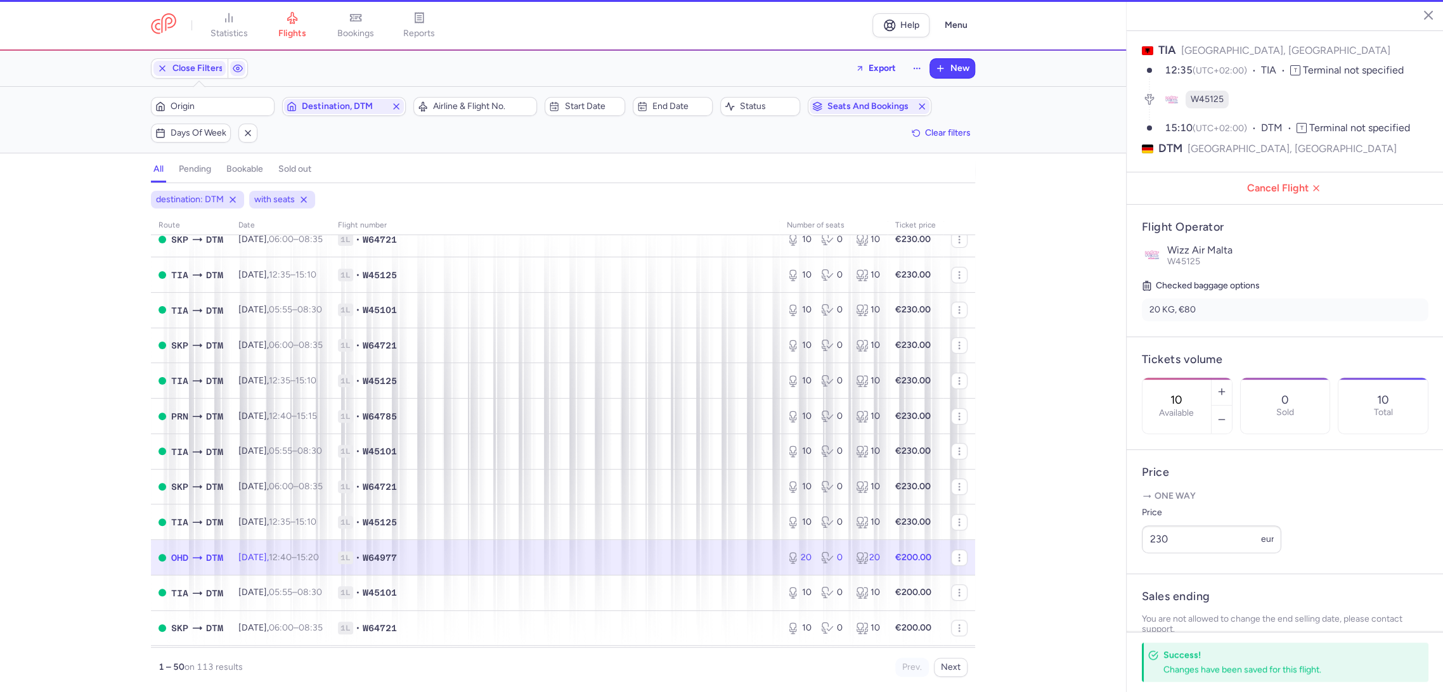
type input "20"
type input "1"
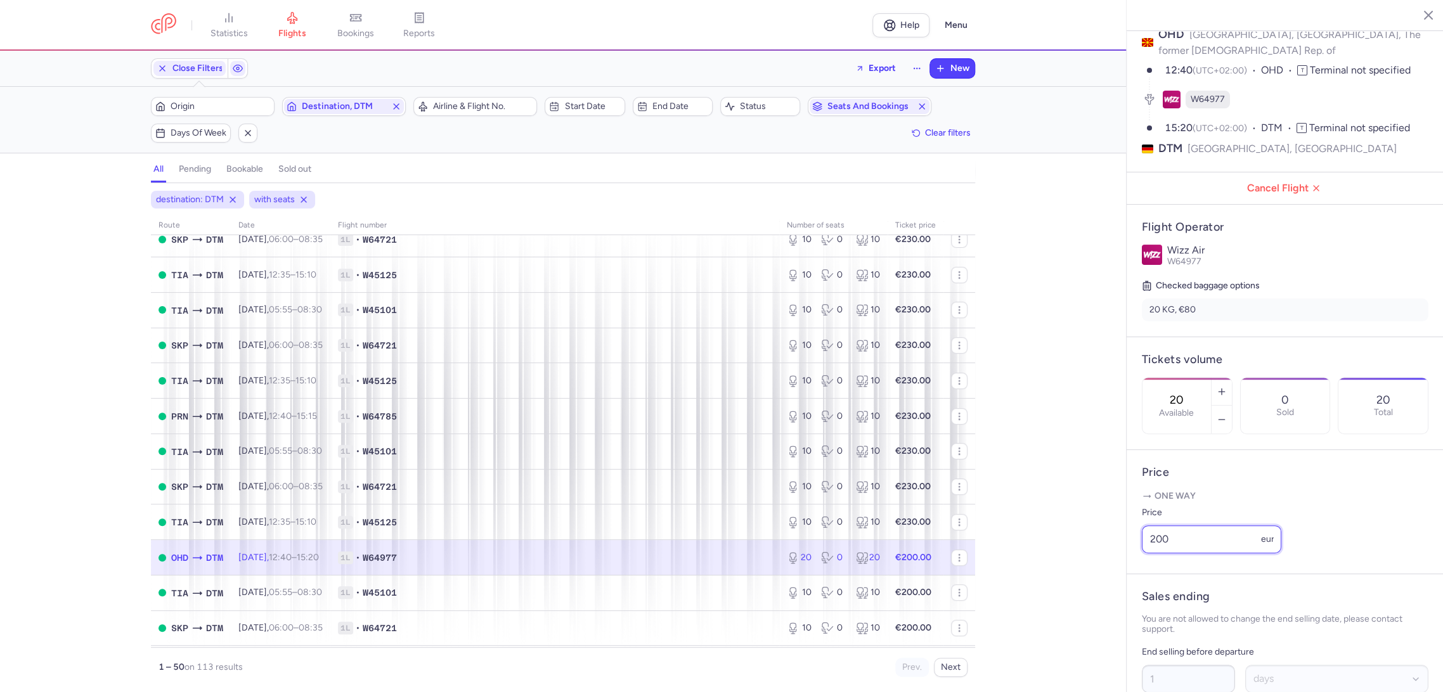
drag, startPoint x: 1080, startPoint y: 567, endPoint x: 1080, endPoint y: 576, distance: 8.9
click at [1057, 567] on div "statistics flights bookings reports Help Menu Close Filters Export New Filters …" at bounding box center [721, 346] width 1443 height 692
paste input "3"
type input "230"
drag, startPoint x: 1173, startPoint y: 661, endPoint x: 1093, endPoint y: 643, distance: 82.0
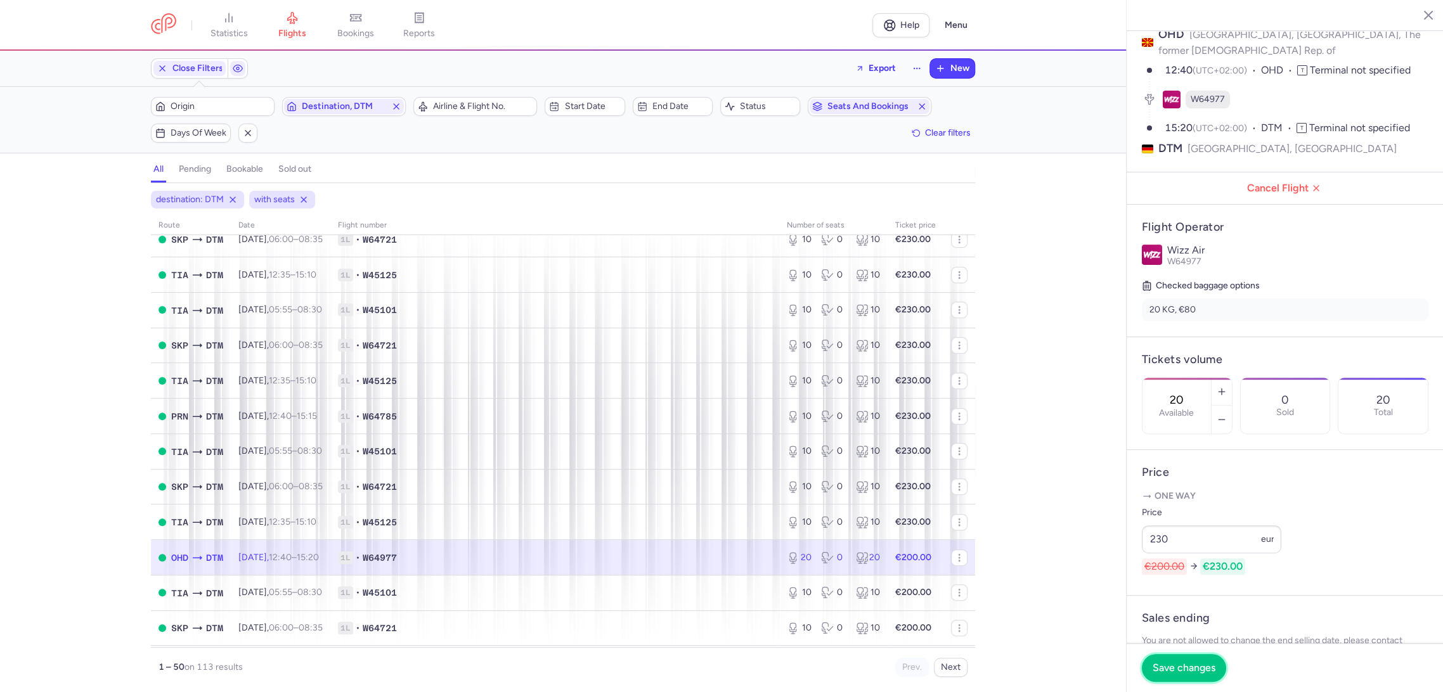
click at [1166, 662] on span "Save changes" at bounding box center [1183, 667] width 63 height 11
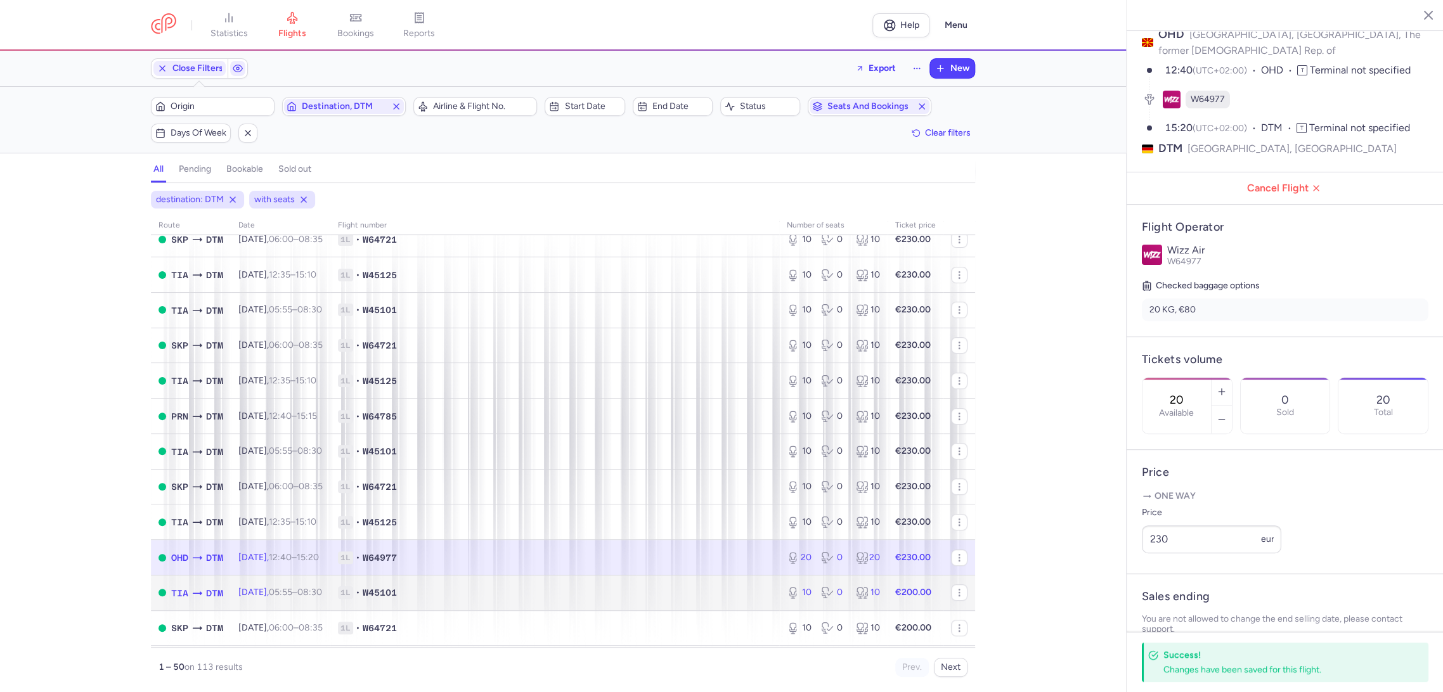
click at [766, 590] on td "1L • W45101" at bounding box center [554, 592] width 449 height 35
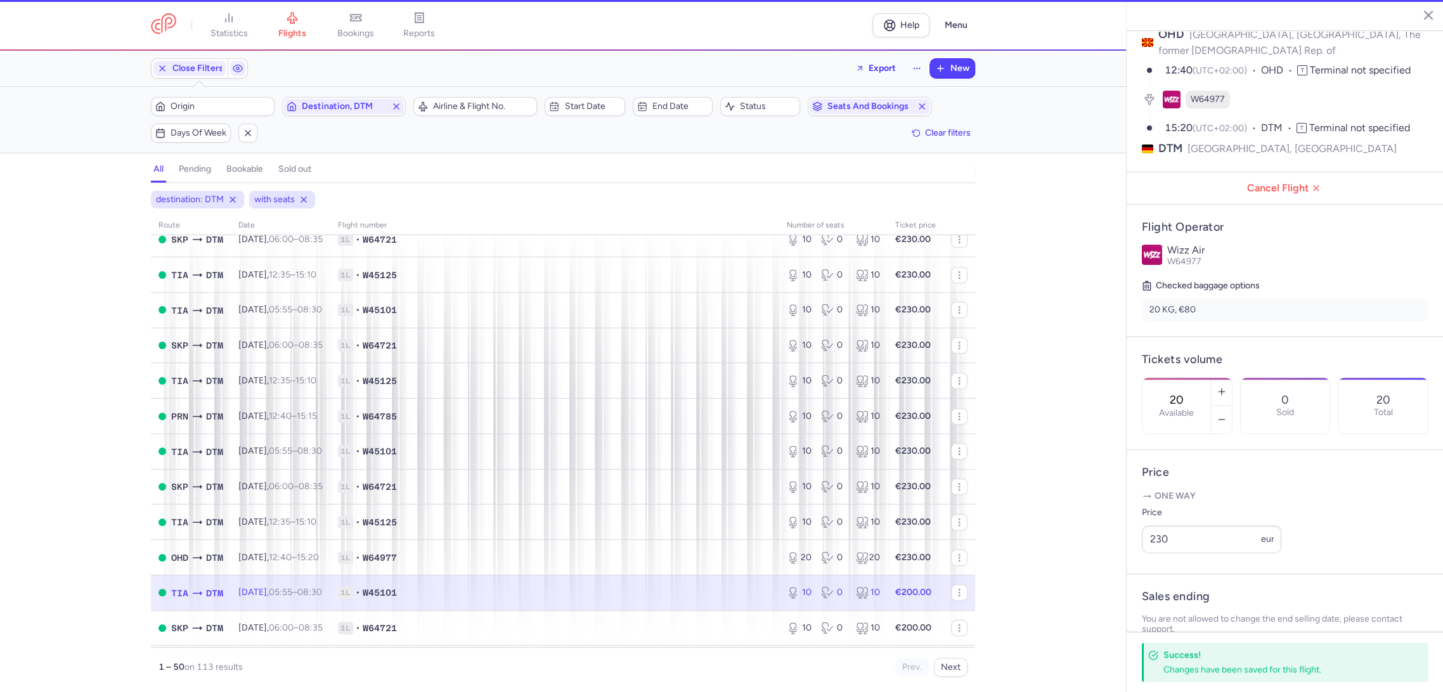
type input "10"
type input "3"
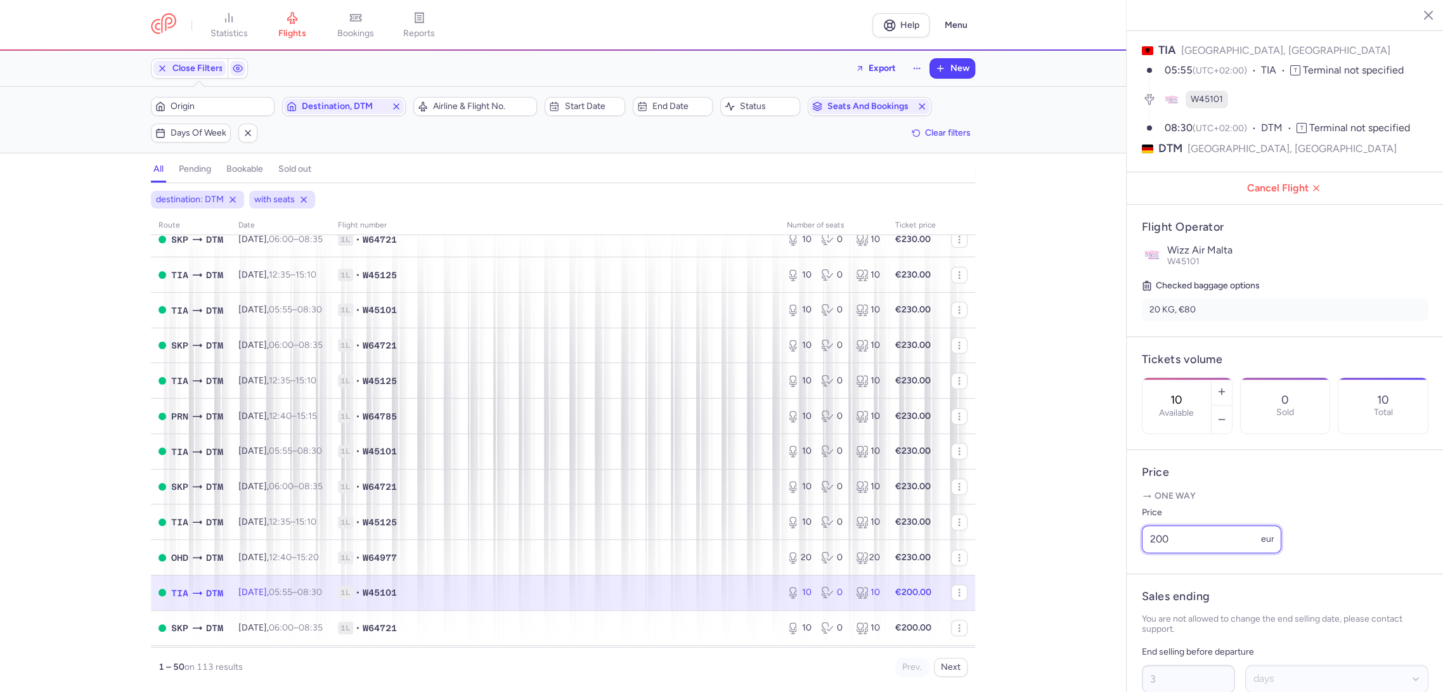
drag, startPoint x: 1189, startPoint y: 555, endPoint x: 1076, endPoint y: 567, distance: 113.5
click at [1076, 567] on div "statistics flights bookings reports Help Menu Close Filters Export New Filters …" at bounding box center [721, 346] width 1443 height 692
paste input "3"
type input "230"
click at [1176, 673] on span "Save changes" at bounding box center [1183, 667] width 63 height 11
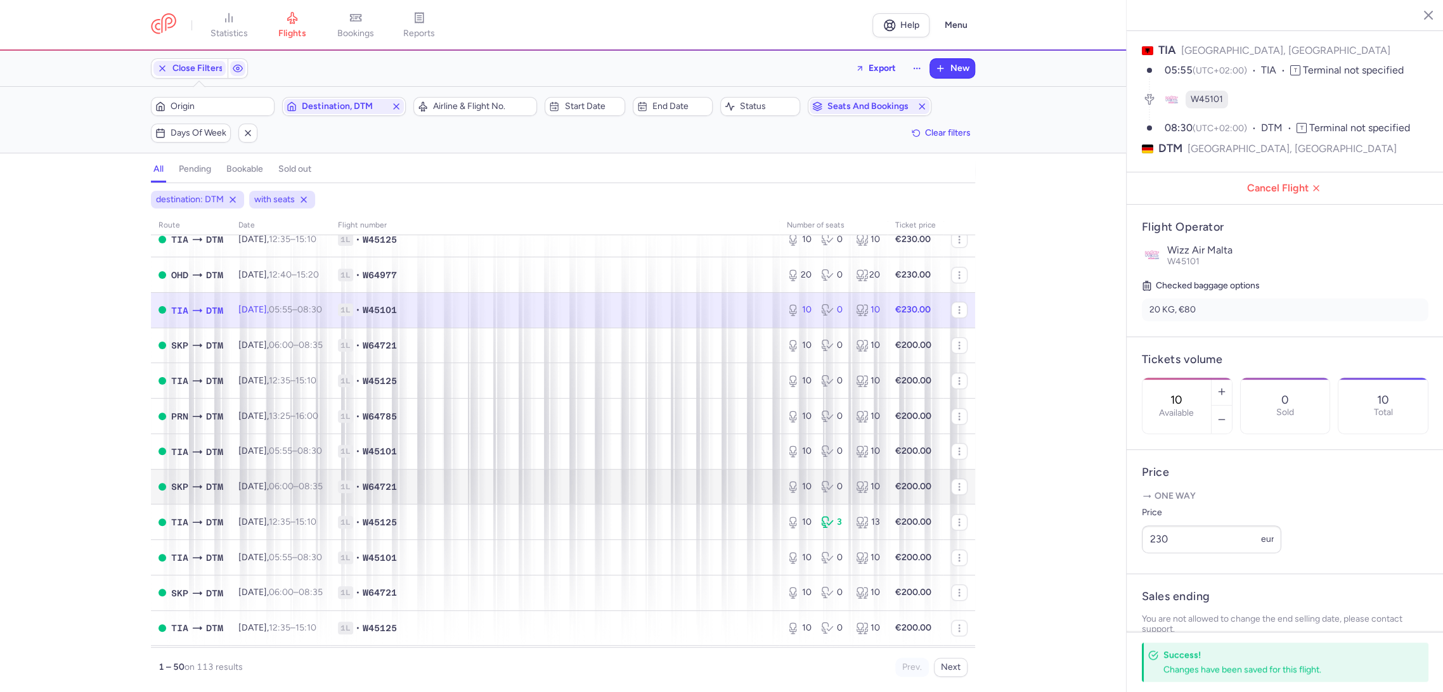
scroll to position [704, 0]
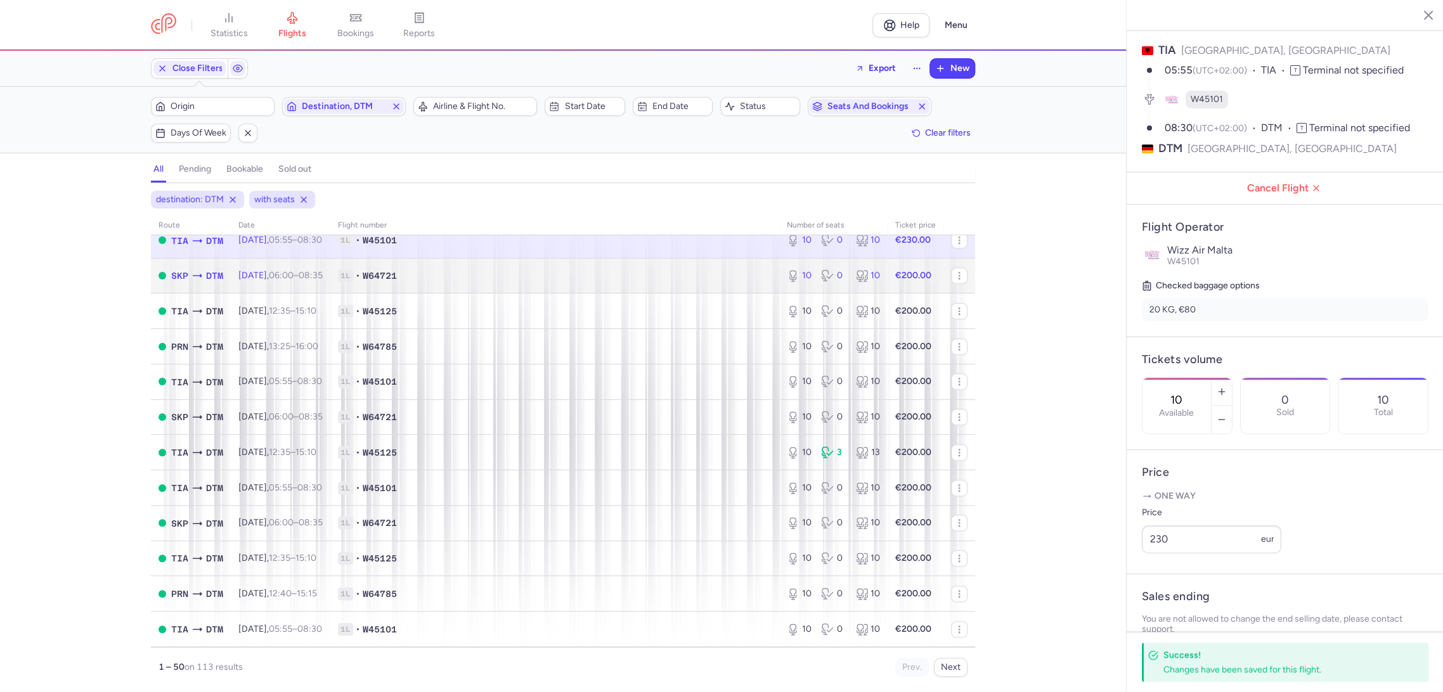
click at [719, 275] on span "1L • W64721" at bounding box center [555, 275] width 434 height 13
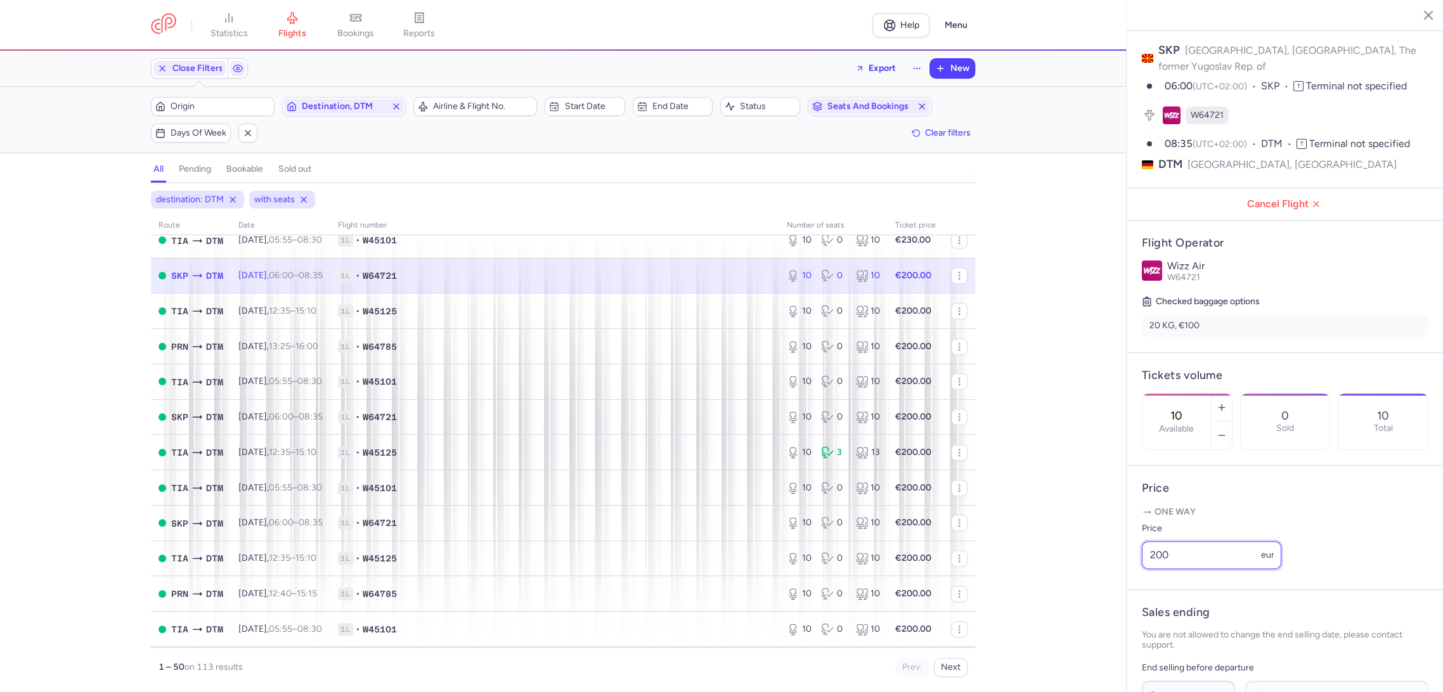
drag
click at [1067, 576] on div "statistics flights bookings reports Help Menu Close Filters Export New Filters …" at bounding box center [721, 346] width 1443 height 692
paste input "3"
type input "230"
click at [1185, 668] on span "Save changes" at bounding box center [1183, 667] width 63 height 11
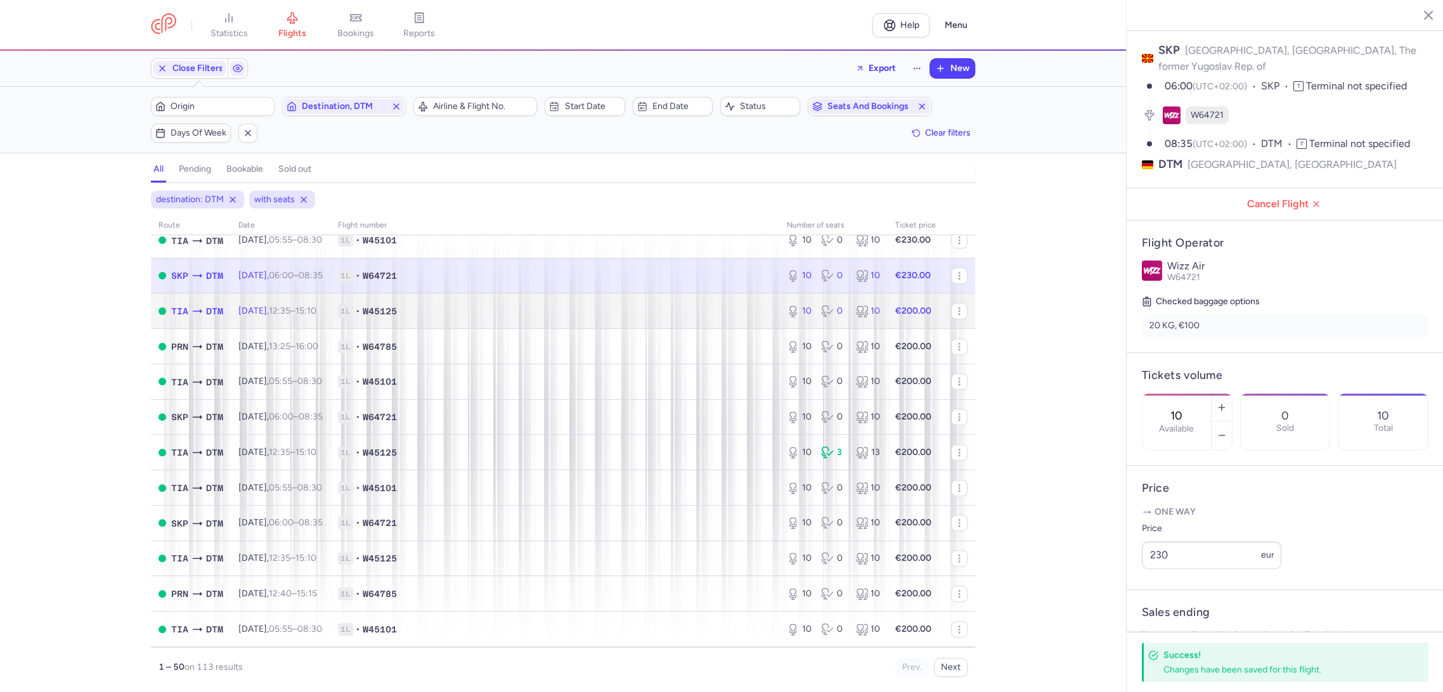
click at [681, 307] on span "1L • W45125" at bounding box center [555, 311] width 434 height 13
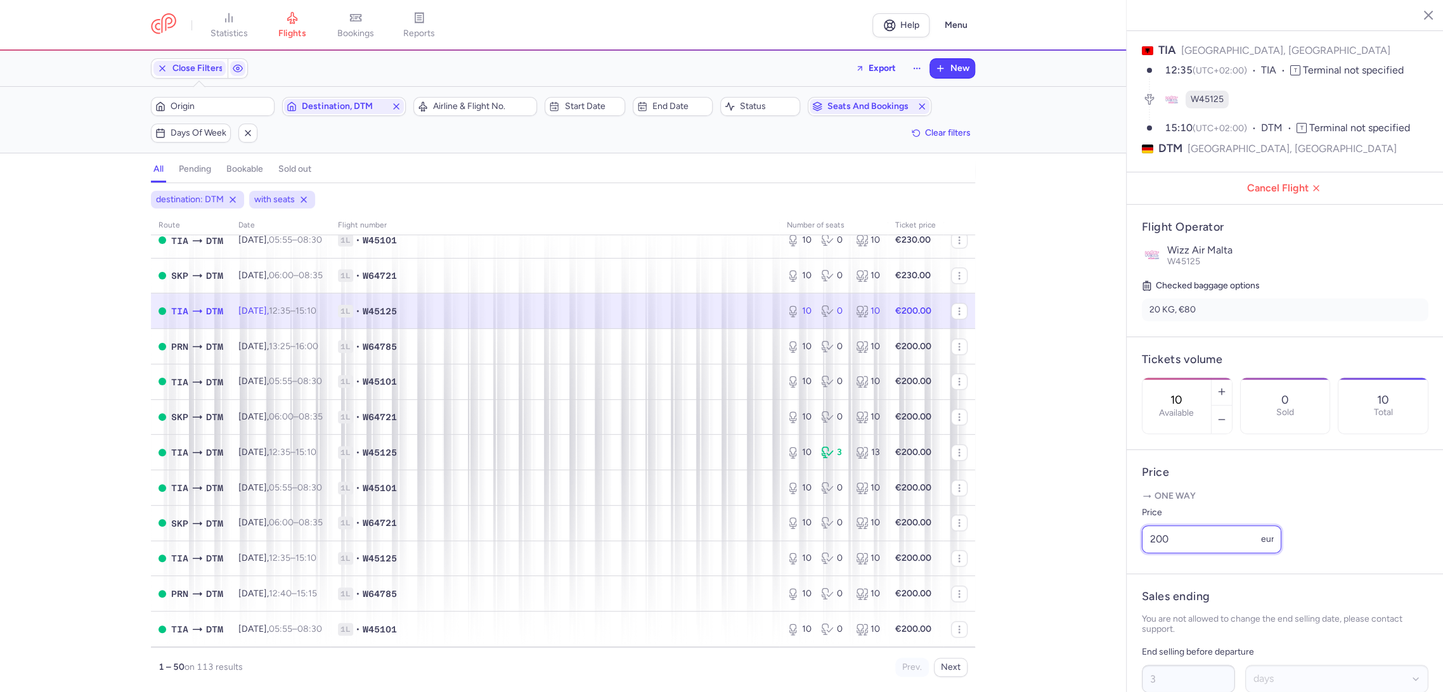
paste input "3"
drag, startPoint x: 1129, startPoint y: 562, endPoint x: 1105, endPoint y: 565, distance: 24.4
click at [1105, 565] on div "statistics flights bookings reports Help Menu Close Filters Export New Filters …" at bounding box center [721, 346] width 1443 height 692
type input "230"
click at [1167, 669] on span "Save changes" at bounding box center [1183, 667] width 63 height 11
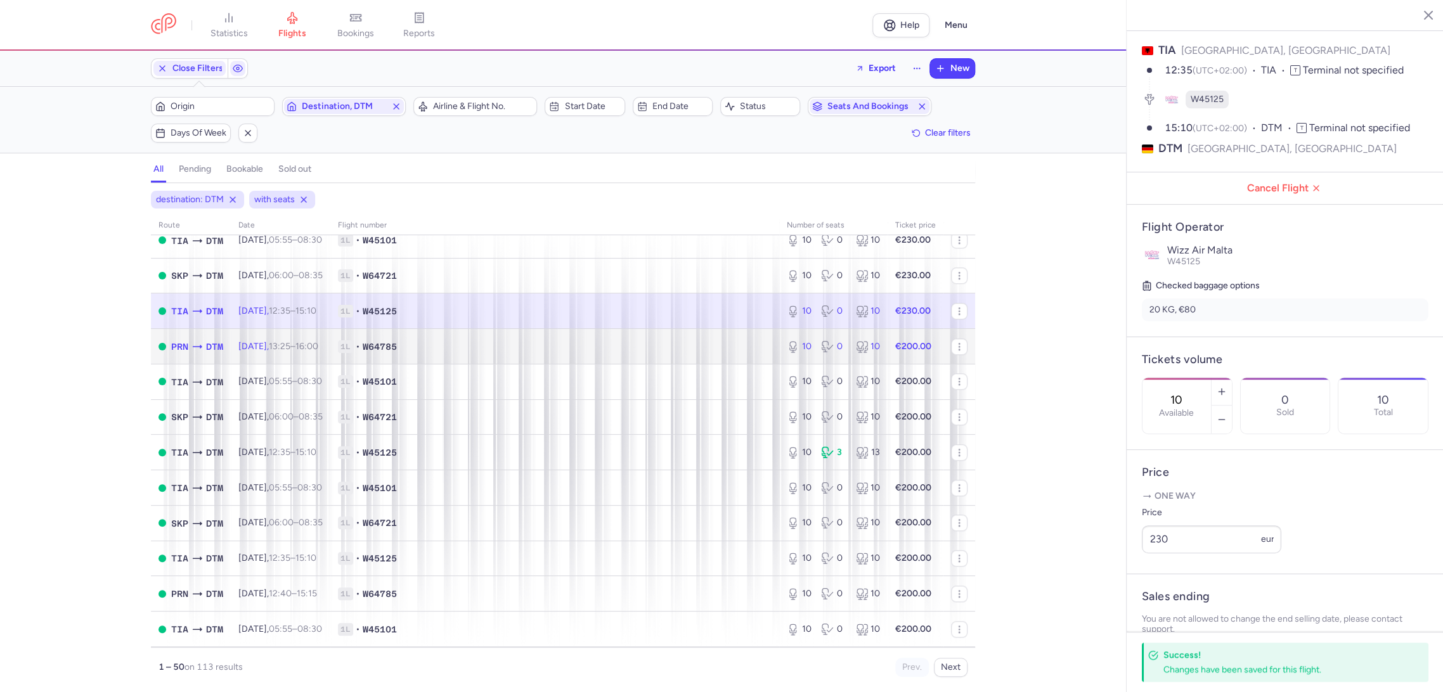
click at [732, 347] on span "1L • W64785" at bounding box center [555, 346] width 434 height 13
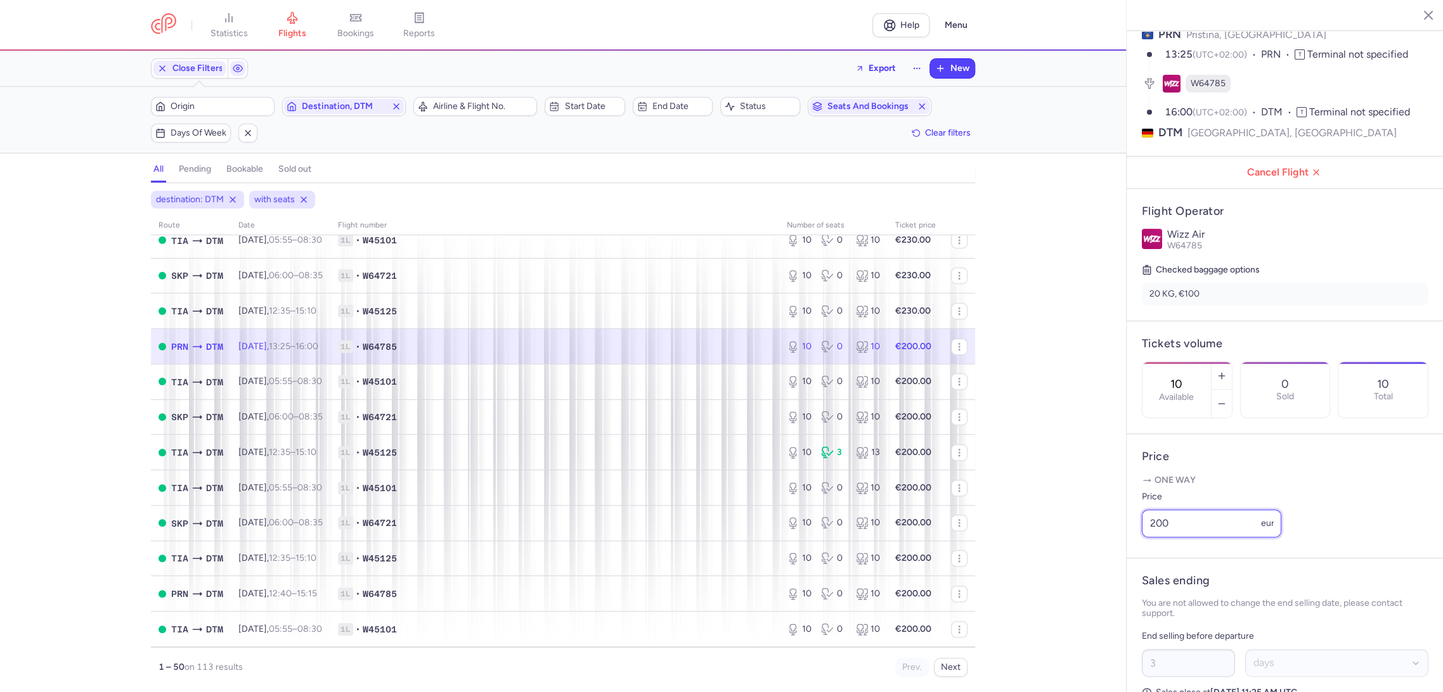
drag, startPoint x: 1192, startPoint y: 553, endPoint x: 1099, endPoint y: 562, distance: 93.5
click at [1099, 562] on div "statistics flights bookings reports Help Menu Close Filters Export New Filters …" at bounding box center [721, 346] width 1443 height 692
paste input "3"
type input "230"
click at [1162, 663] on span "Save changes" at bounding box center [1183, 667] width 63 height 11
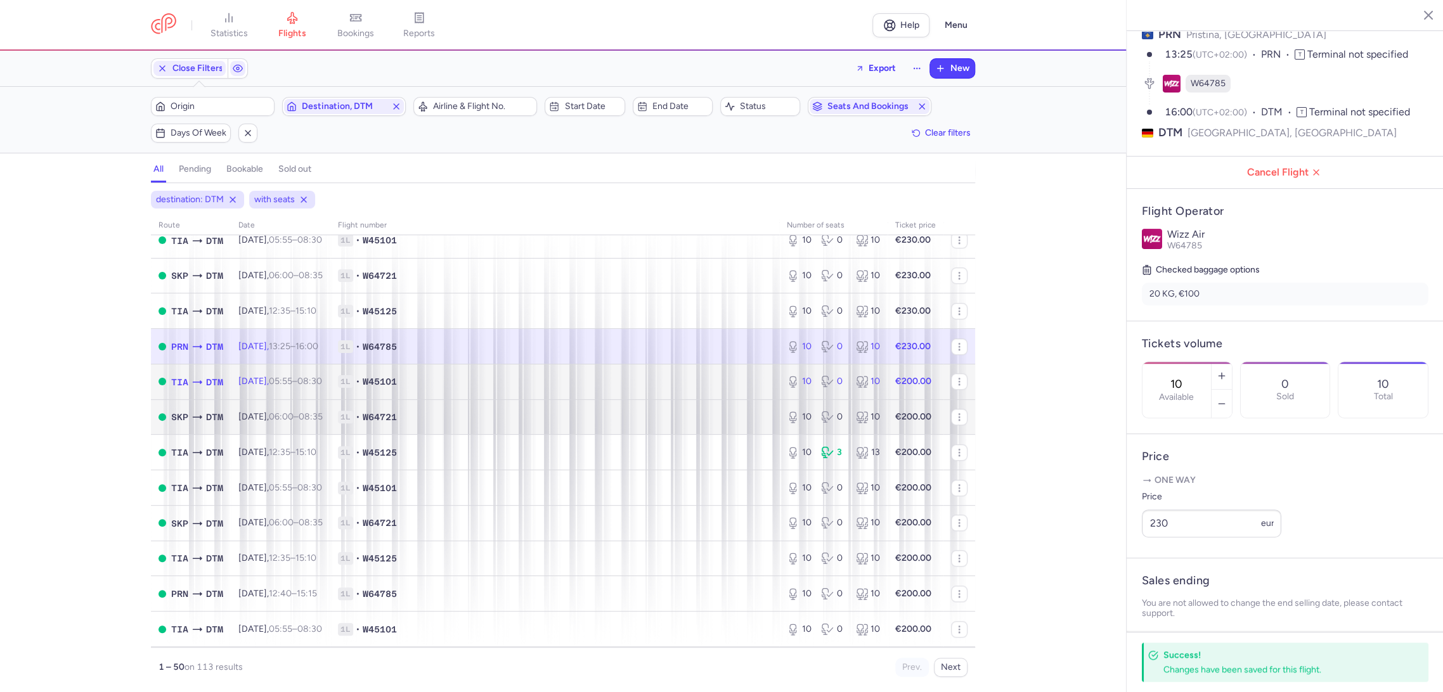
drag, startPoint x: 720, startPoint y: 380, endPoint x: 840, endPoint y: 422, distance: 126.7
click at [721, 380] on span "1L • W45101" at bounding box center [555, 381] width 434 height 13
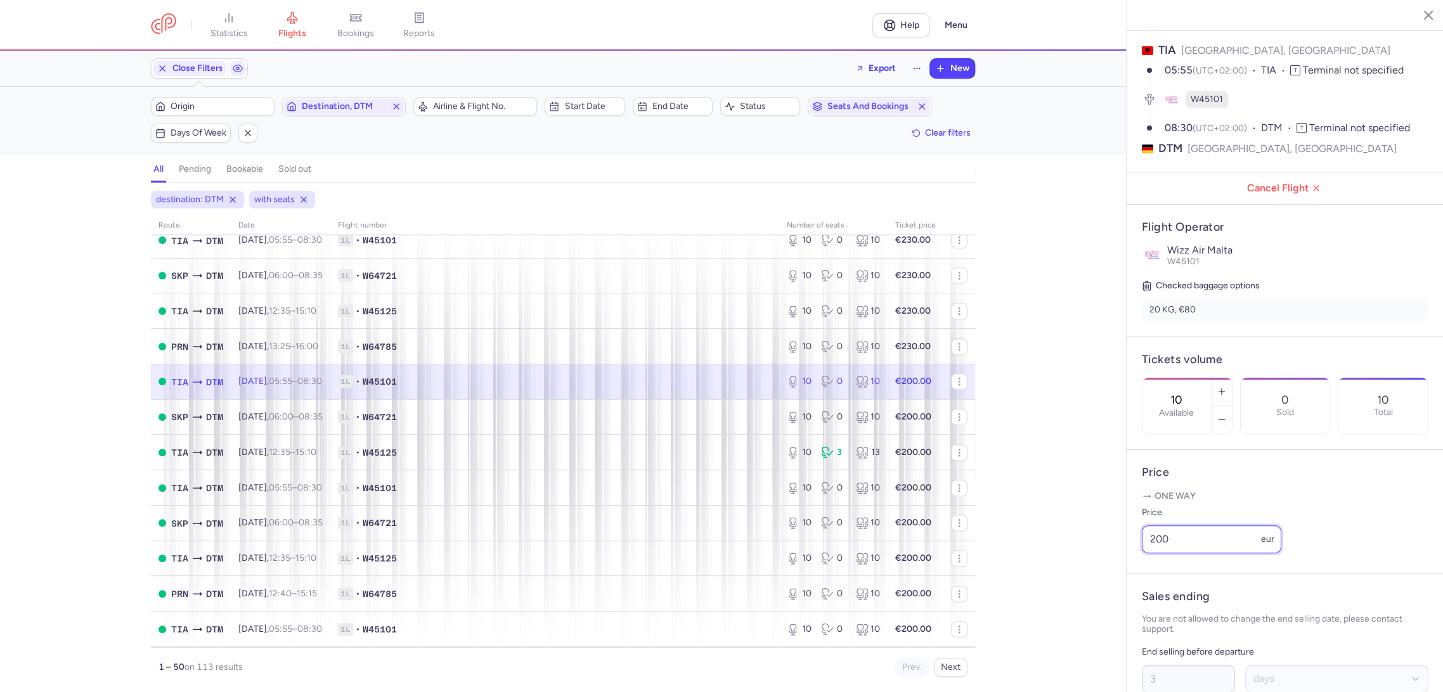
drag, startPoint x: 1130, startPoint y: 558, endPoint x: 1110, endPoint y: 603, distance: 49.4
click at [1074, 564] on div "statistics flights bookings reports Help Menu Close Filters Export New Filters …" at bounding box center [721, 346] width 1443 height 692
paste input "3"
type input "230"
drag, startPoint x: 1175, startPoint y: 671, endPoint x: 1099, endPoint y: 589, distance: 111.7
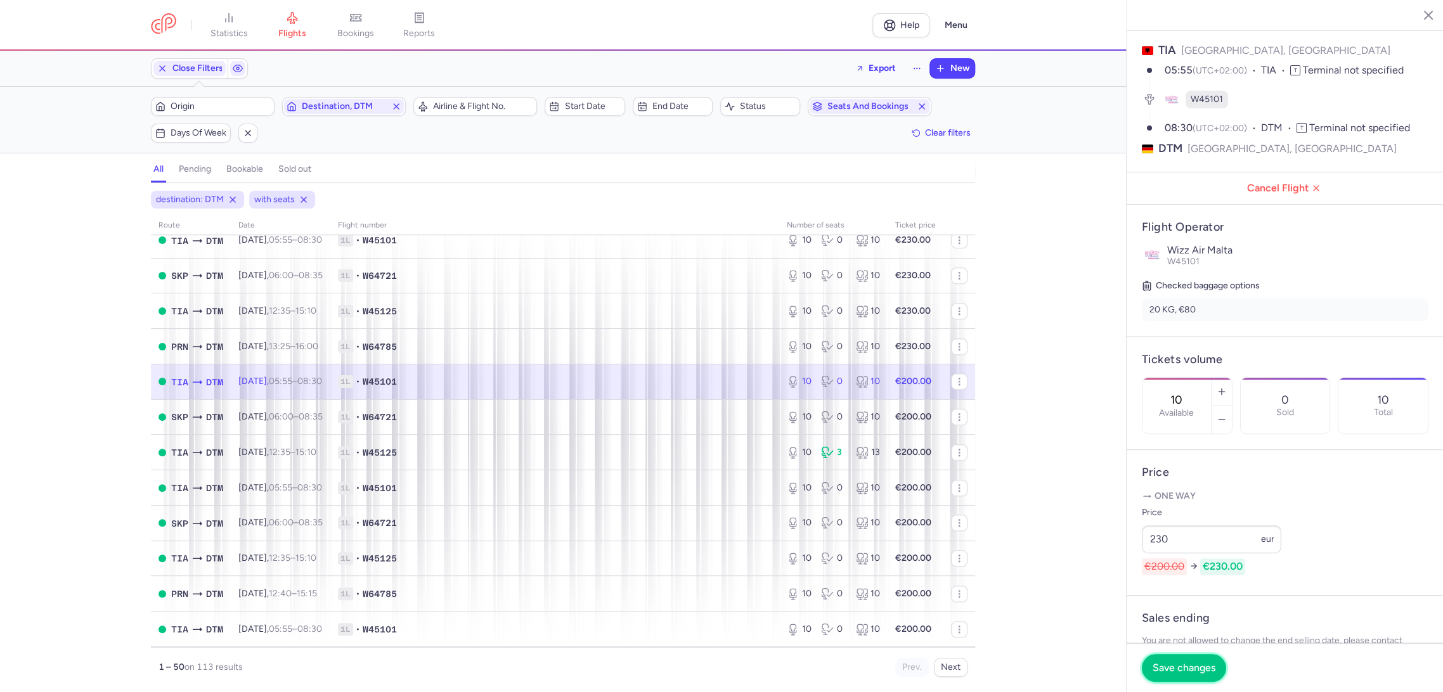
click at [1168, 668] on span "Save changes" at bounding box center [1183, 667] width 63 height 11
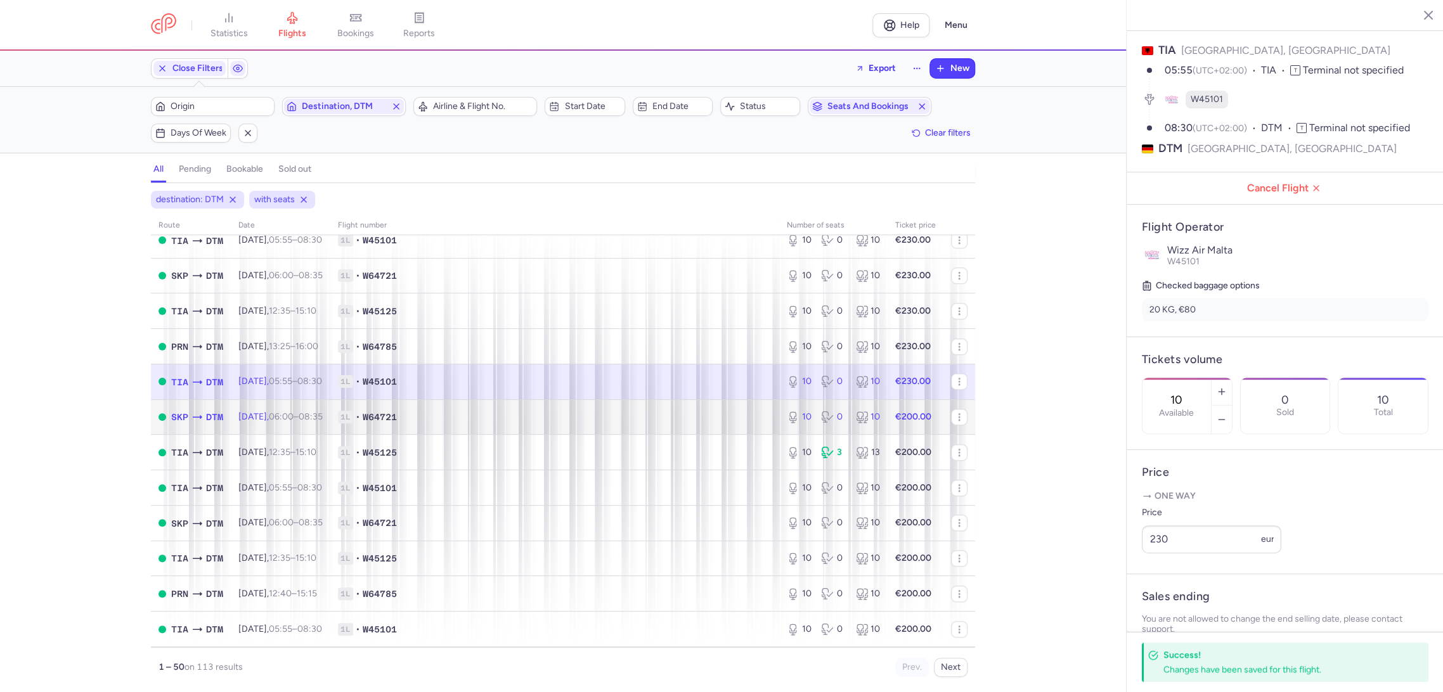
click at [712, 416] on span "1L • W64721" at bounding box center [555, 417] width 434 height 13
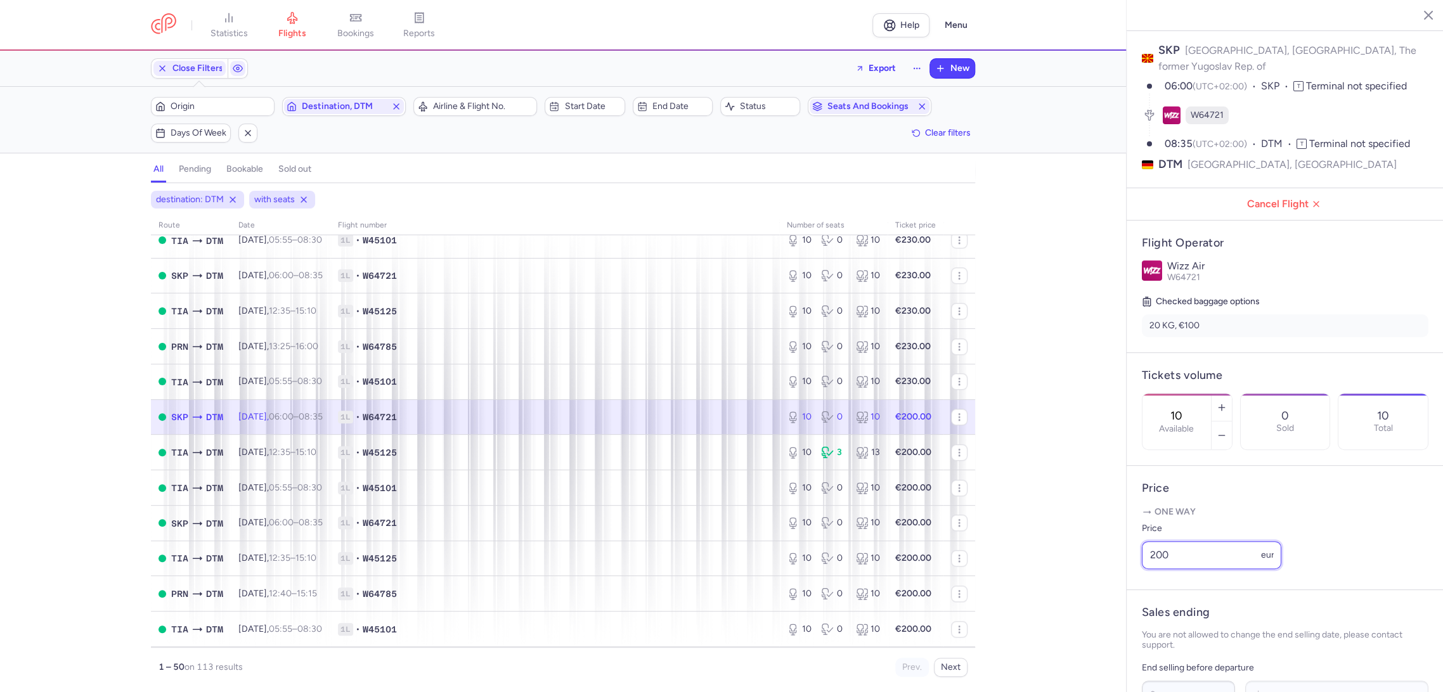
drag, startPoint x: 1095, startPoint y: 582, endPoint x: 1085, endPoint y: 584, distance: 11.1
click at [1085, 584] on div "statistics flights bookings reports Help Menu Close Filters Export New Filters …" at bounding box center [721, 346] width 1443 height 692
paste input "3"
type input "230"
click at [1158, 674] on button "Save changes" at bounding box center [1184, 668] width 84 height 28
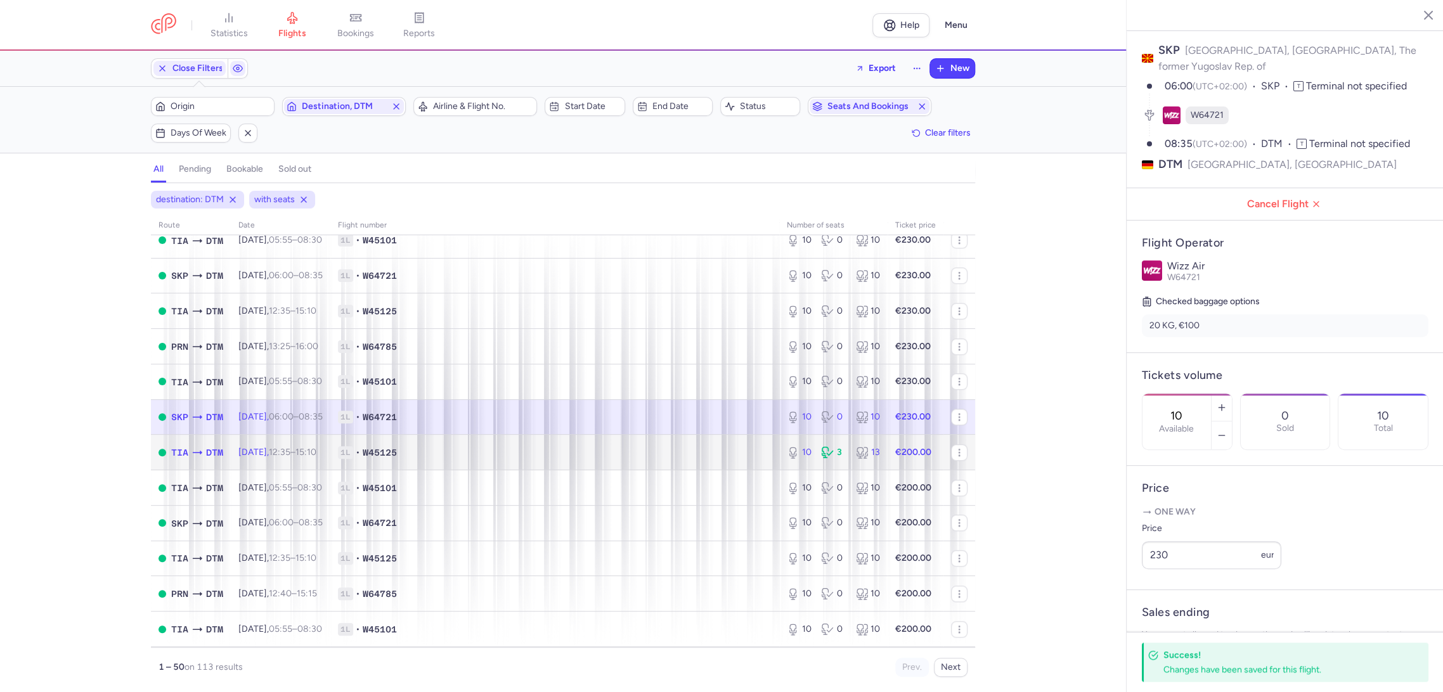
click at [733, 444] on td "1L • W45125" at bounding box center [554, 452] width 449 height 35
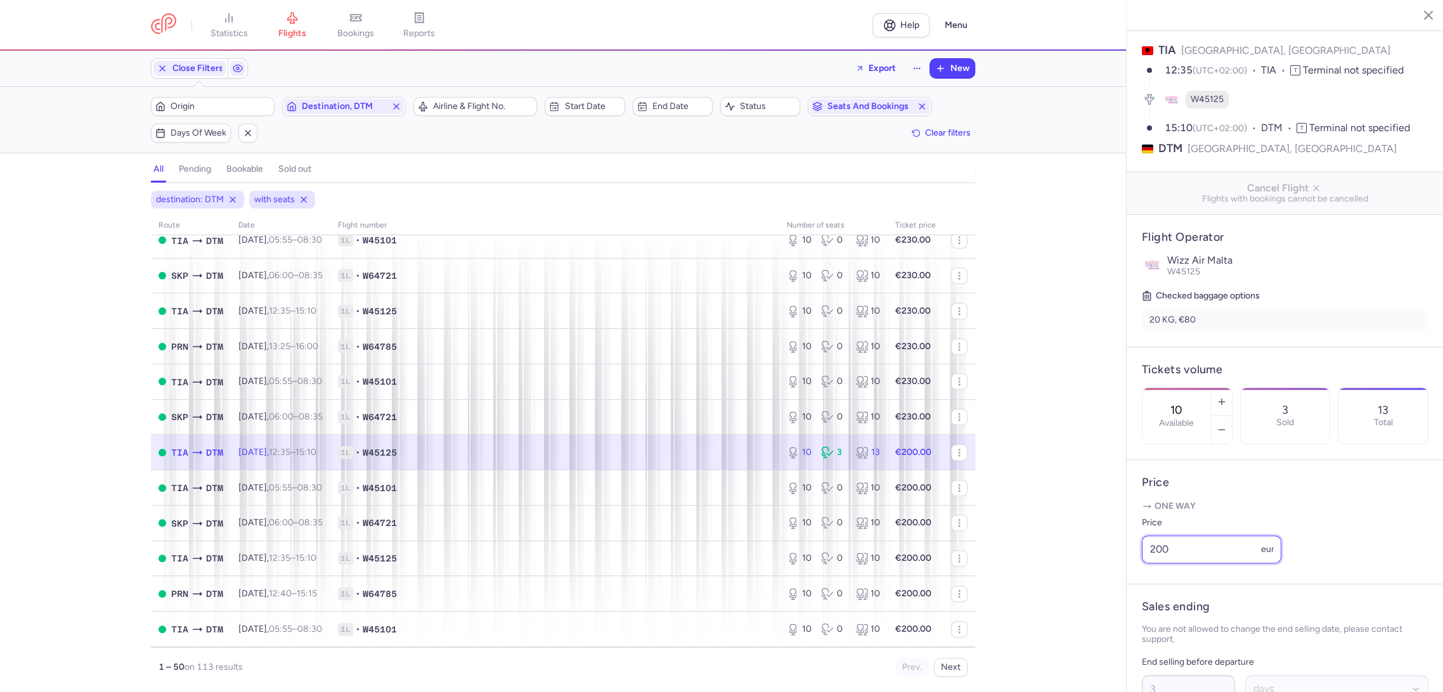
paste input "3"
click at [1069, 589] on div "statistics flights bookings reports Help Menu Close Filters Export New Filters …" at bounding box center [721, 346] width 1443 height 692
type input "230"
click at [1177, 666] on span "Save changes" at bounding box center [1183, 667] width 63 height 11
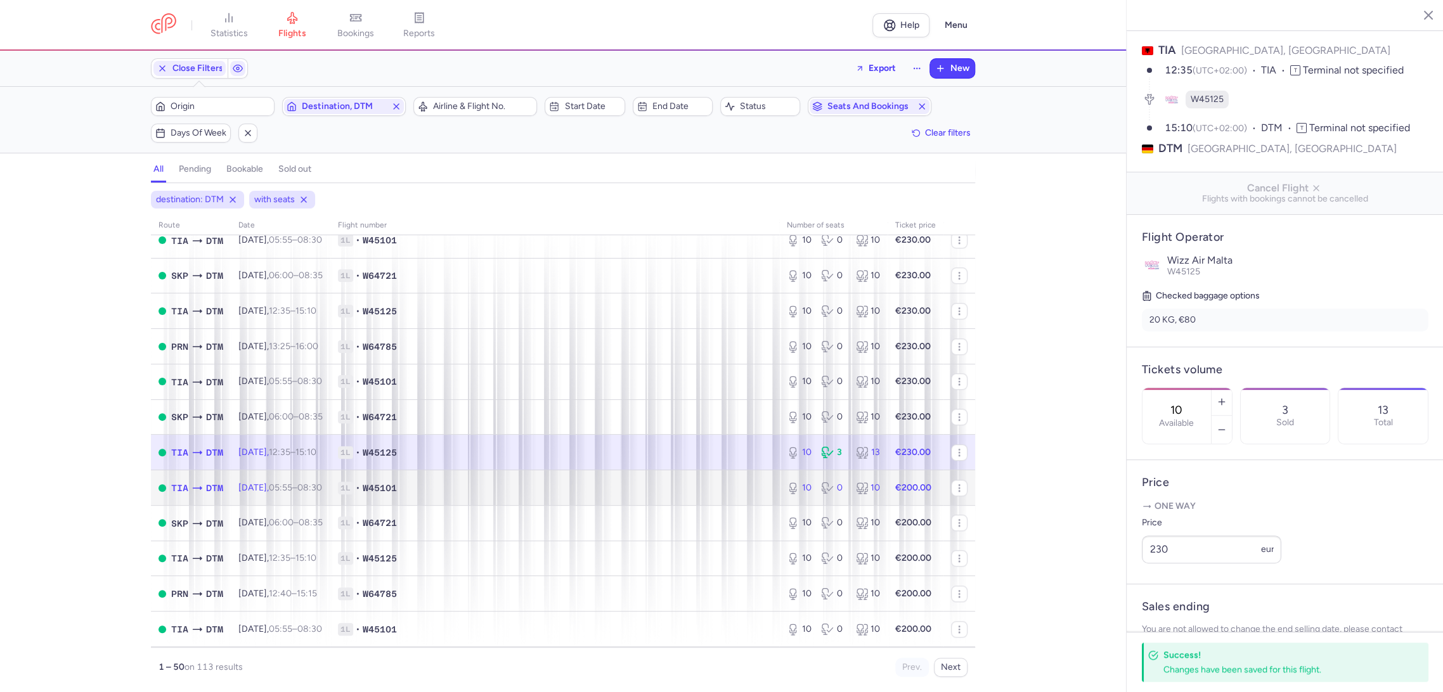
click at [705, 479] on td "1L • W45101" at bounding box center [554, 487] width 449 height 35
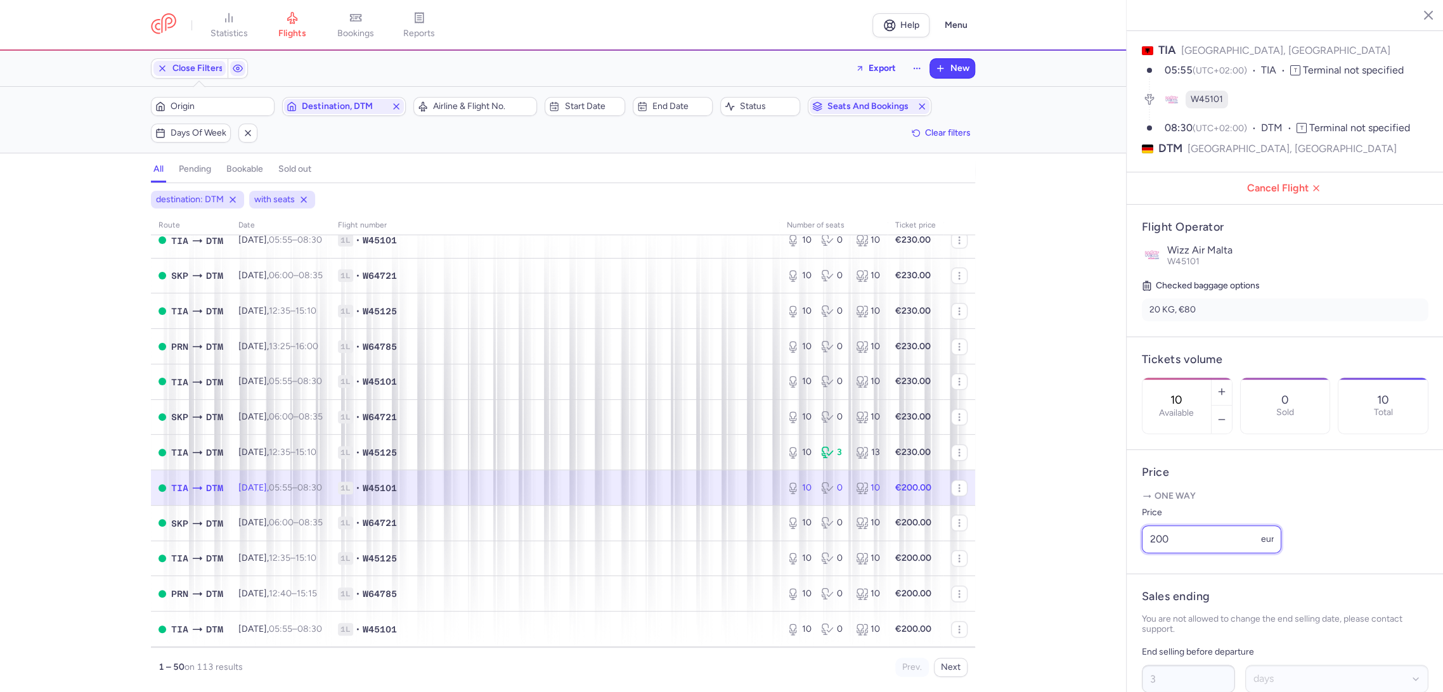
click at [1135, 569] on article "Price One way Price 200 eur" at bounding box center [1284, 512] width 317 height 124
paste input "3"
type input "230"
click at [1177, 666] on span "Save changes" at bounding box center [1183, 667] width 63 height 11
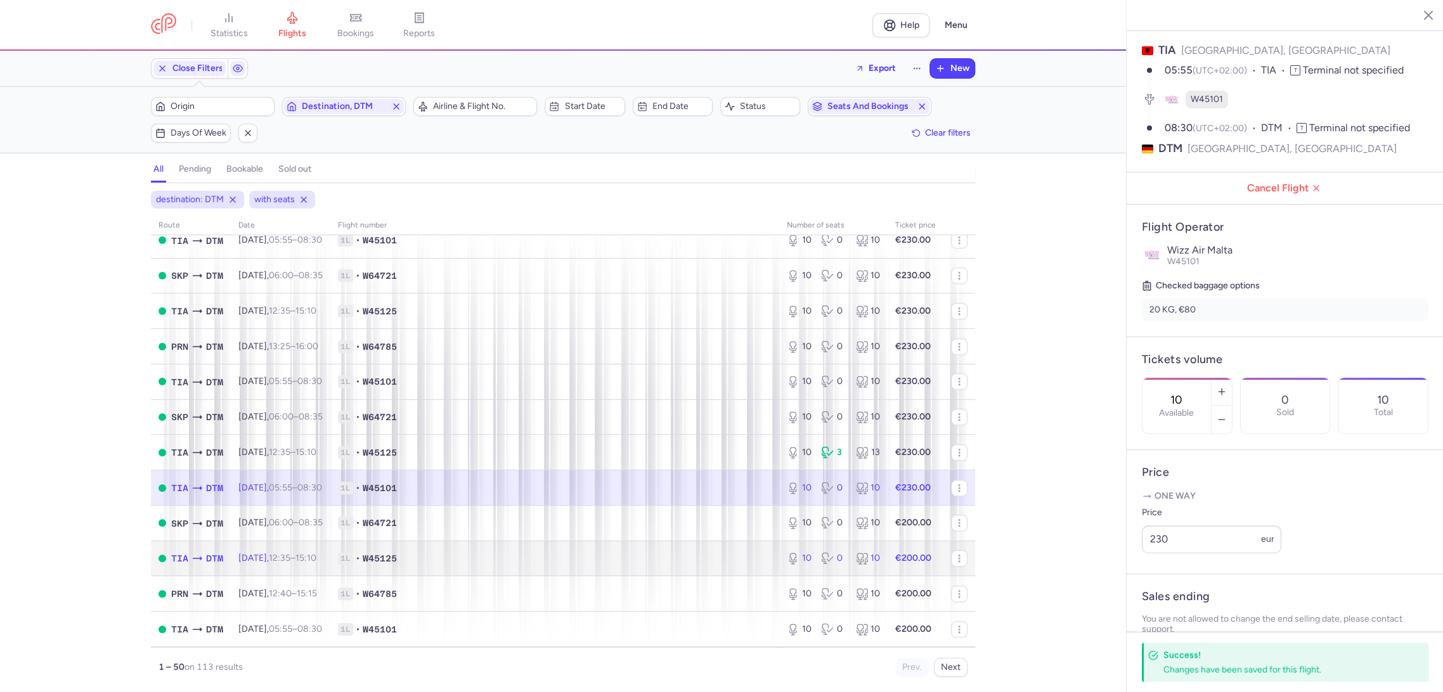
click at [733, 541] on td "1L • W45125" at bounding box center [554, 558] width 449 height 35
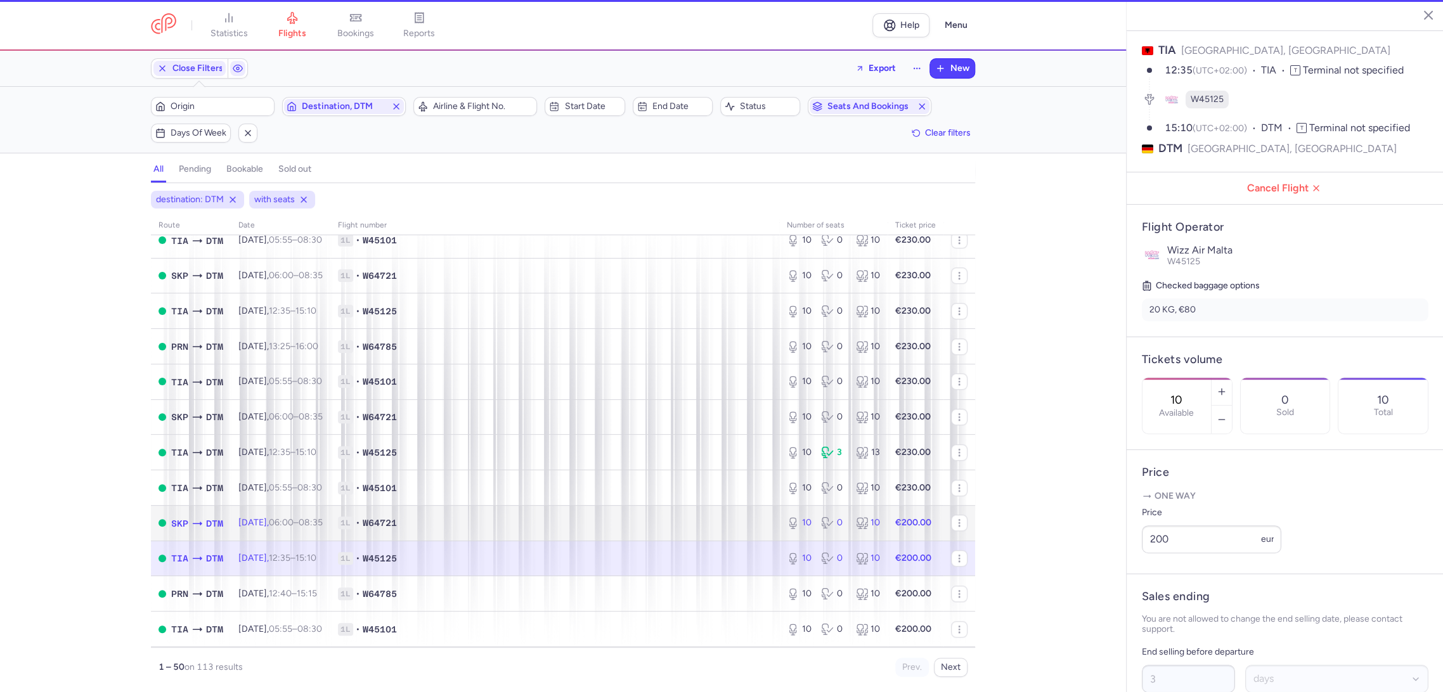
click at [723, 523] on span "1L • W64721" at bounding box center [555, 523] width 434 height 13
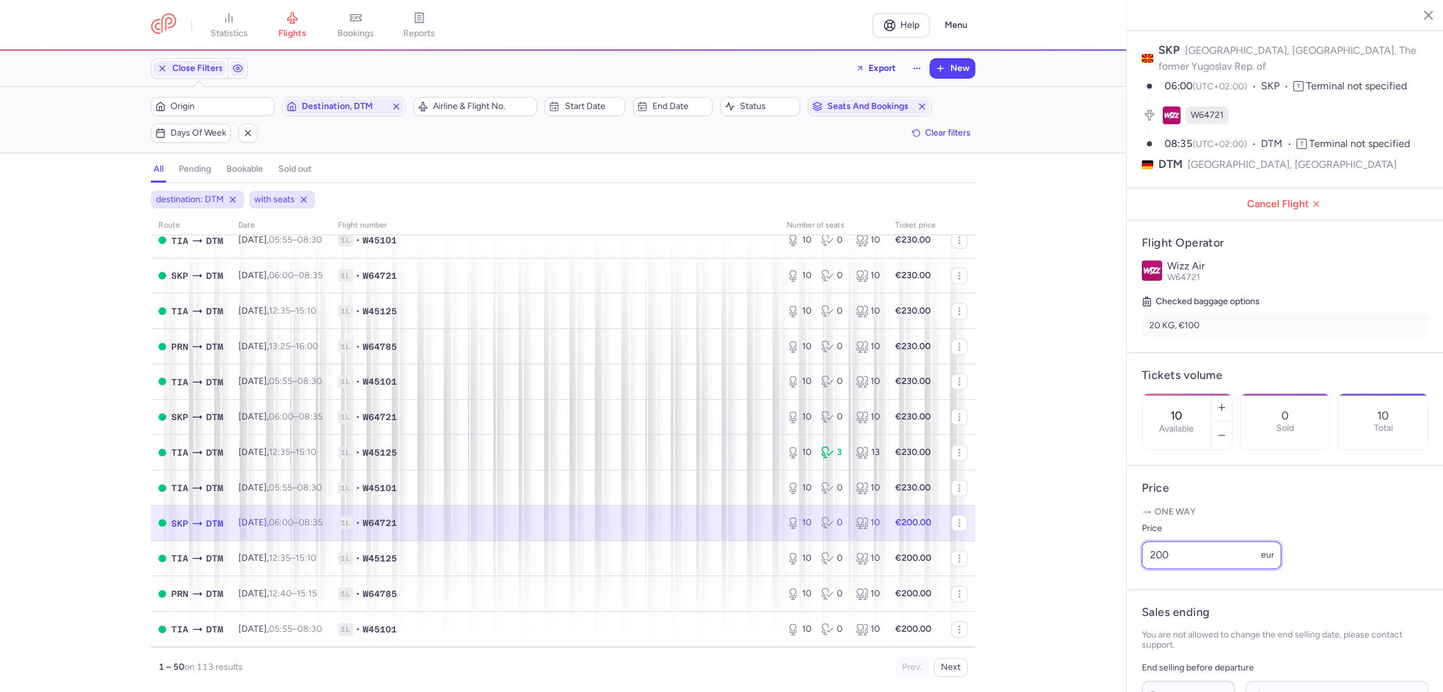
click at [1067, 570] on div "statistics flights bookings reports Help Menu Close Filters Export New Filters …" at bounding box center [721, 346] width 1443 height 692
paste input "3"
type input "230"
click at [1166, 666] on span "Save changes" at bounding box center [1183, 667] width 63 height 11
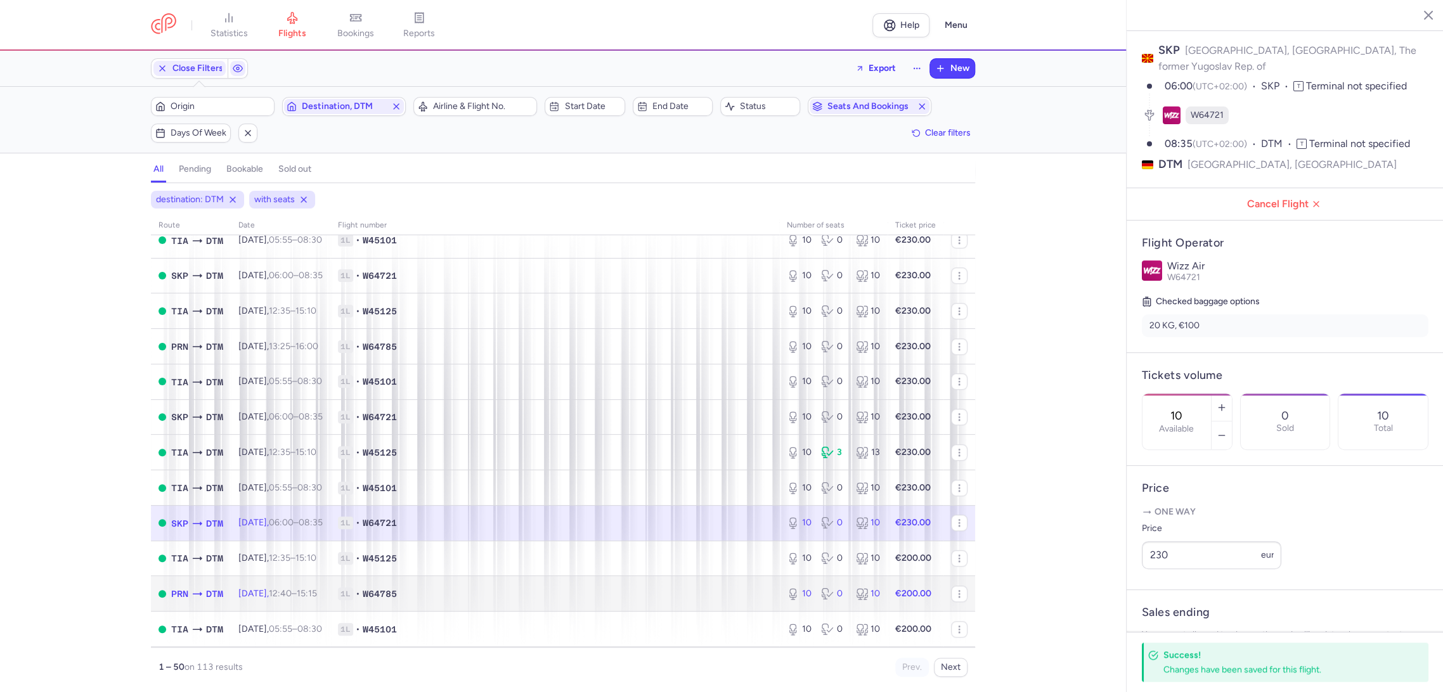
click at [662, 580] on td "1L • W64785" at bounding box center [554, 593] width 449 height 35
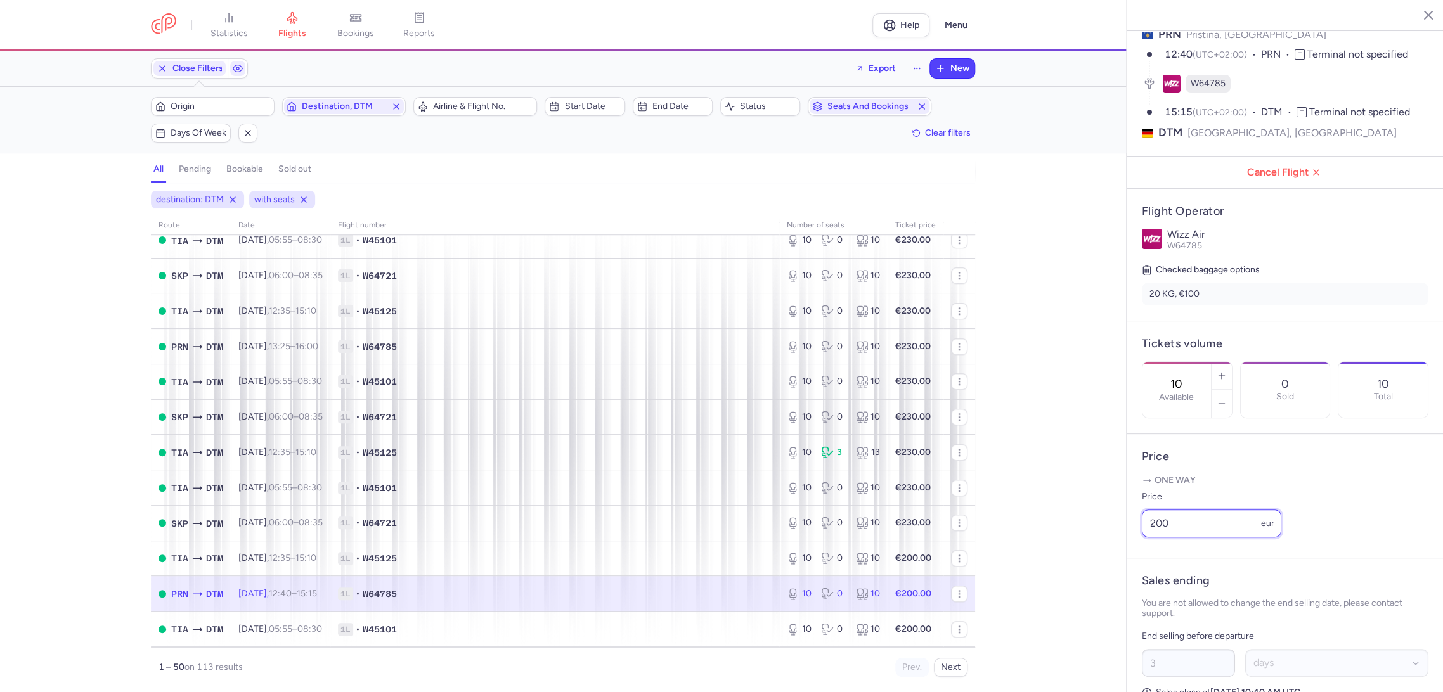
click at [1071, 567] on div "statistics flights bookings reports Help Menu Close Filters Export New Filters …" at bounding box center [721, 346] width 1443 height 692
paste input "3"
type input "230"
click at [1142, 659] on footer "Save changes" at bounding box center [1284, 667] width 317 height 49
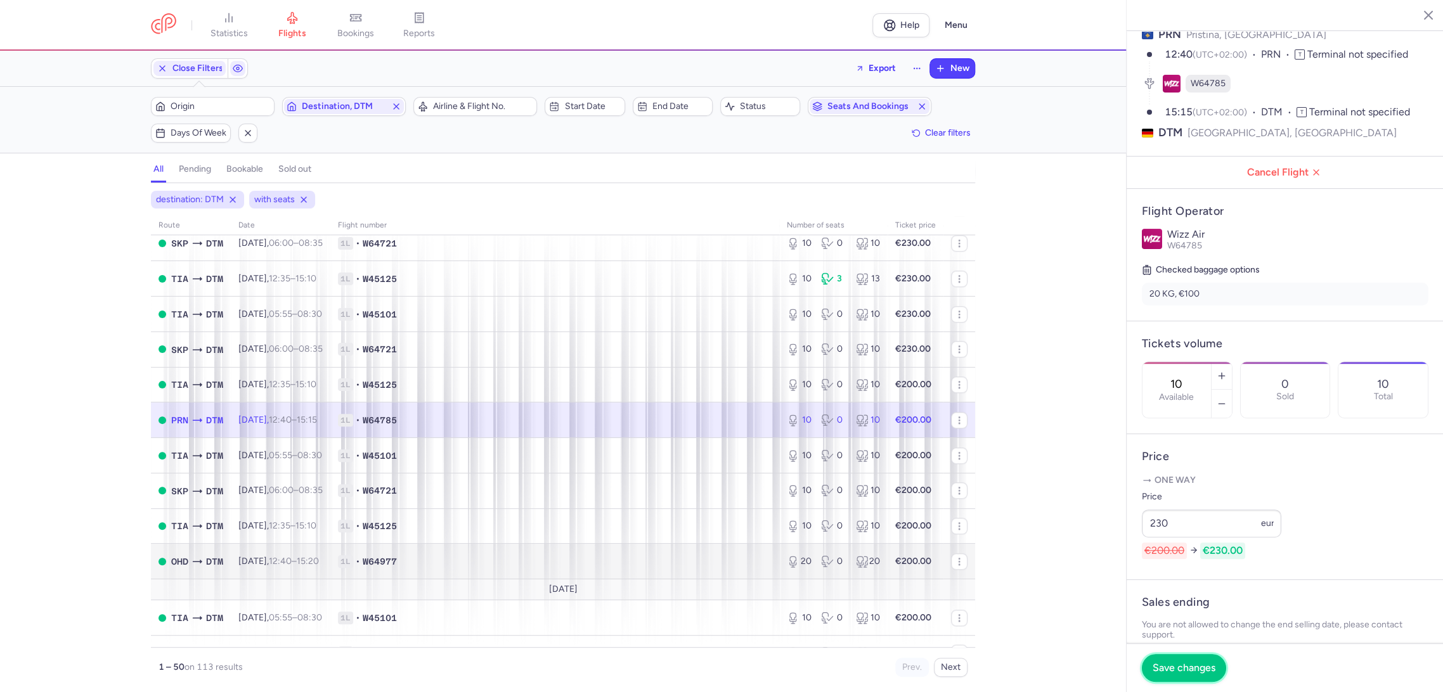
scroll to position [915, 0]
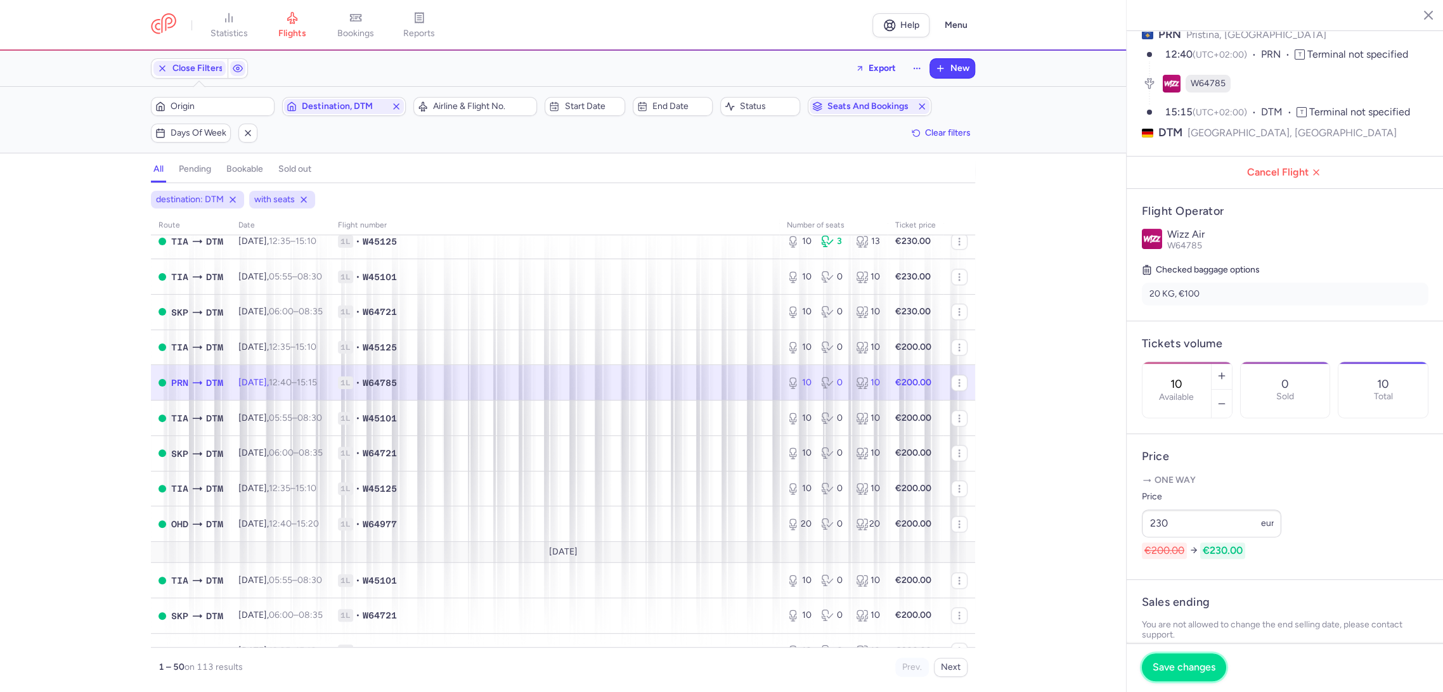
click at [1185, 662] on span "Save changes" at bounding box center [1183, 667] width 63 height 11
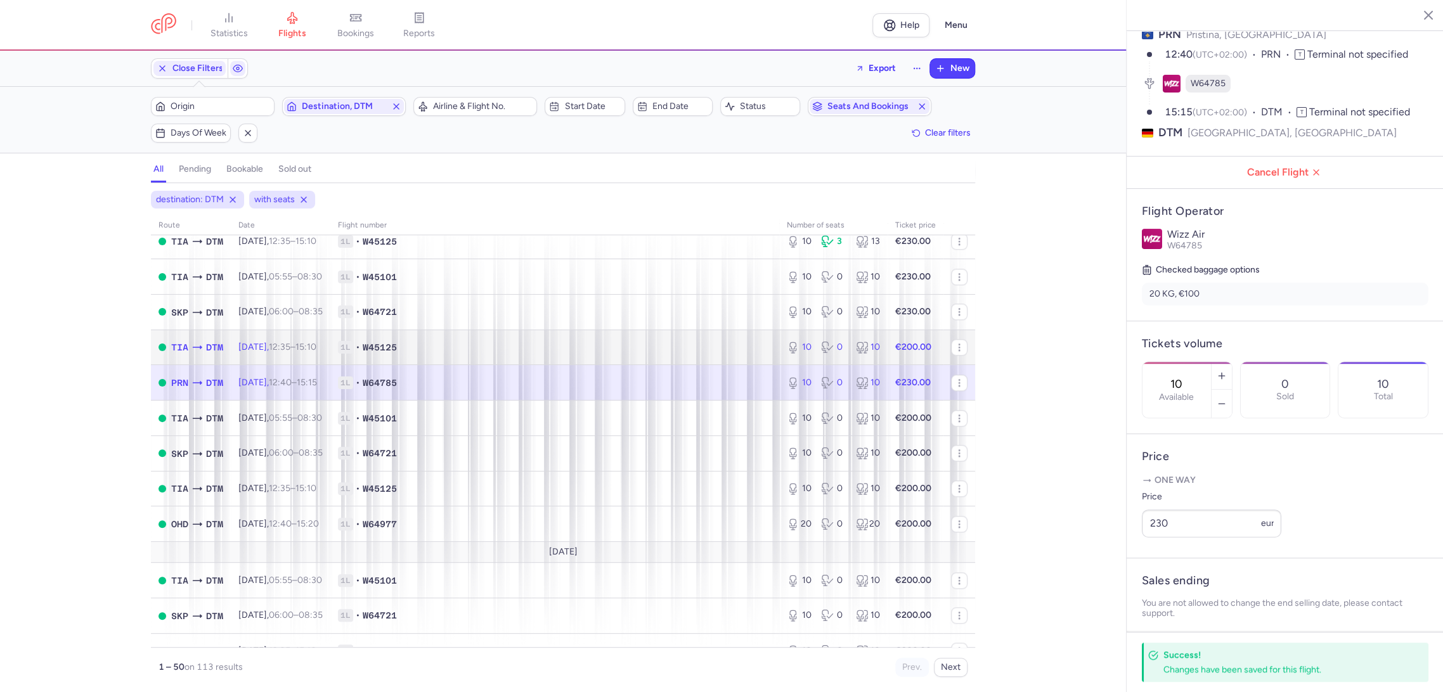
click at [673, 349] on span "1L • W45125" at bounding box center [555, 347] width 434 height 13
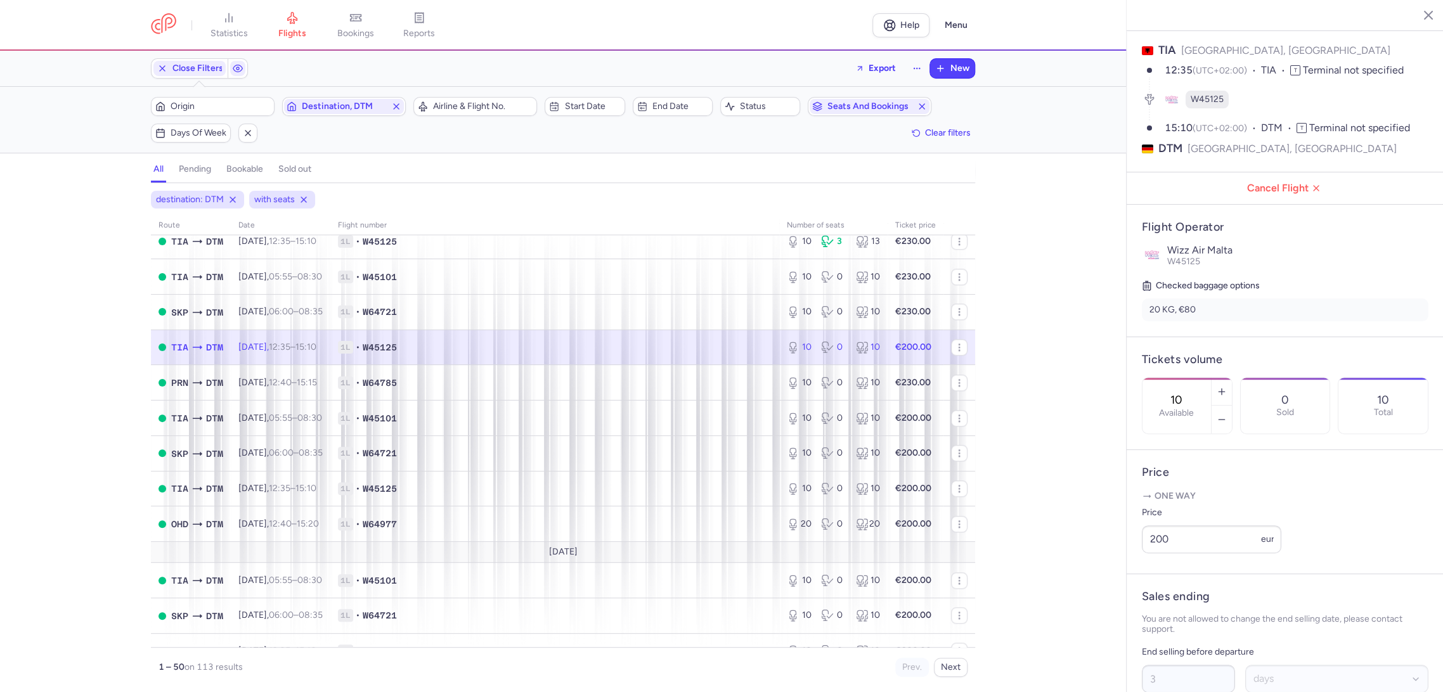
click at [1136, 574] on article "Price One way Price 200 eur" at bounding box center [1284, 512] width 317 height 124
paste input "3"
click at [1107, 559] on div "statistics flights bookings reports Help Menu Close Filters Export New Filters …" at bounding box center [721, 346] width 1443 height 692
type input "230"
click at [1155, 668] on span "Save changes" at bounding box center [1183, 667] width 63 height 11
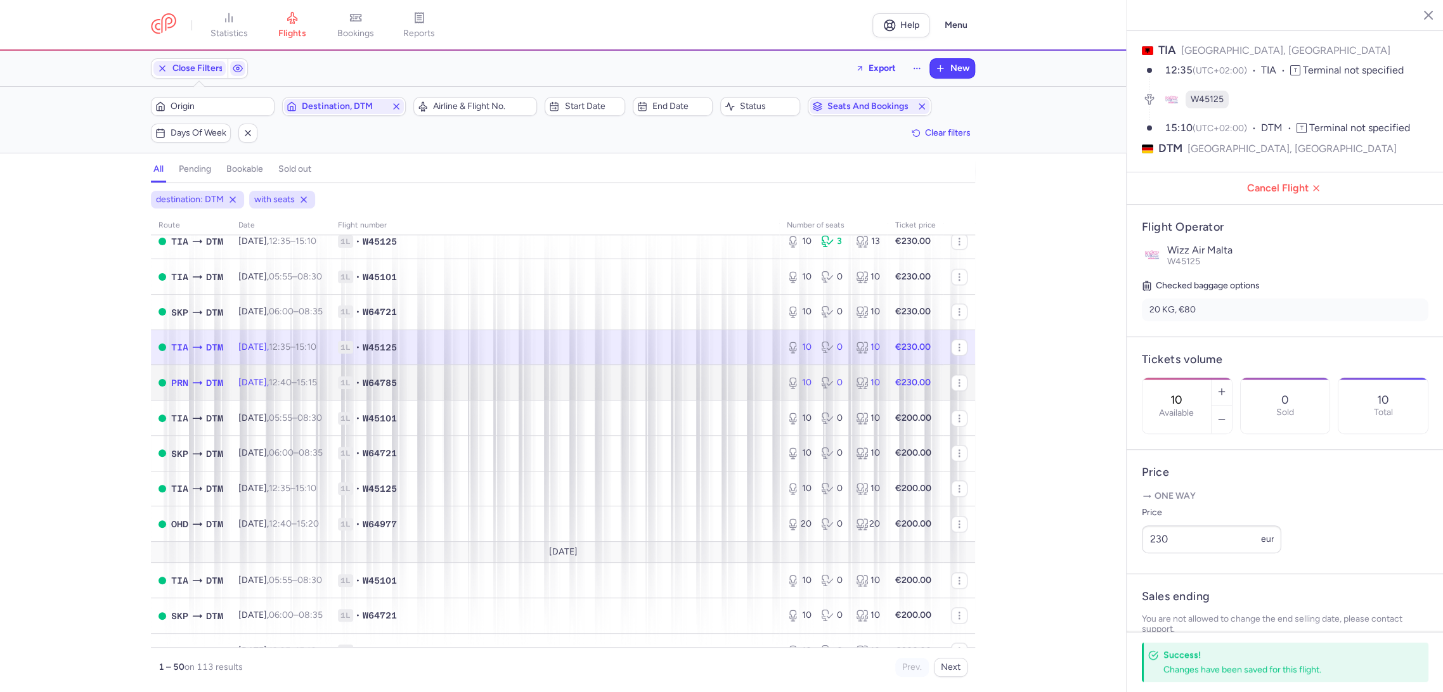
click at [730, 377] on span "1L • W64785" at bounding box center [555, 383] width 434 height 13
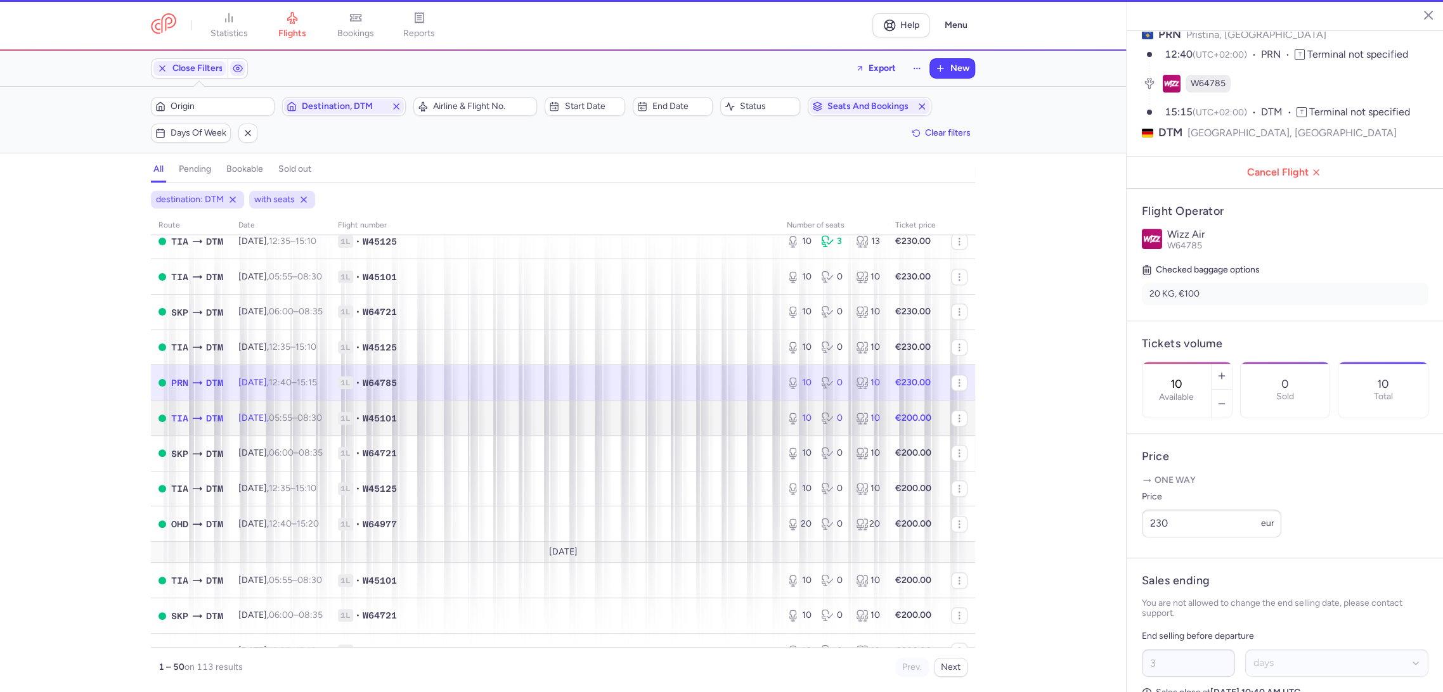
click at [701, 422] on span "1L • W45101" at bounding box center [555, 418] width 434 height 13
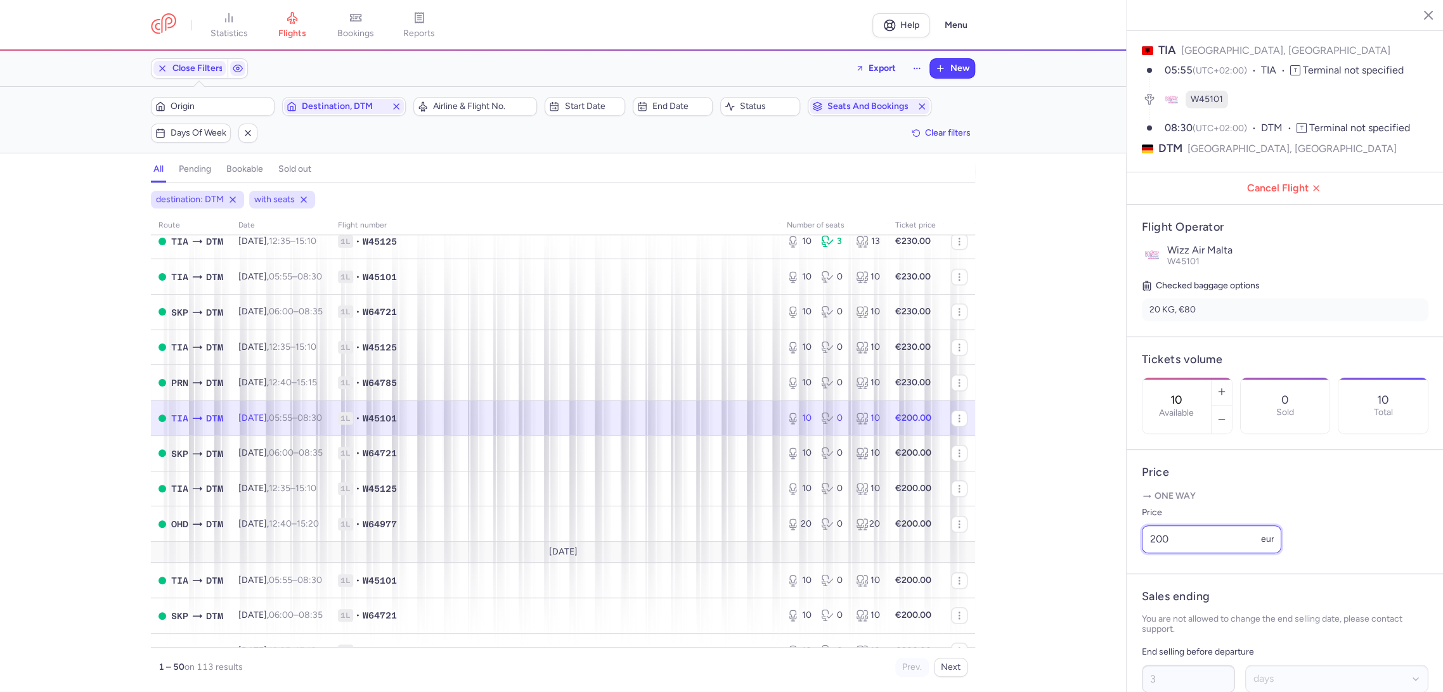
drag, startPoint x: 1183, startPoint y: 552, endPoint x: 1095, endPoint y: 567, distance: 88.7
click at [1094, 564] on div "statistics flights bookings reports Help Menu Close Filters Export New Filters …" at bounding box center [721, 346] width 1443 height 692
paste input "3"
type input "230"
click at [1153, 668] on span "Save changes" at bounding box center [1183, 667] width 63 height 11
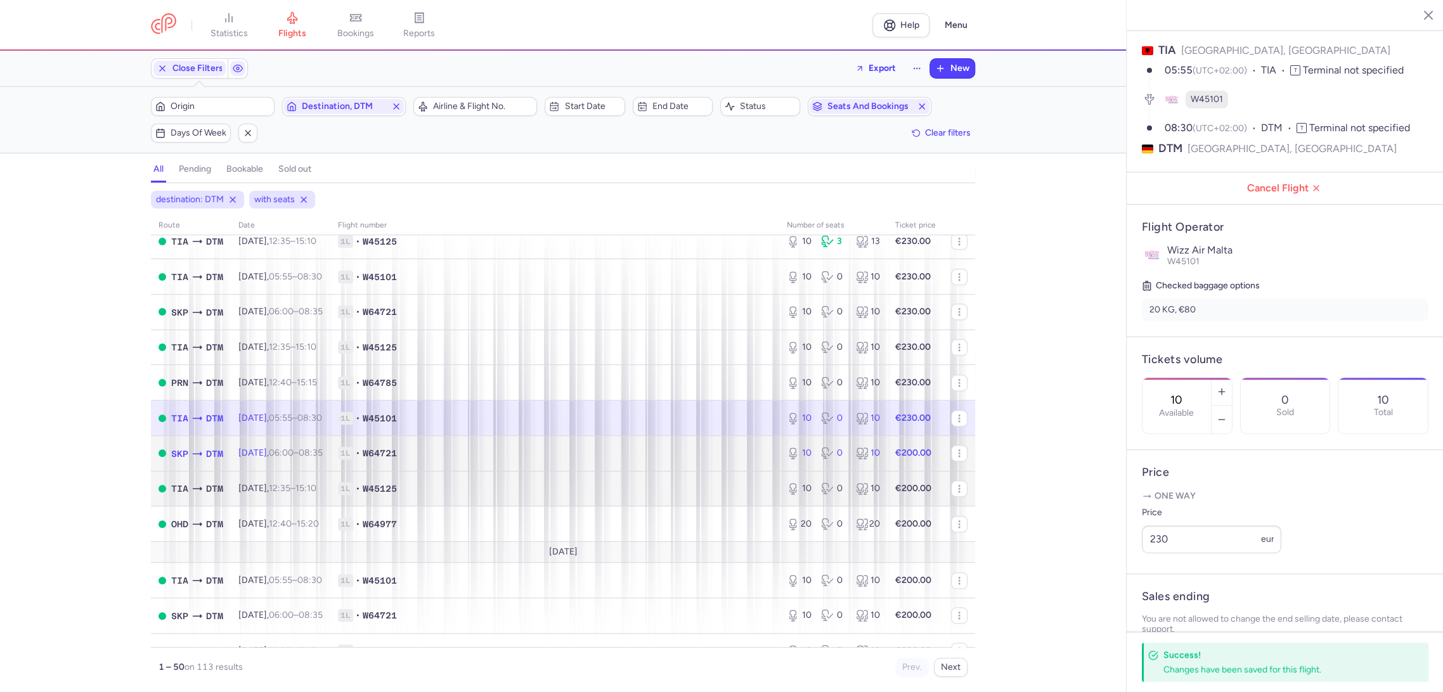
click at [739, 459] on span "1L • W64721" at bounding box center [555, 453] width 434 height 13
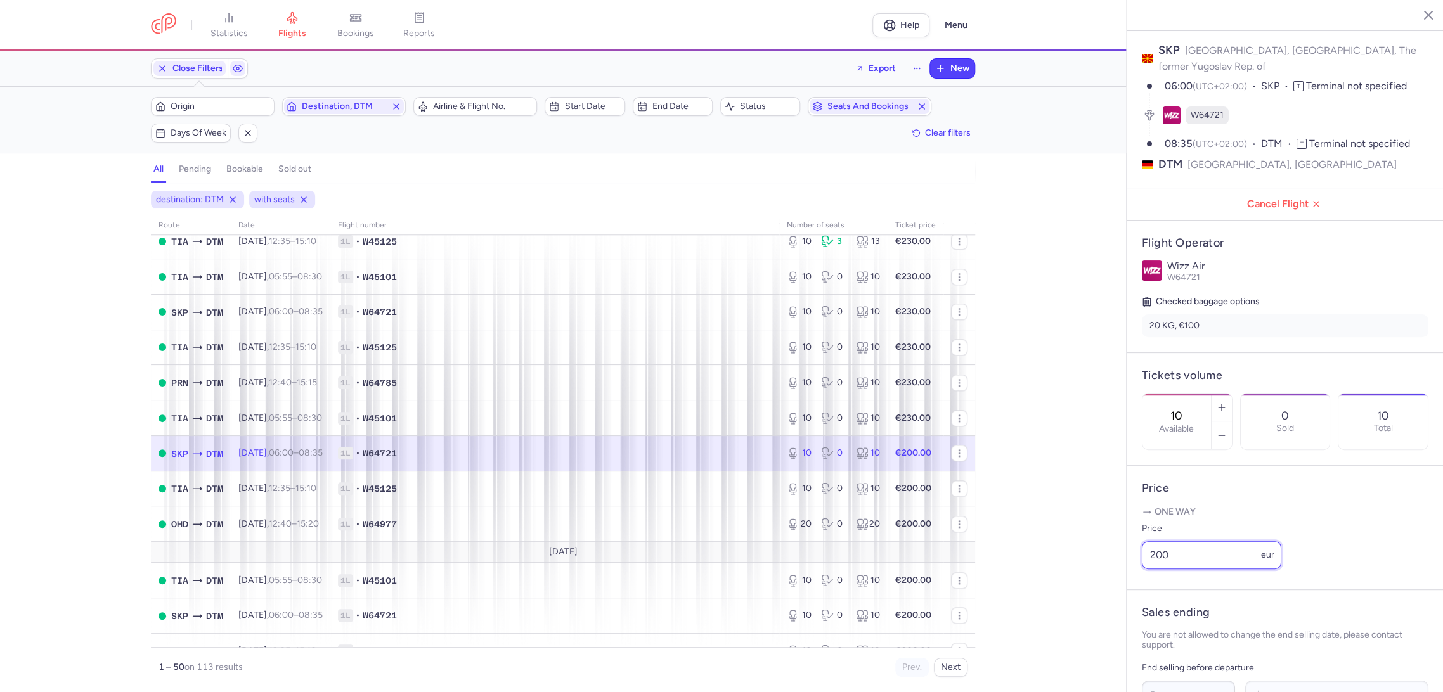
drag, startPoint x: 1100, startPoint y: 558, endPoint x: 1092, endPoint y: 572, distance: 15.9
click at [1086, 561] on div "statistics flights bookings reports Help Menu Close Filters Export New Filters …" at bounding box center [721, 346] width 1443 height 692
paste input "3"
type input "230"
click at [1156, 671] on span "Save changes" at bounding box center [1183, 667] width 63 height 11
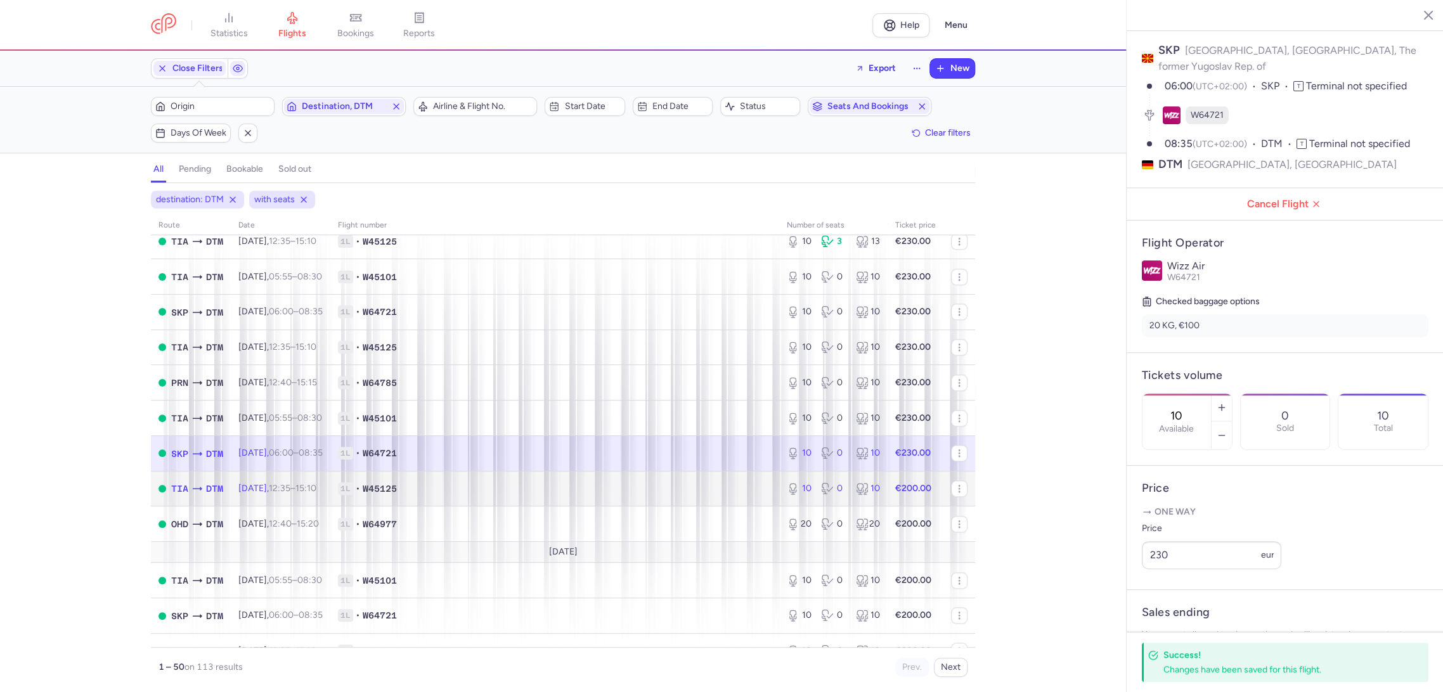
click at [755, 475] on td "1L • W45125" at bounding box center [554, 488] width 449 height 35
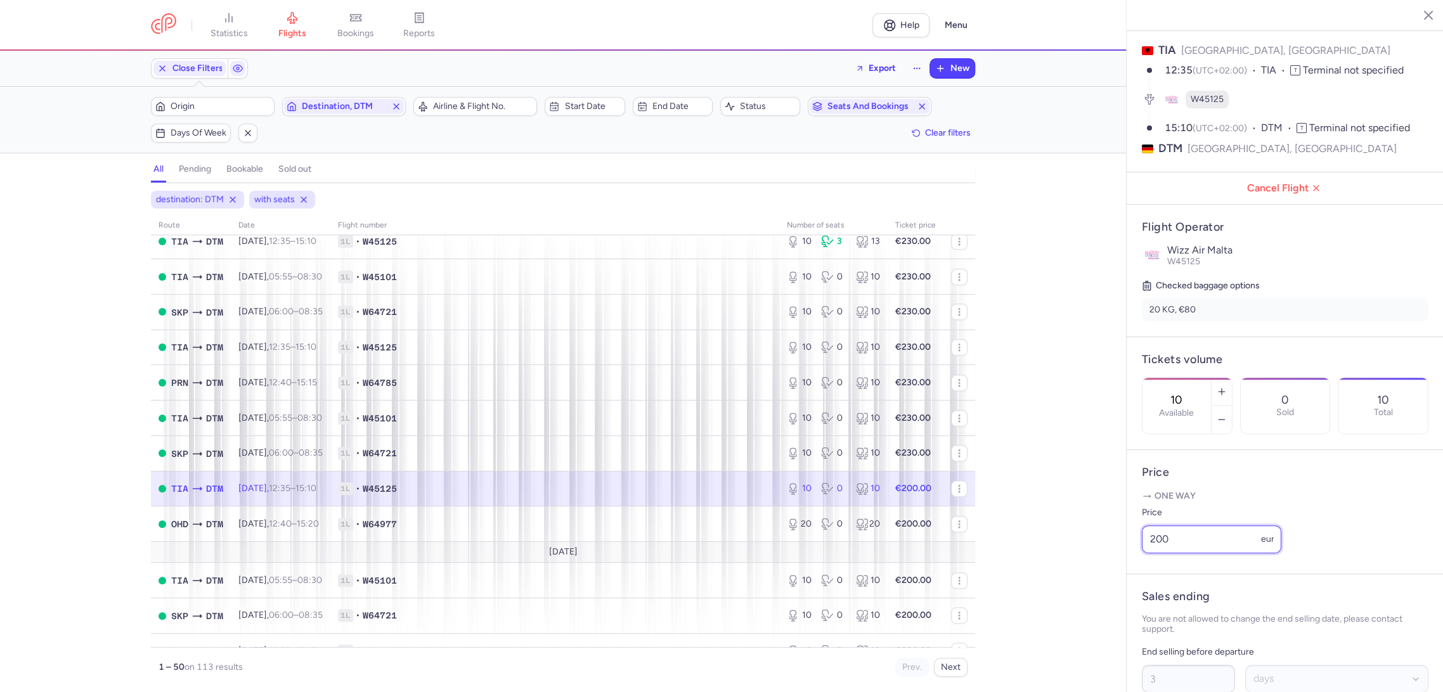
drag, startPoint x: 1098, startPoint y: 560, endPoint x: 1069, endPoint y: 570, distance: 30.9
click at [1069, 570] on div "statistics flights bookings reports Help Menu Close Filters Export New Filters …" at bounding box center [721, 346] width 1443 height 692
paste input "3"
type input "230"
click at [1156, 666] on span "Save changes" at bounding box center [1183, 667] width 63 height 11
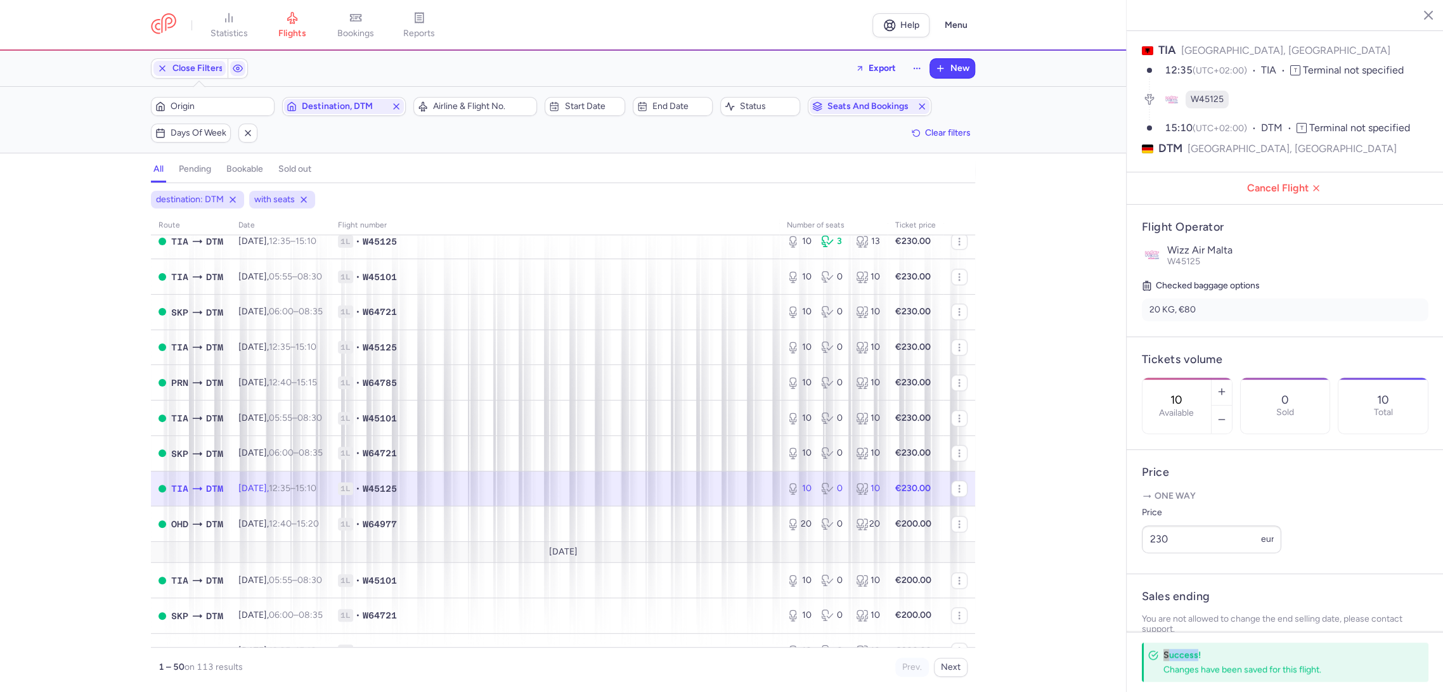
click at [1156, 666] on div "Success! Changes have been saved for this flight." at bounding box center [1285, 662] width 287 height 39
click at [763, 524] on td "1L • W64977" at bounding box center [554, 523] width 449 height 35
type input "20"
type input "1"
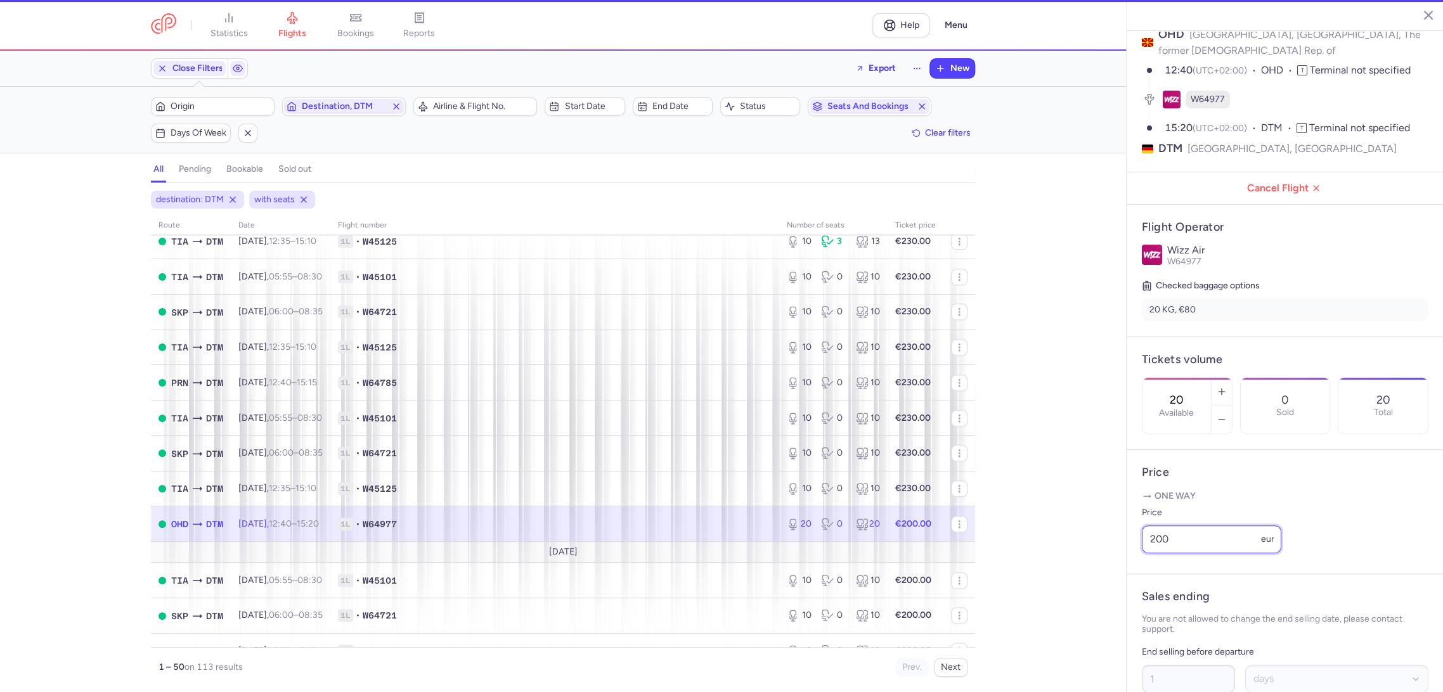
click at [1085, 562] on div "statistics flights bookings reports Help Menu Close Filters Export New Filters …" at bounding box center [721, 346] width 1443 height 692
paste input "3"
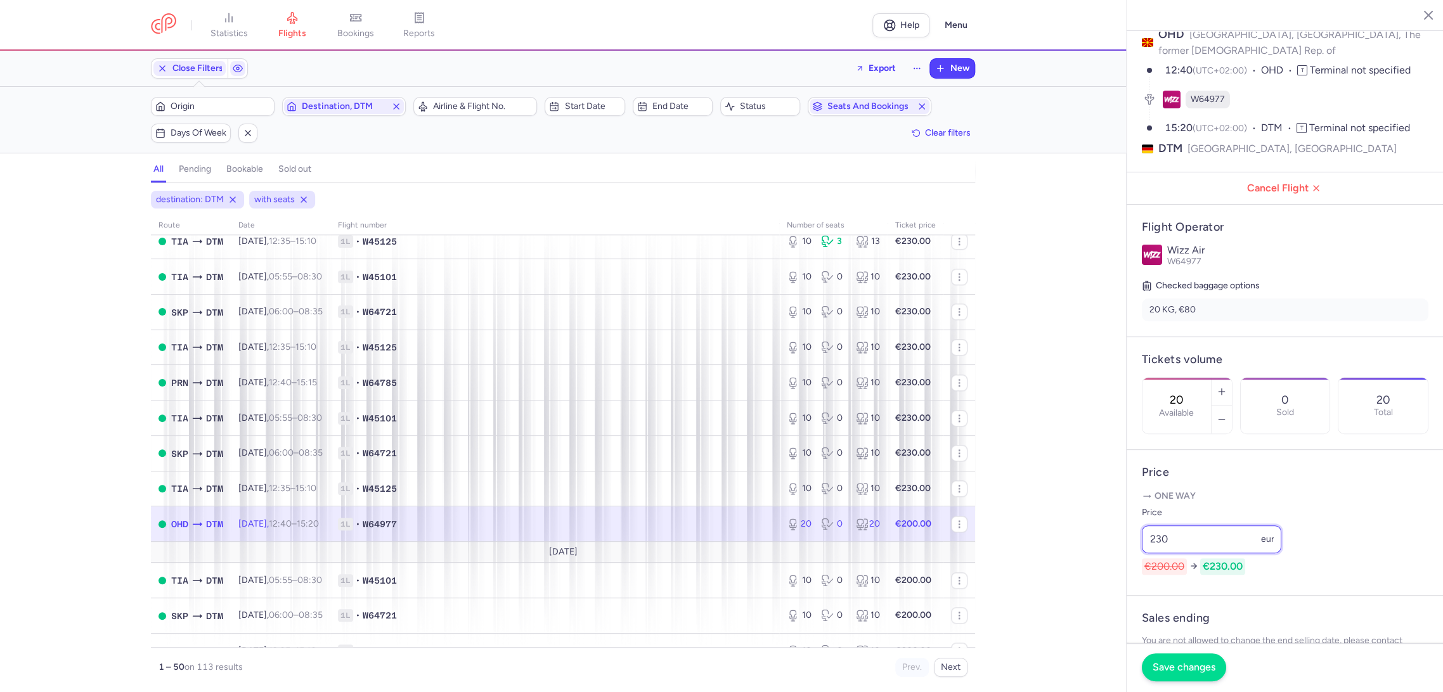
type input "230"
click at [1144, 654] on footer "Save changes" at bounding box center [1284, 667] width 317 height 49
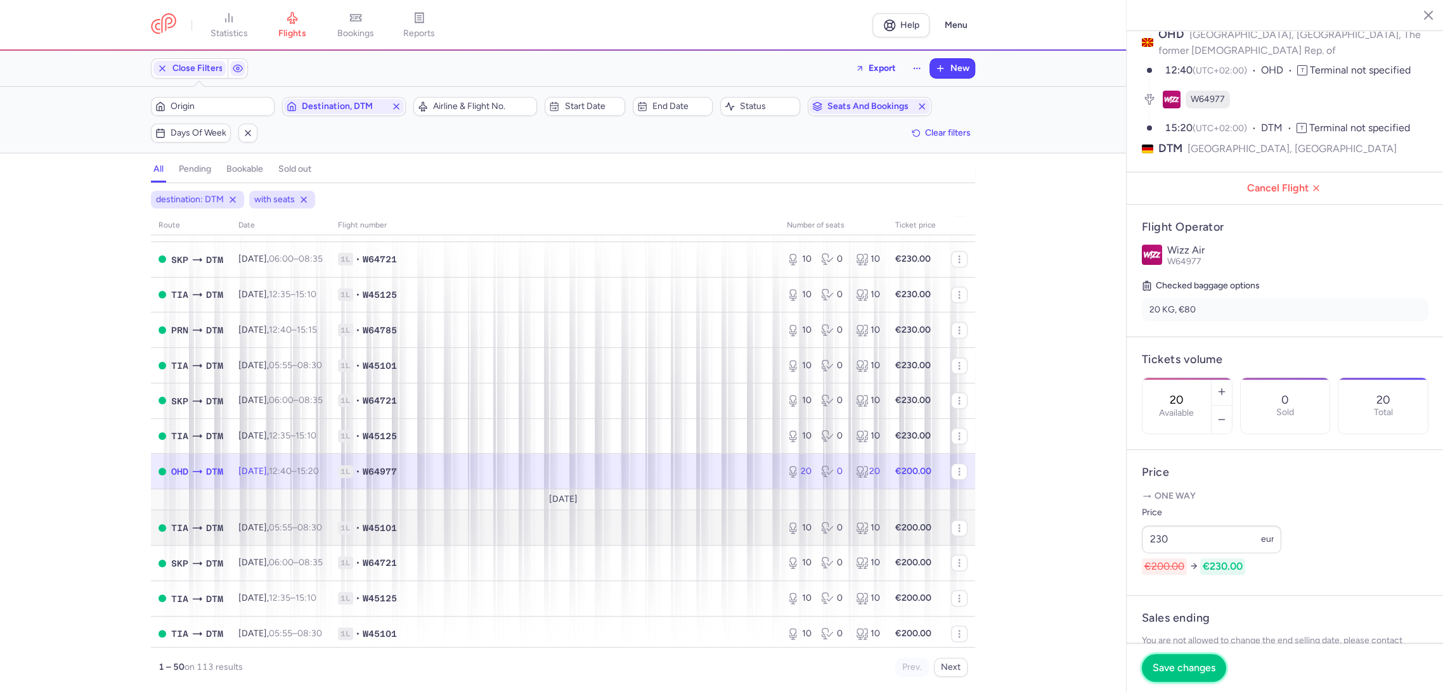
scroll to position [1056, 0]
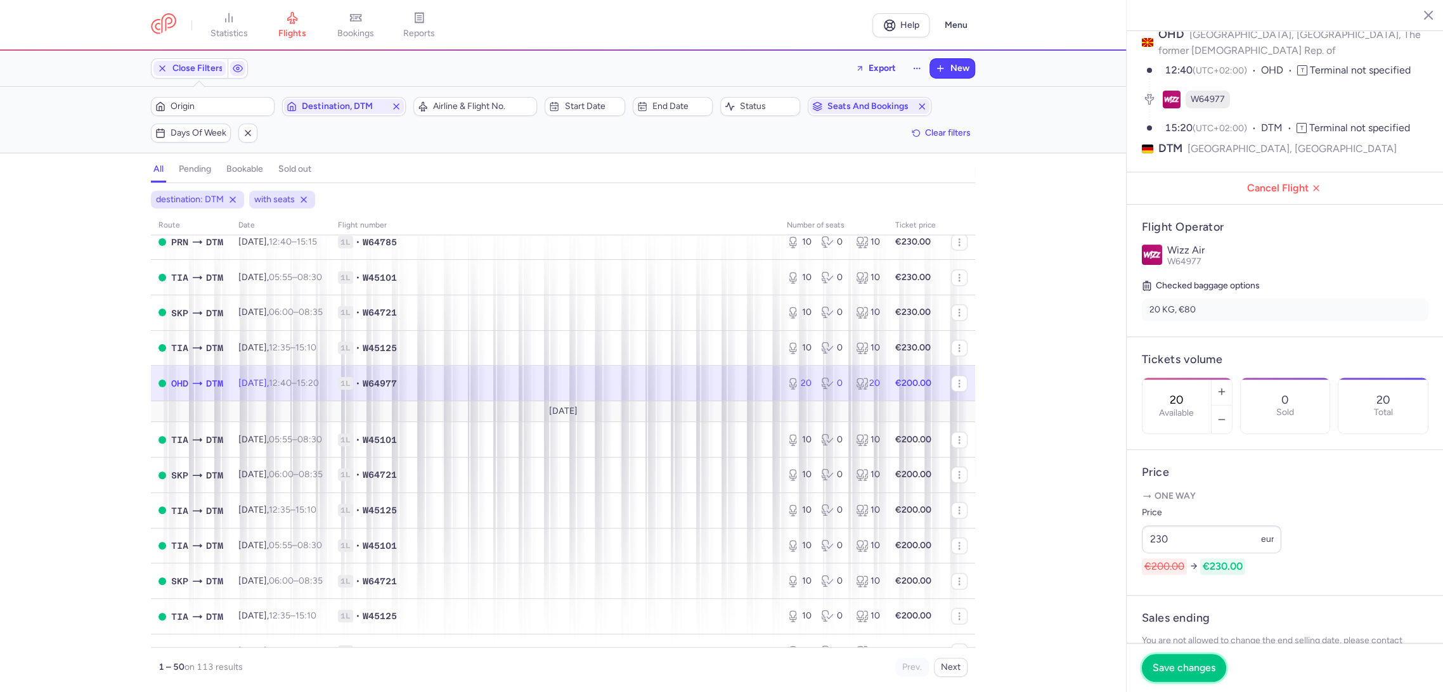
drag, startPoint x: 1159, startPoint y: 668, endPoint x: 1080, endPoint y: 624, distance: 90.3
click at [1159, 668] on span "Save changes" at bounding box center [1183, 667] width 63 height 11
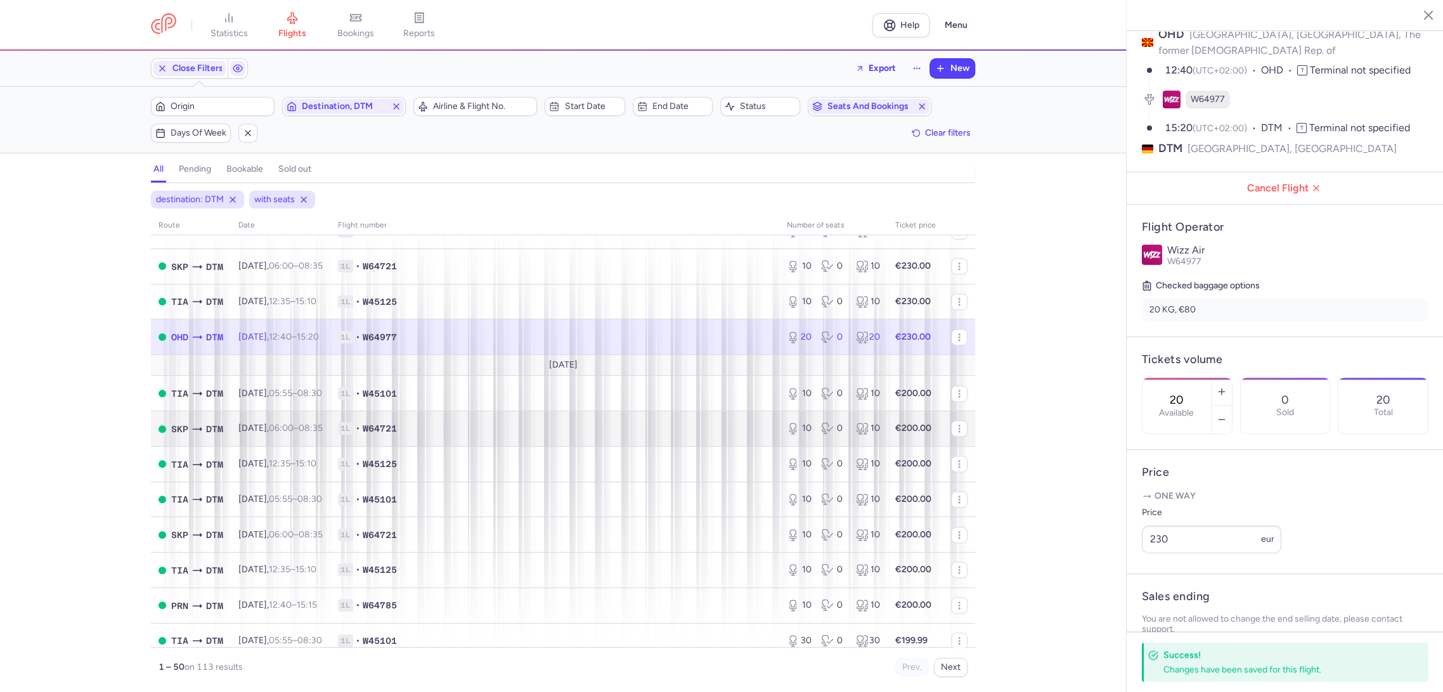
scroll to position [1126, 0]
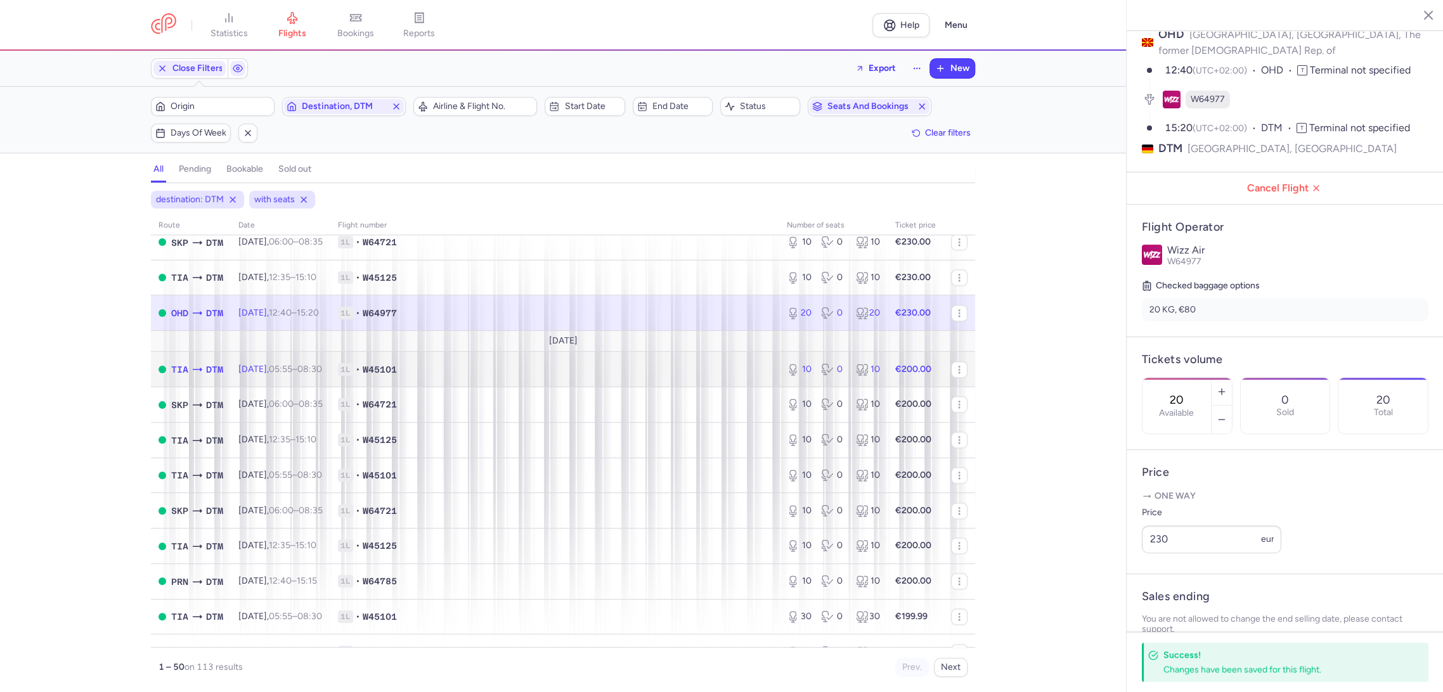
click at [713, 371] on span "1L • W45101" at bounding box center [555, 369] width 434 height 13
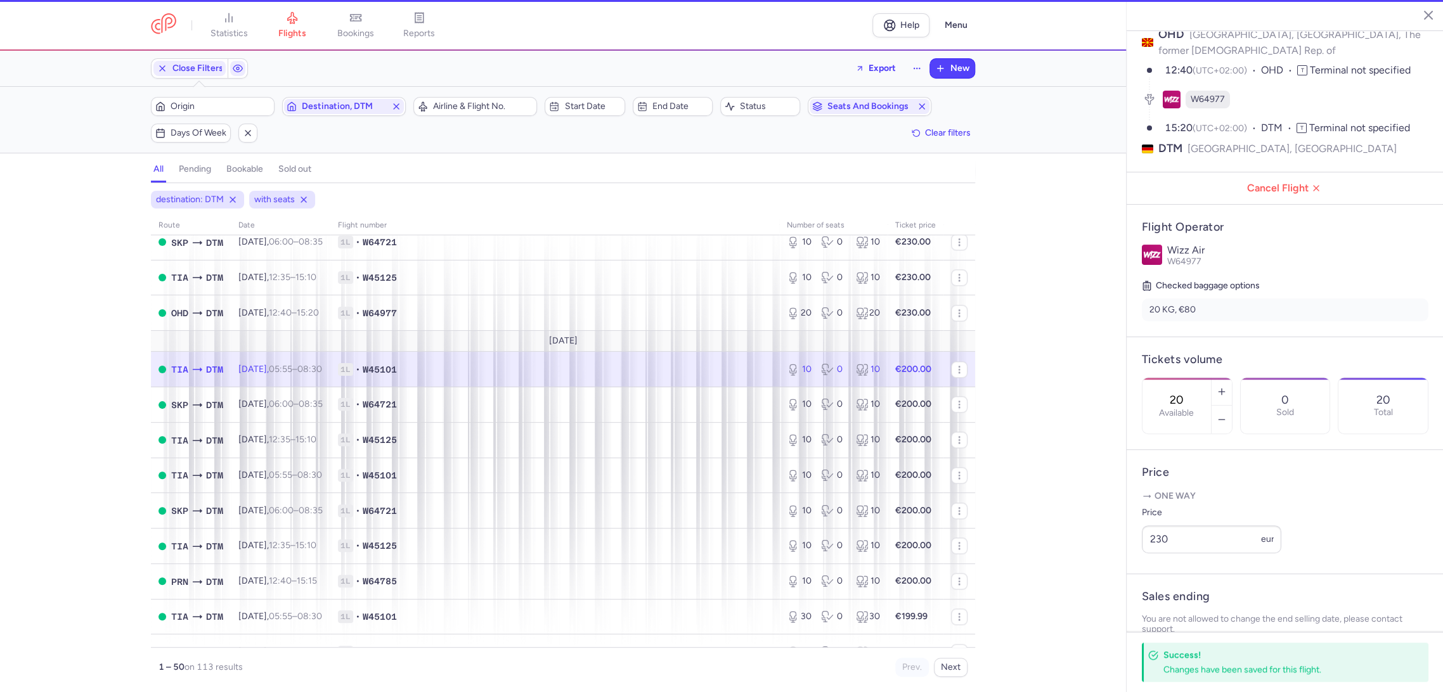
type input "10"
type input "13"
select select "hours"
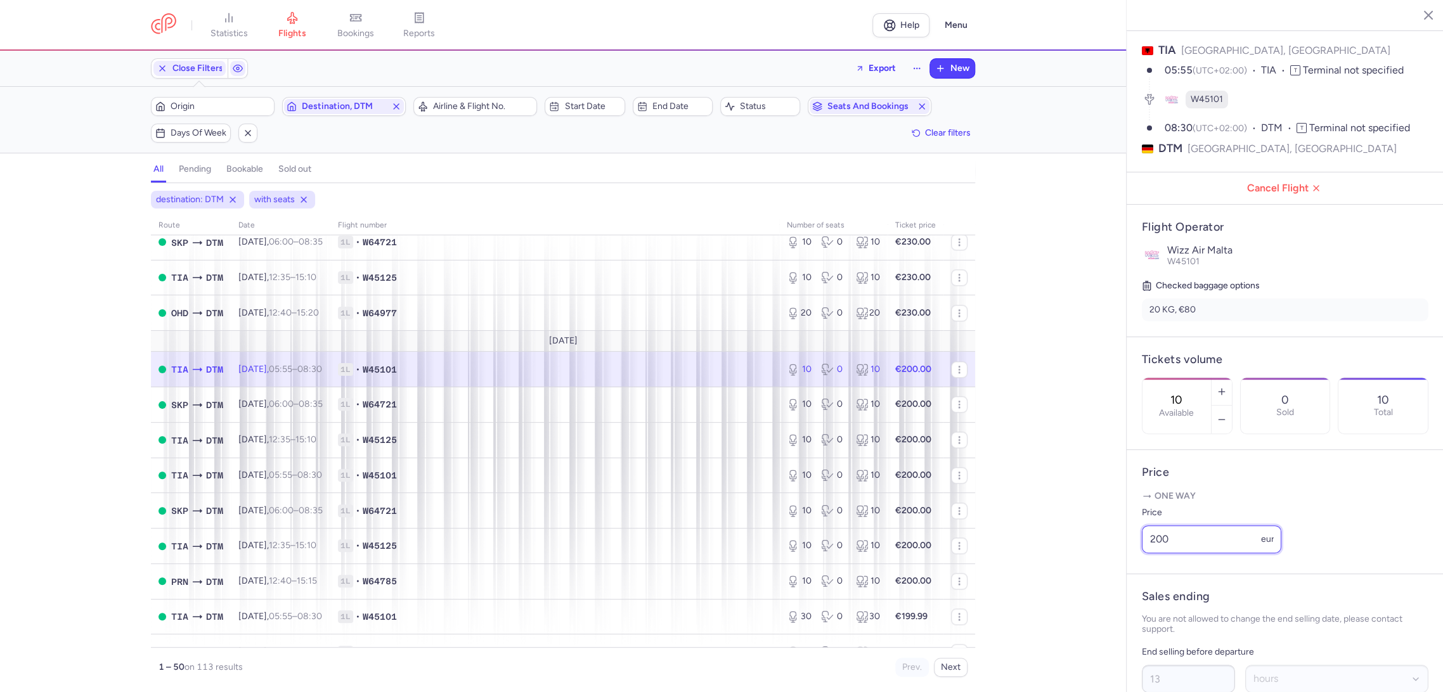
drag, startPoint x: 1076, startPoint y: 567, endPoint x: 1132, endPoint y: 622, distance: 78.9
click at [1076, 571] on div "statistics flights bookings reports Help Menu Close Filters Export New Filters …" at bounding box center [721, 346] width 1443 height 692
paste input "3"
type input "230"
drag, startPoint x: 1161, startPoint y: 668, endPoint x: 1146, endPoint y: 666, distance: 14.8
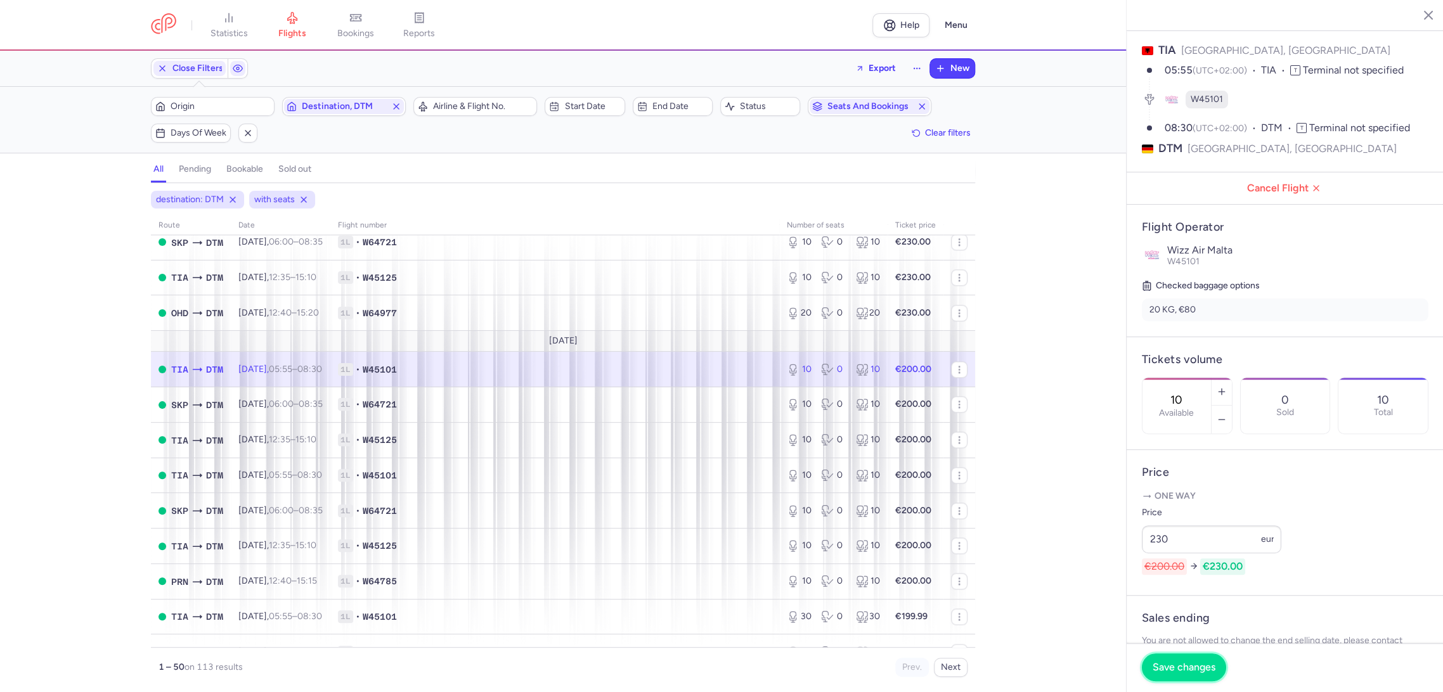
click at [1155, 668] on span "Save changes" at bounding box center [1183, 667] width 63 height 11
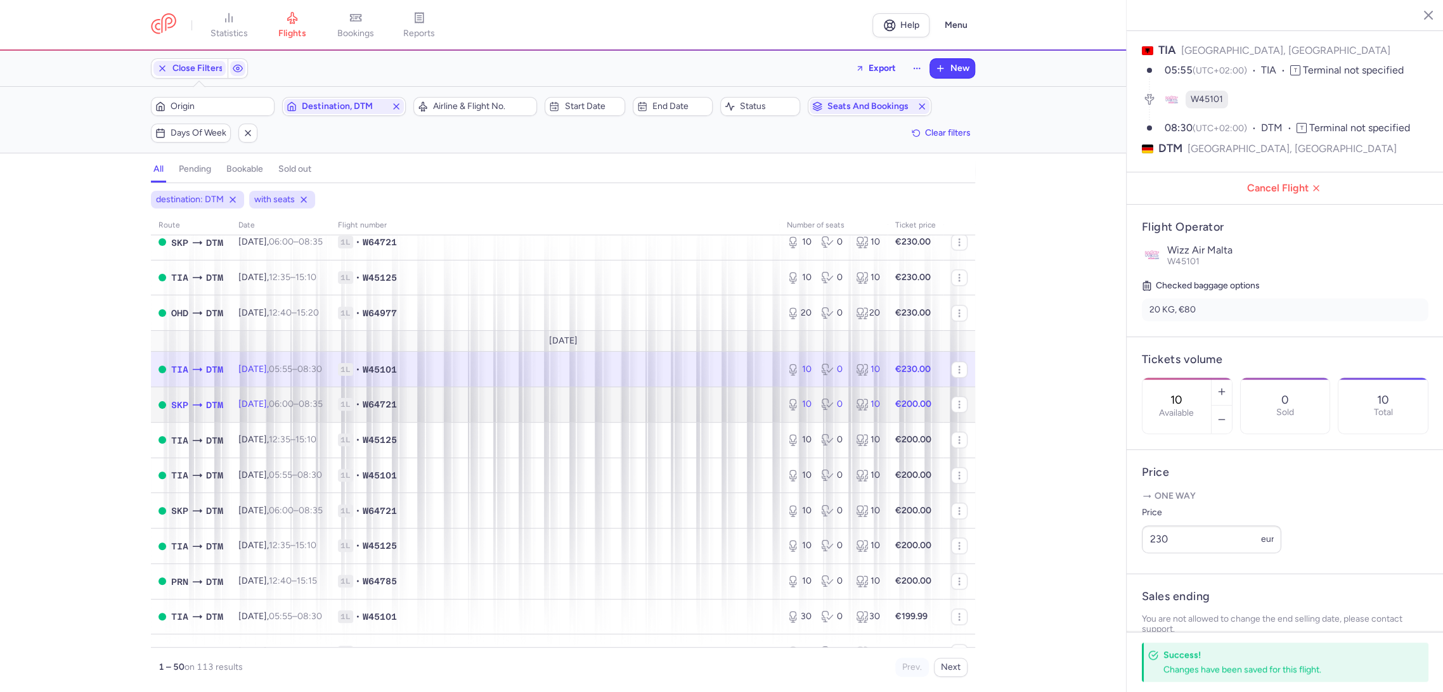
click at [762, 399] on td "1L • W64721" at bounding box center [554, 404] width 449 height 35
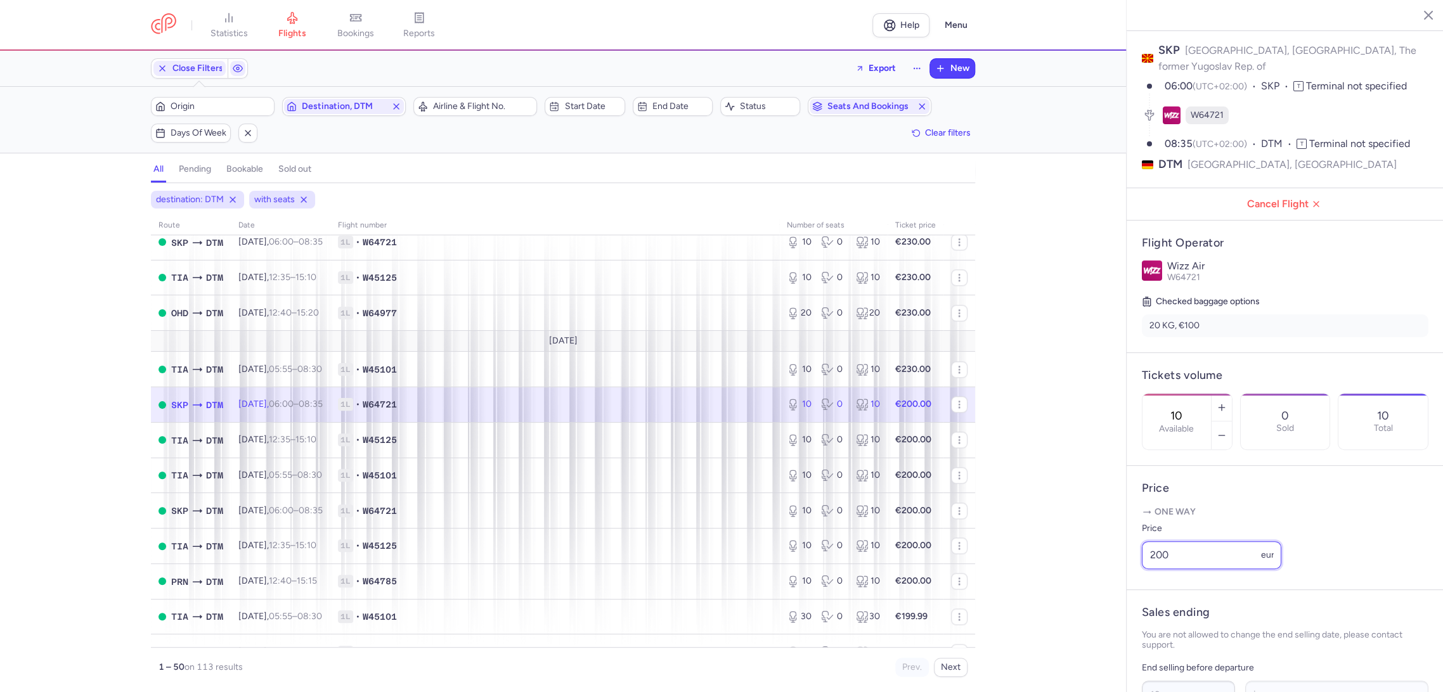
drag, startPoint x: 1062, startPoint y: 559, endPoint x: 1116, endPoint y: 608, distance: 72.2
click at [1062, 560] on div "statistics flights bookings reports Help Menu Close Filters Export New Filters …" at bounding box center [721, 346] width 1443 height 692
paste input "3"
type input "230"
drag, startPoint x: 1178, startPoint y: 673, endPoint x: 1137, endPoint y: 662, distance: 42.8
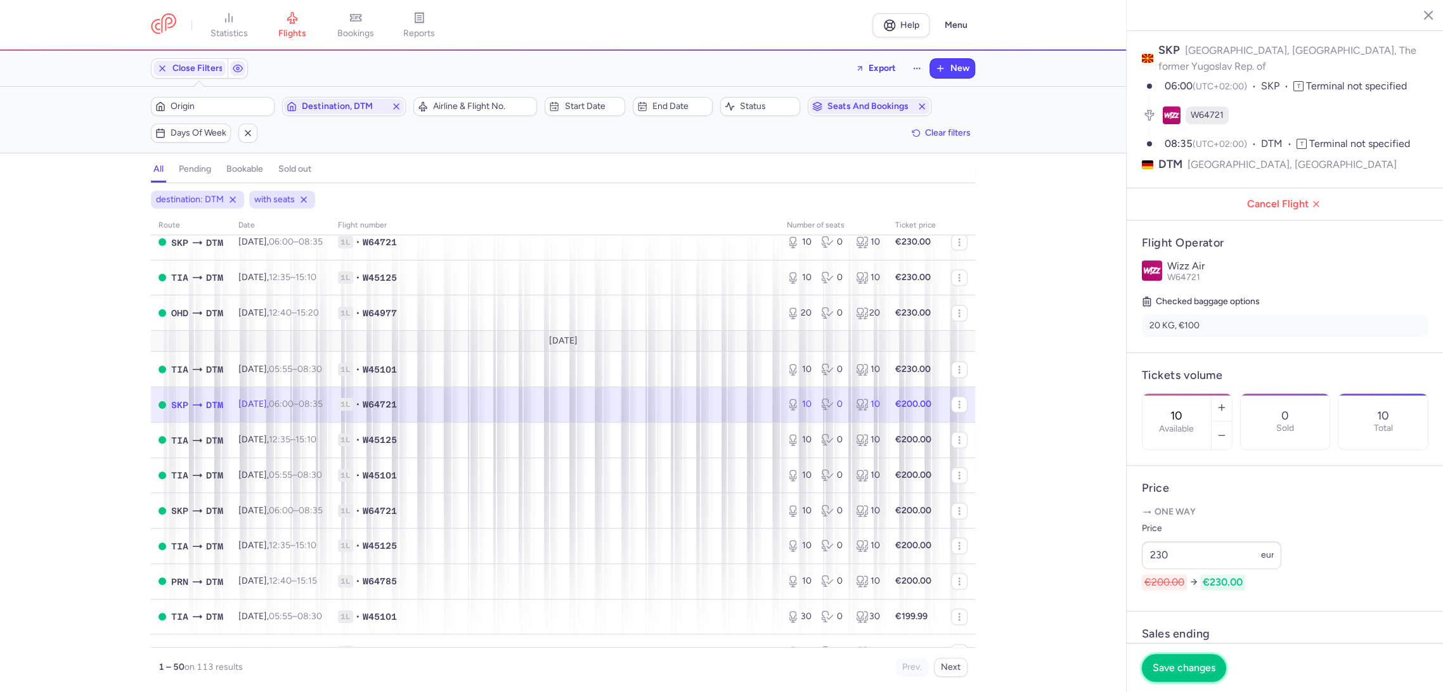
click at [1173, 672] on span "Save changes" at bounding box center [1183, 667] width 63 height 11
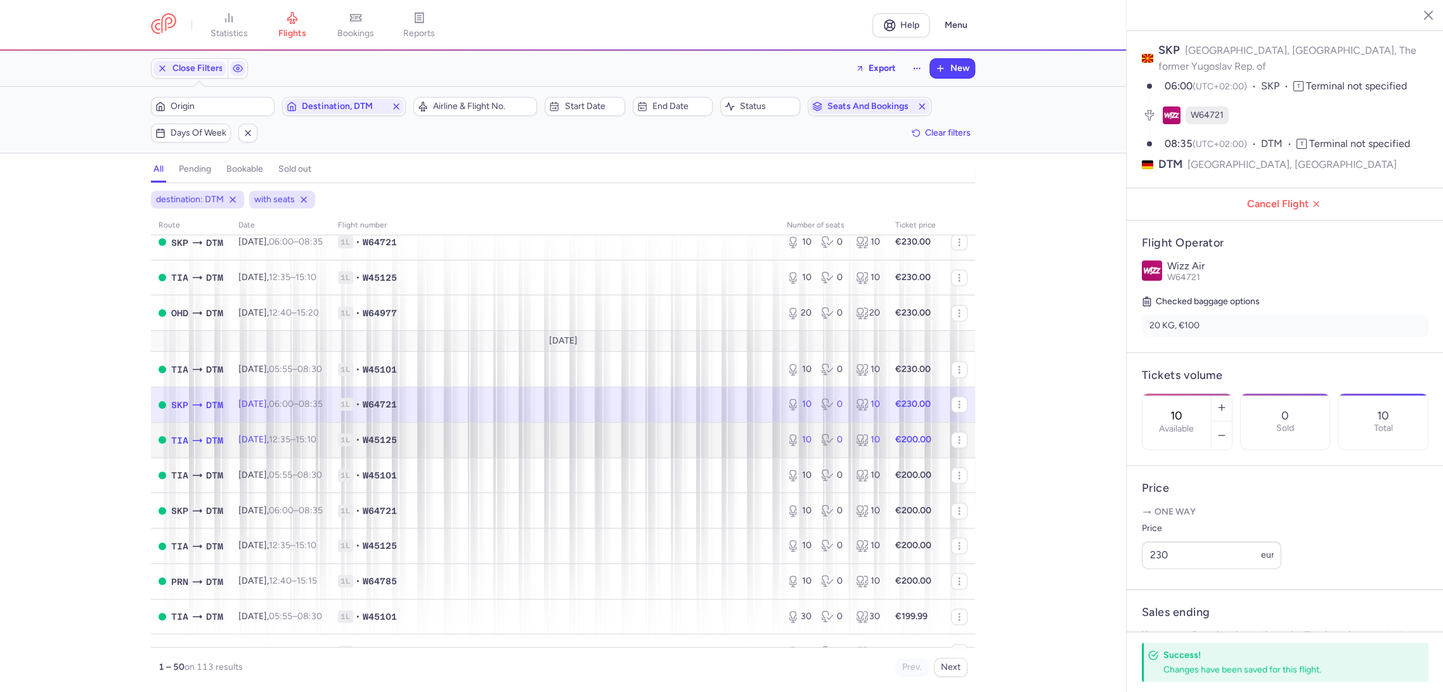
click at [740, 449] on td "1L • W45125" at bounding box center [554, 439] width 449 height 35
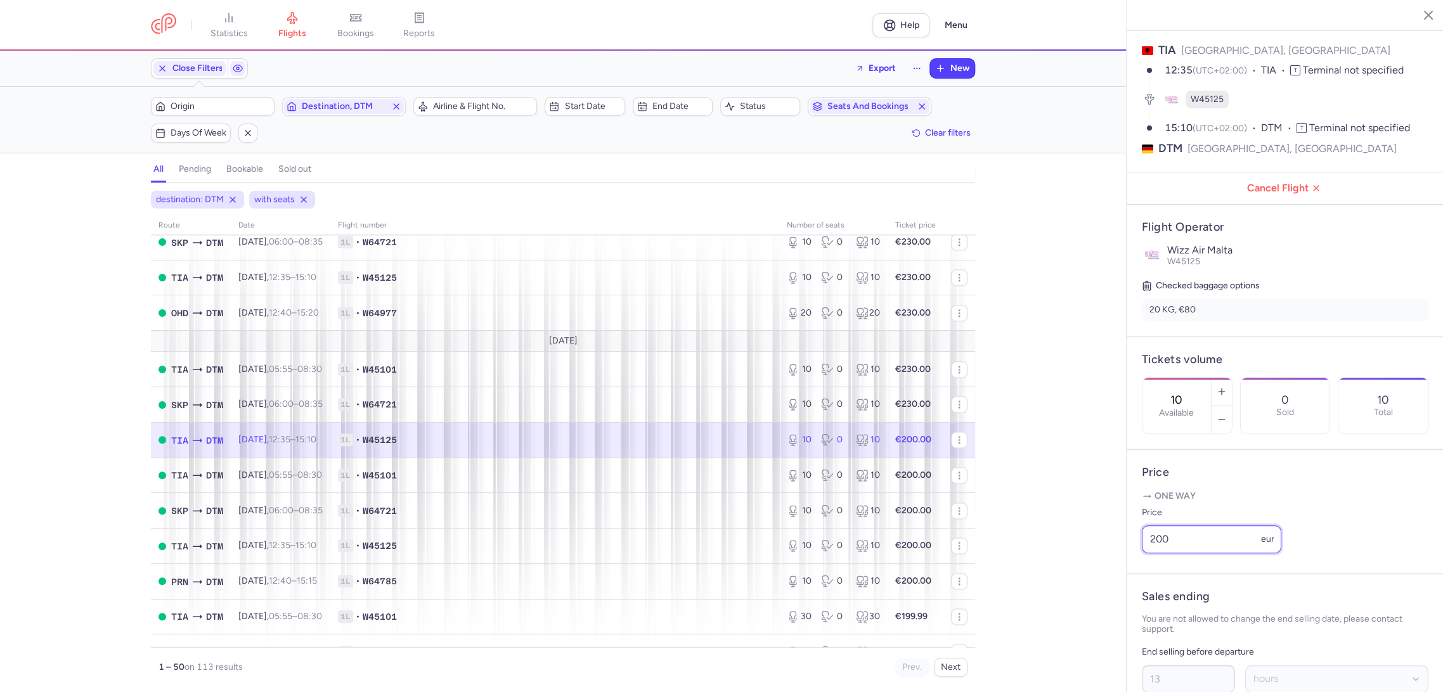
drag, startPoint x: 1166, startPoint y: 562, endPoint x: 1121, endPoint y: 569, distance: 44.9
click at [1126, 569] on div "Tirana [GEOGRAPHIC_DATA] [DATE] Open TIA [GEOGRAPHIC_DATA], [GEOGRAPHIC_DATA] 1…" at bounding box center [1284, 346] width 317 height 692
paste input "3"
type input "230"
click at [1177, 665] on span "Save changes" at bounding box center [1183, 667] width 63 height 11
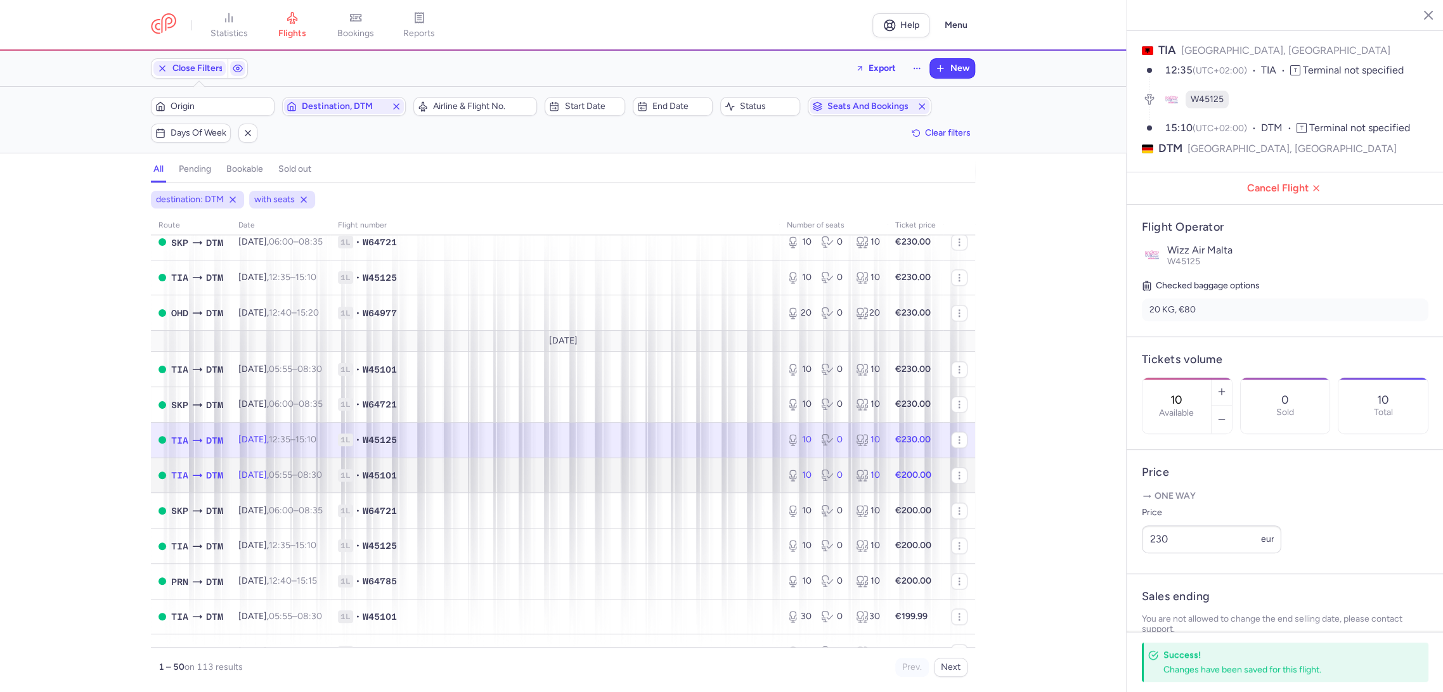
click at [727, 481] on span "1L • W45101" at bounding box center [555, 475] width 434 height 13
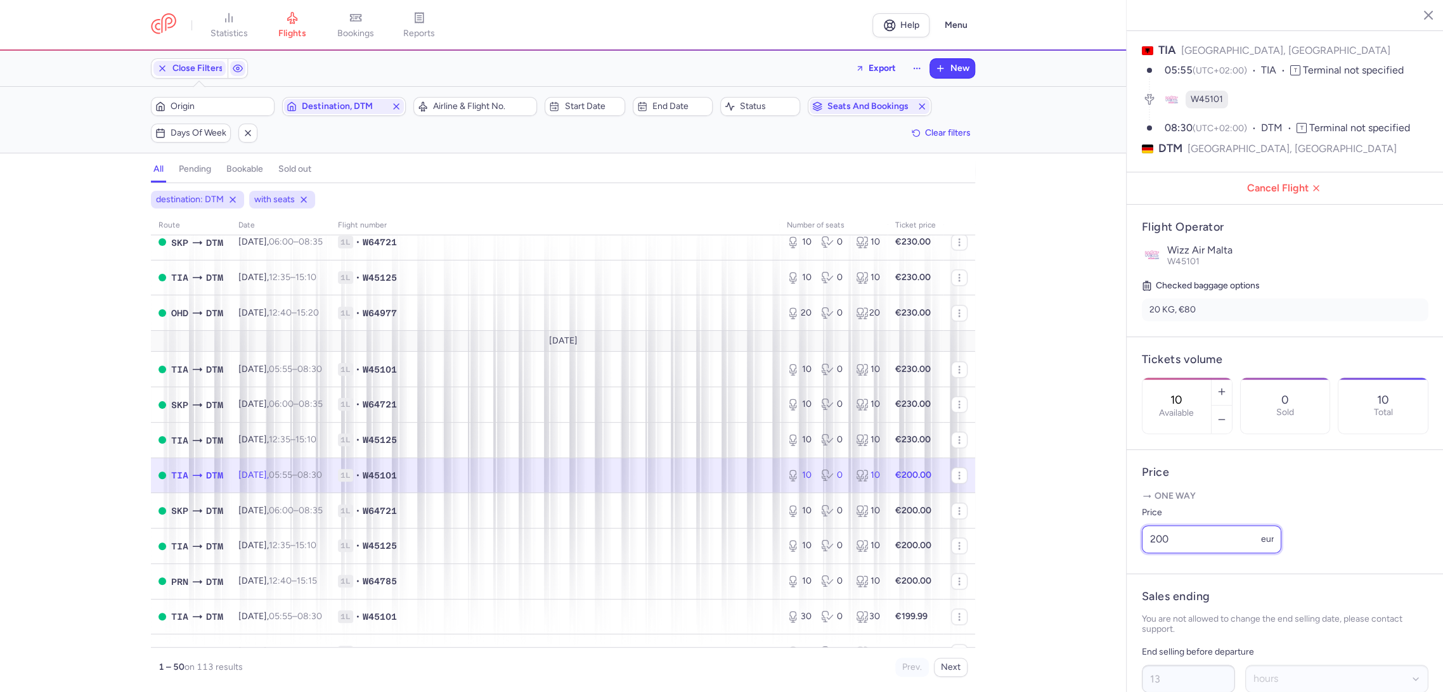
paste input "3"
drag, startPoint x: 1082, startPoint y: 568, endPoint x: 1085, endPoint y: 579, distance: 11.7
click at [1080, 568] on div "statistics flights bookings reports Help Menu Close Filters Export New Filters …" at bounding box center [721, 346] width 1443 height 692
type input "230"
click at [1031, 474] on div "destination: DTM with seats route date Flight number number of seats Ticket pri…" at bounding box center [563, 441] width 1126 height 501
